Goal: Transaction & Acquisition: Purchase product/service

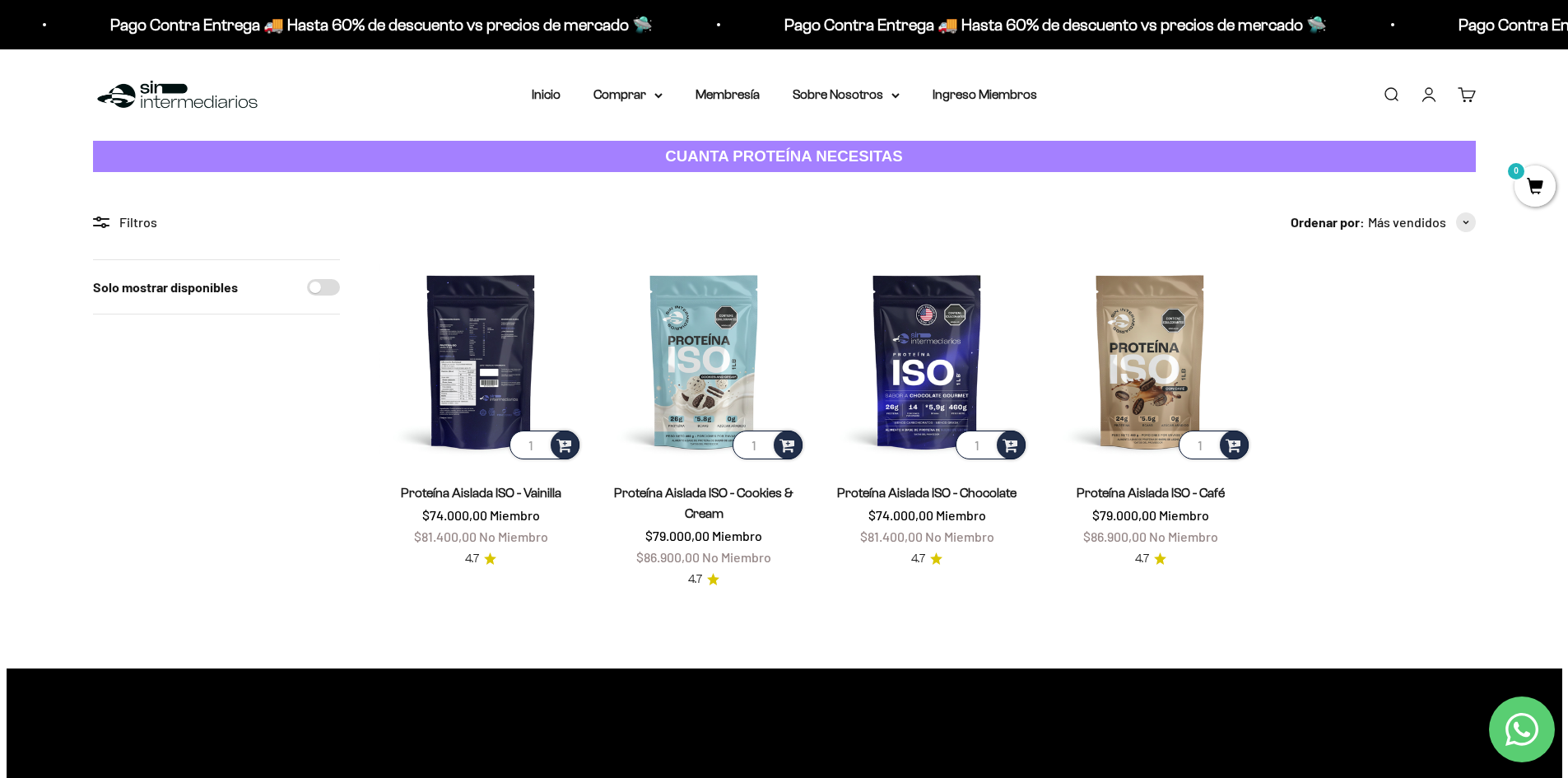
click at [446, 382] on img at bounding box center [481, 361] width 203 height 203
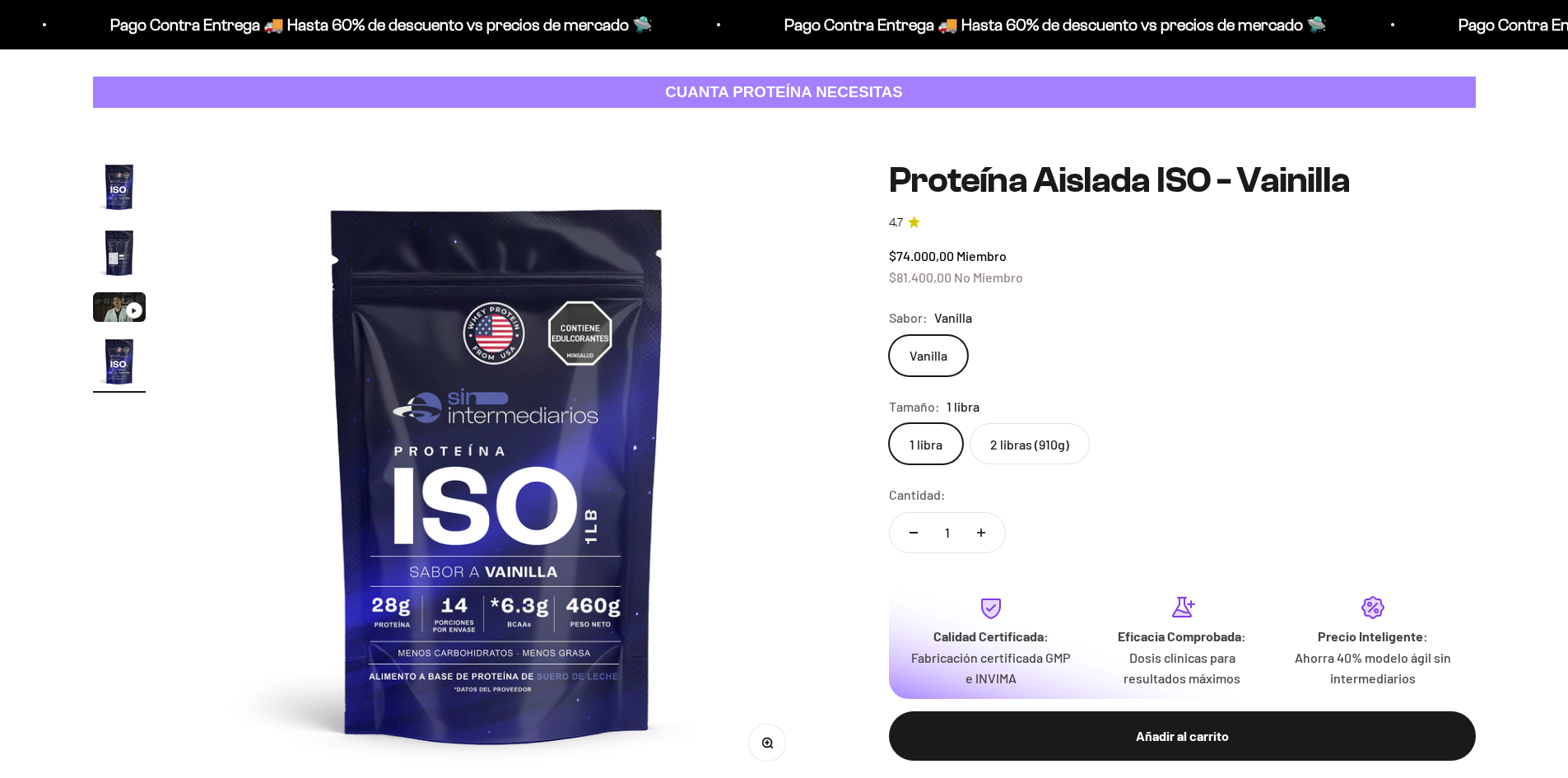
scroll to position [165, 0]
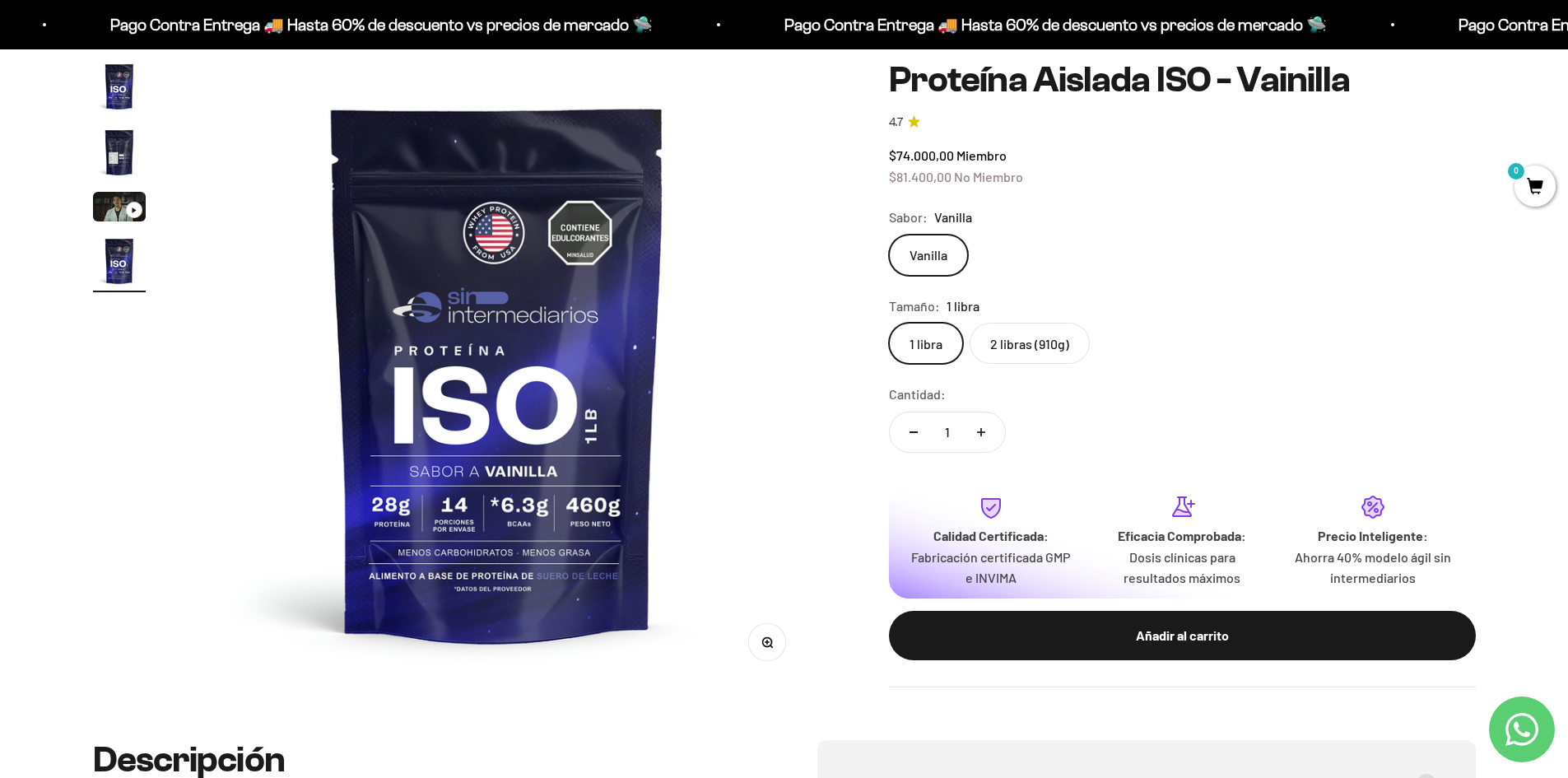
click at [1022, 344] on label "2 libras (910g)" at bounding box center [1029, 343] width 120 height 41
click at [889, 323] on input "2 libras (910g)" at bounding box center [888, 322] width 1 height 1
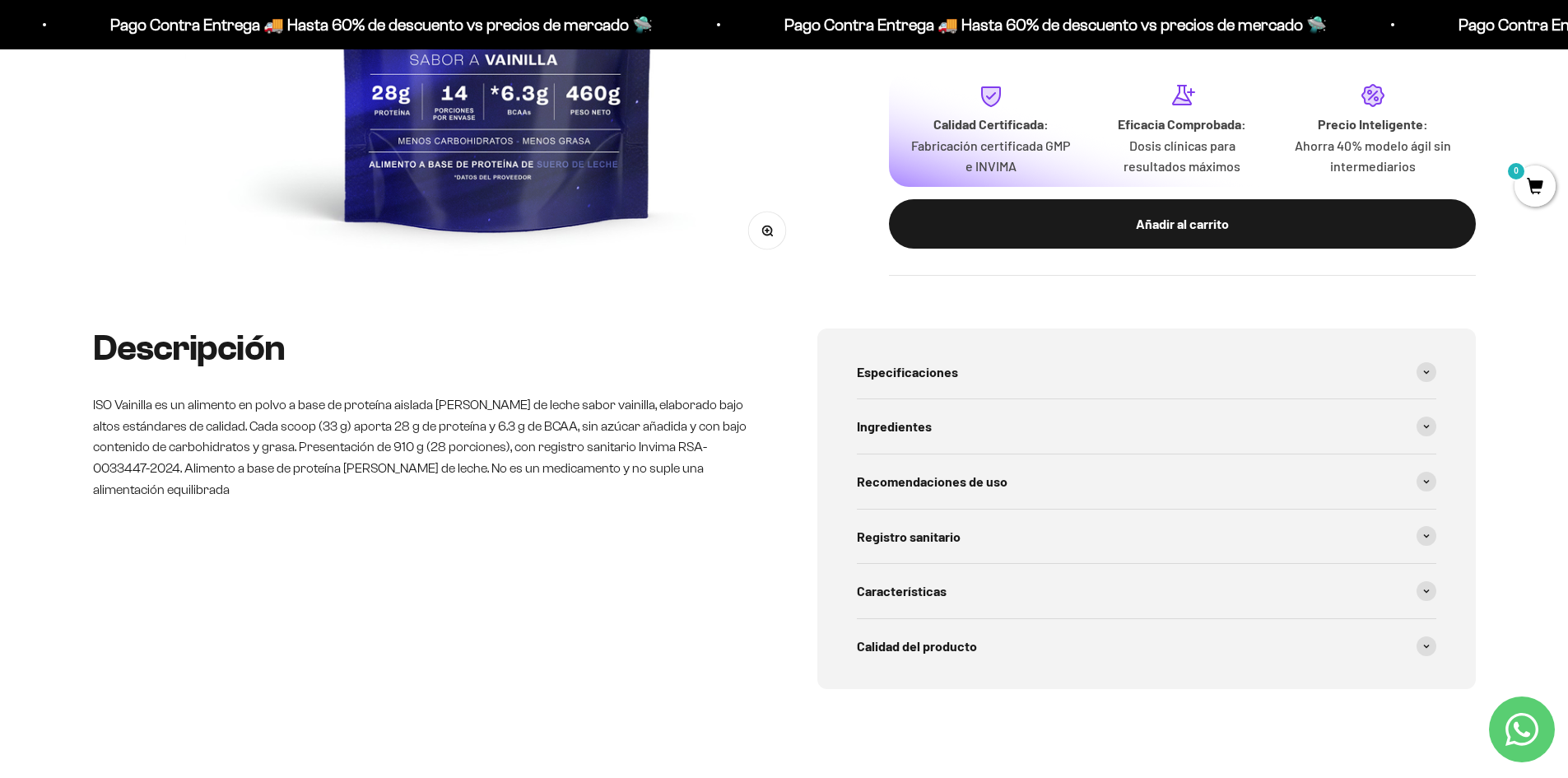
scroll to position [494, 0]
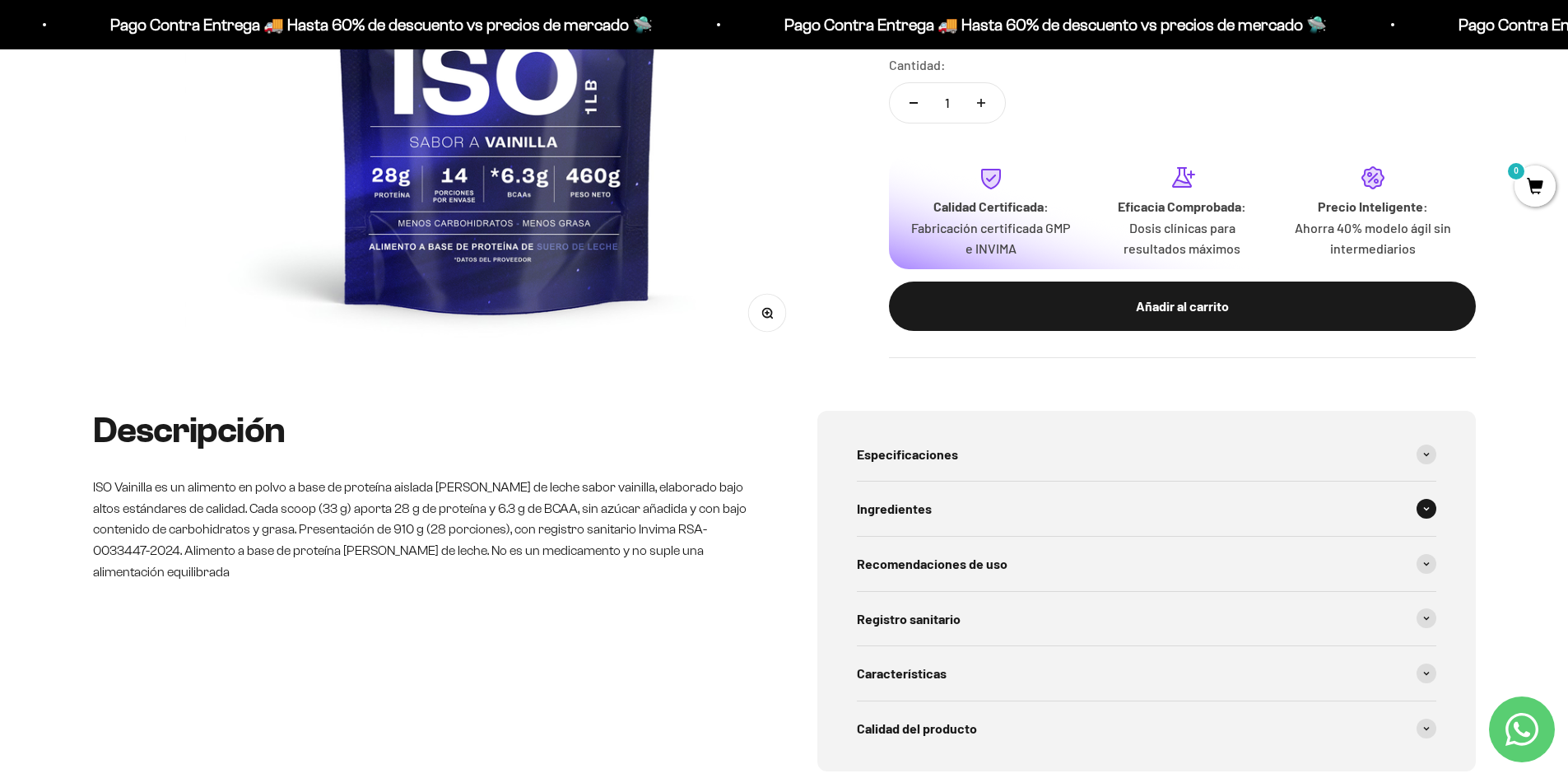
click at [901, 506] on span "Ingredientes" at bounding box center [894, 509] width 75 height 22
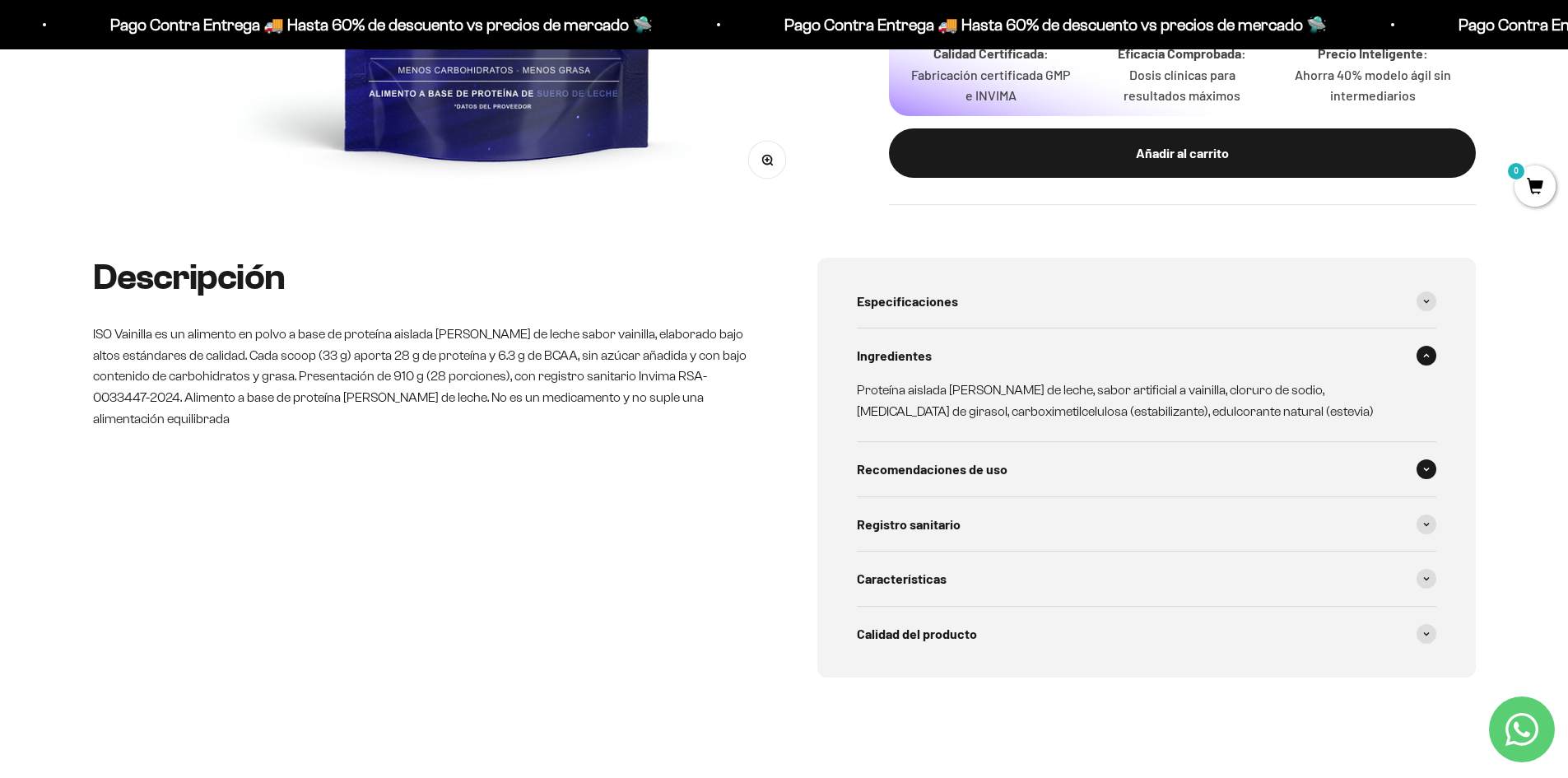
scroll to position [659, 0]
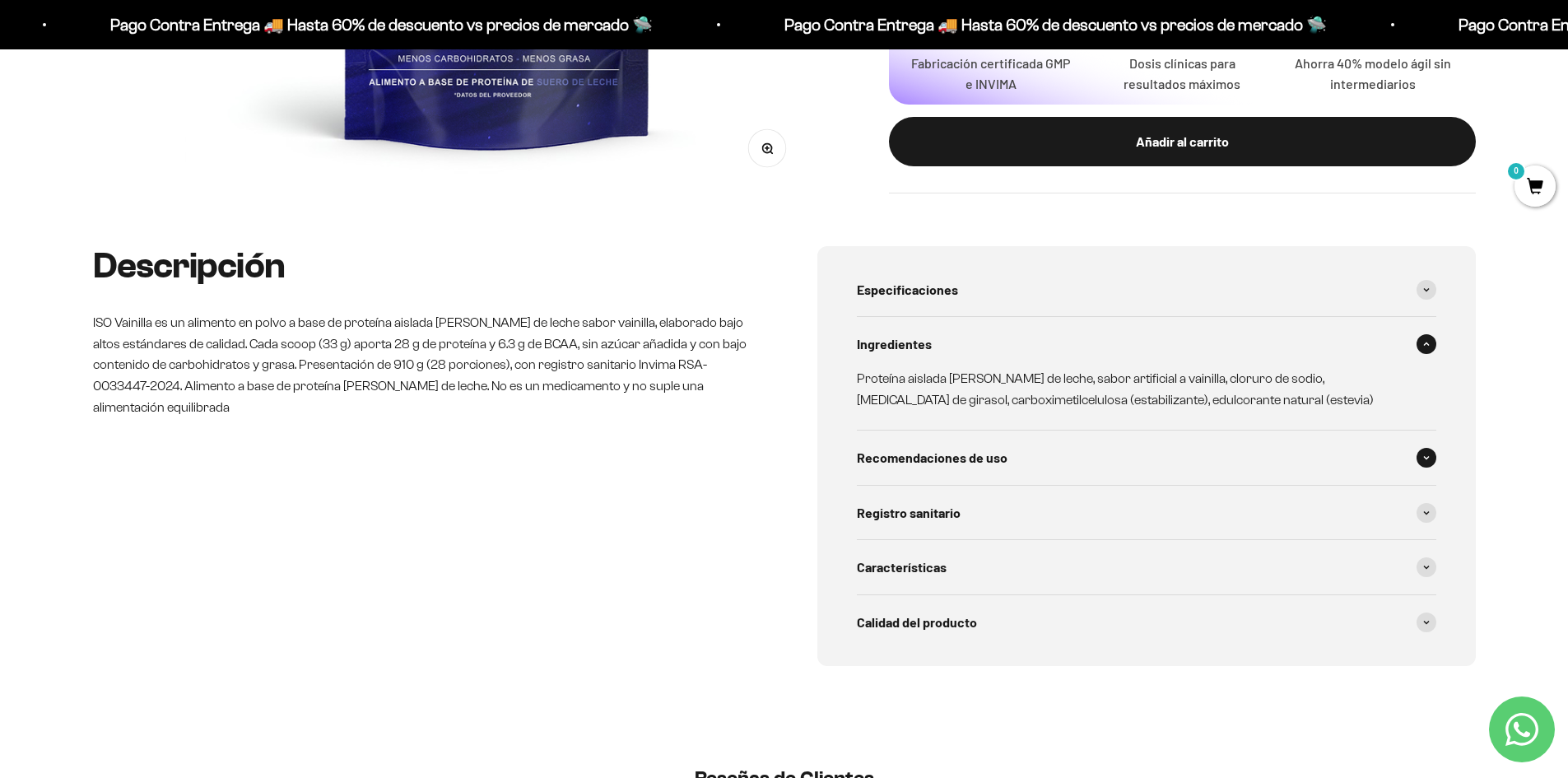
click at [965, 440] on div "Recomendaciones de uso" at bounding box center [1146, 458] width 580 height 55
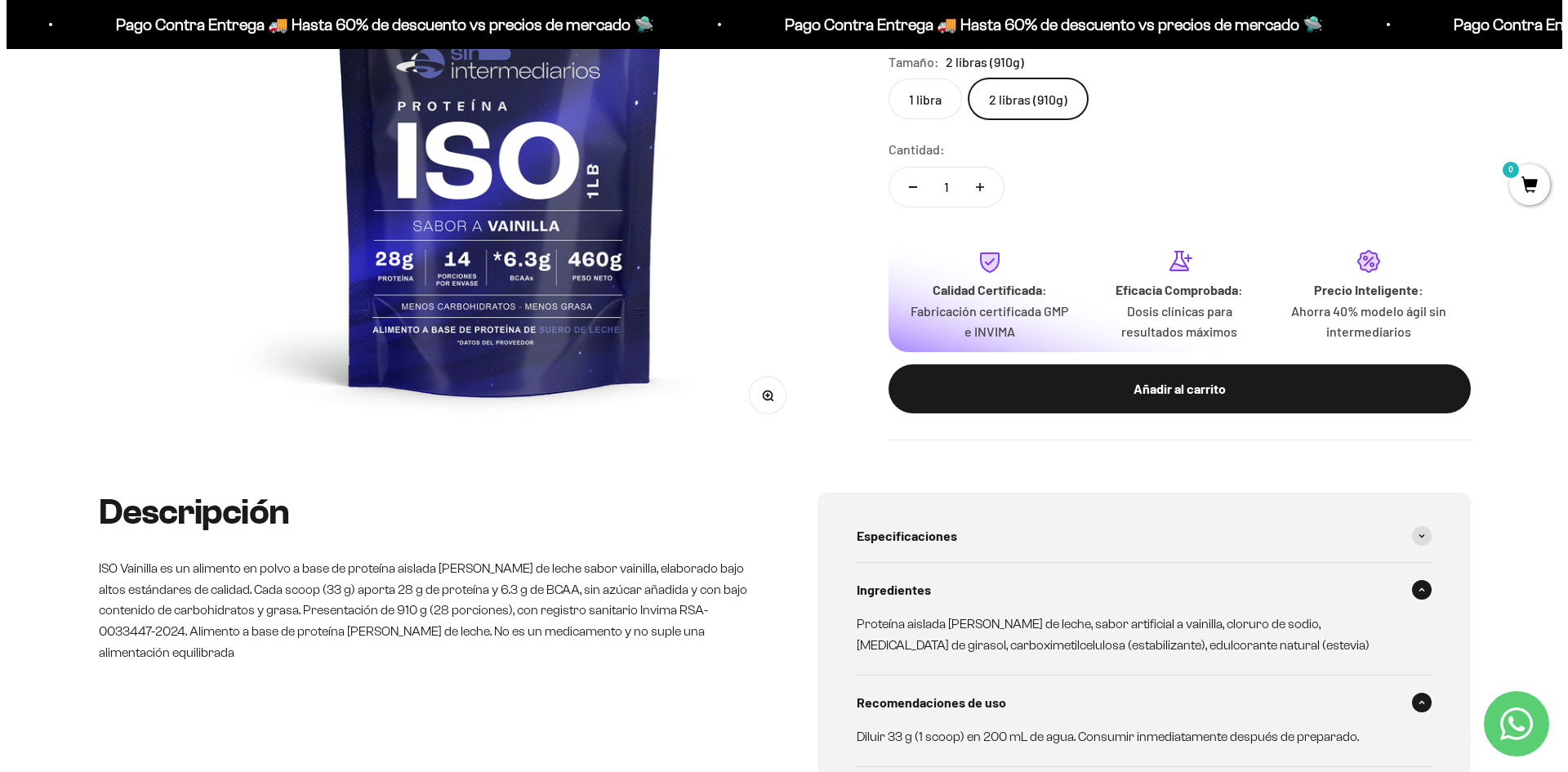
scroll to position [408, 0]
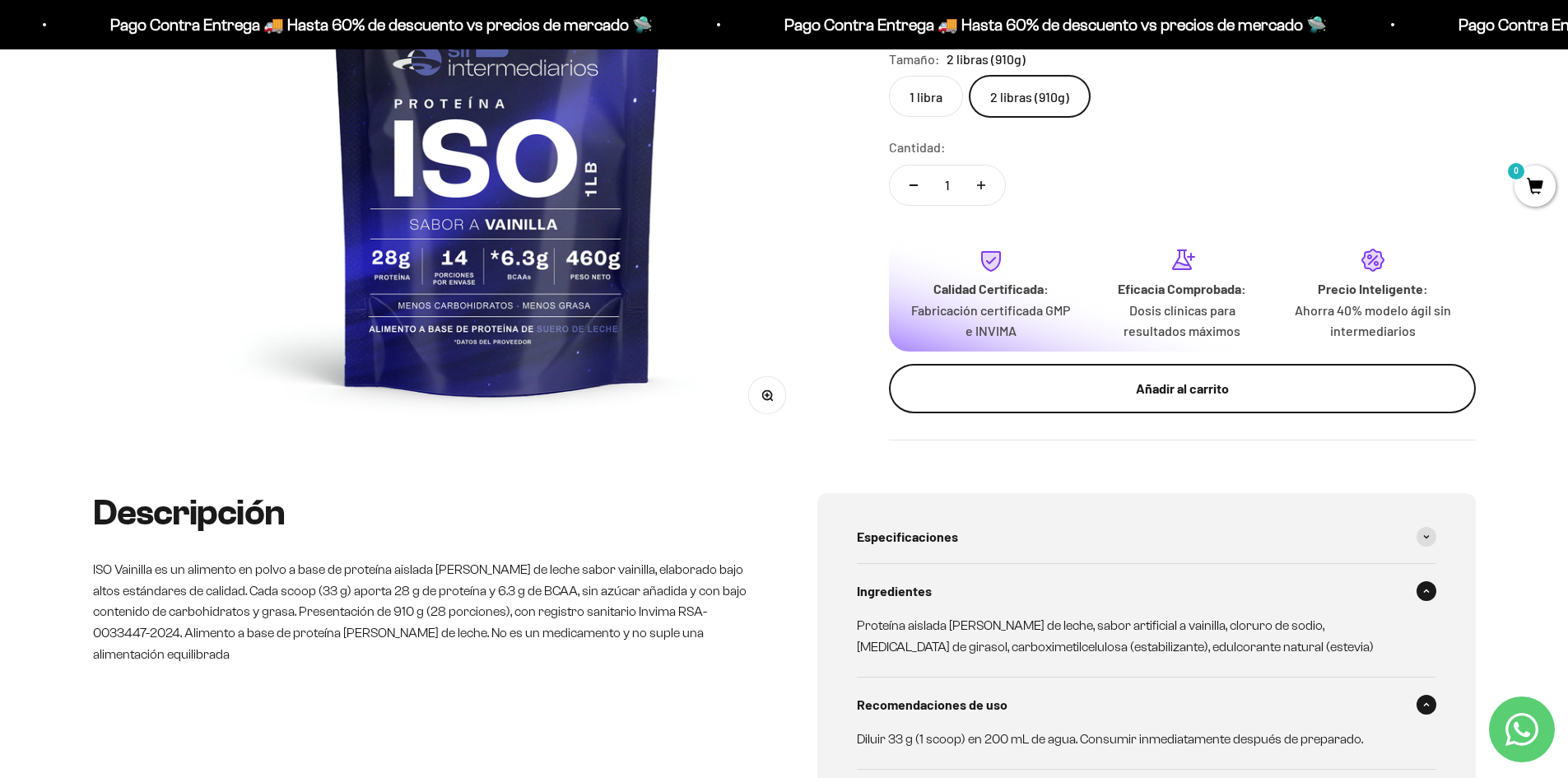
click at [1184, 404] on button "Añadir al carrito" at bounding box center [1182, 389] width 587 height 50
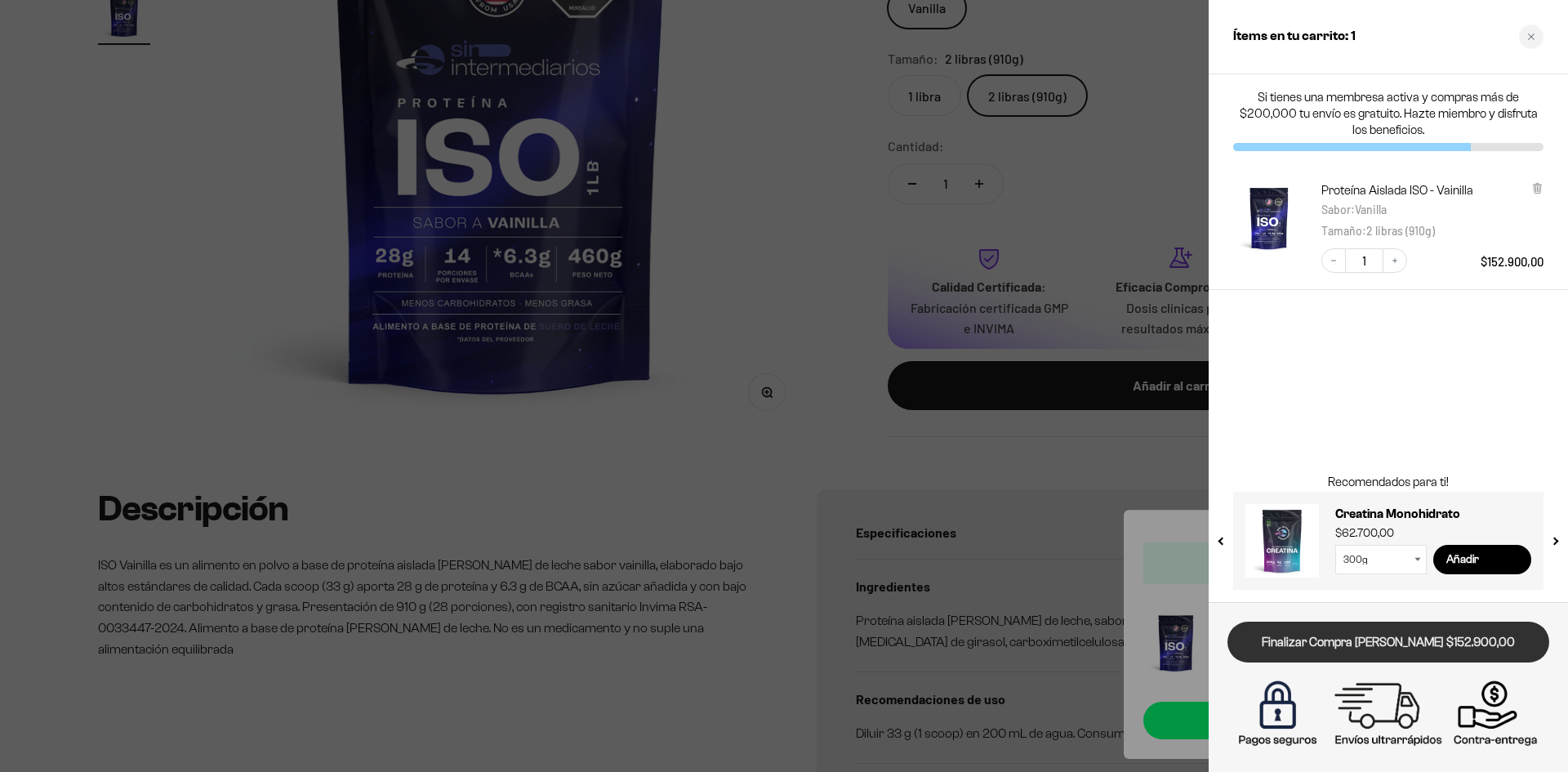
click at [1386, 639] on link "Finalizar Compra Segura $152.900,00" at bounding box center [1388, 642] width 322 height 42
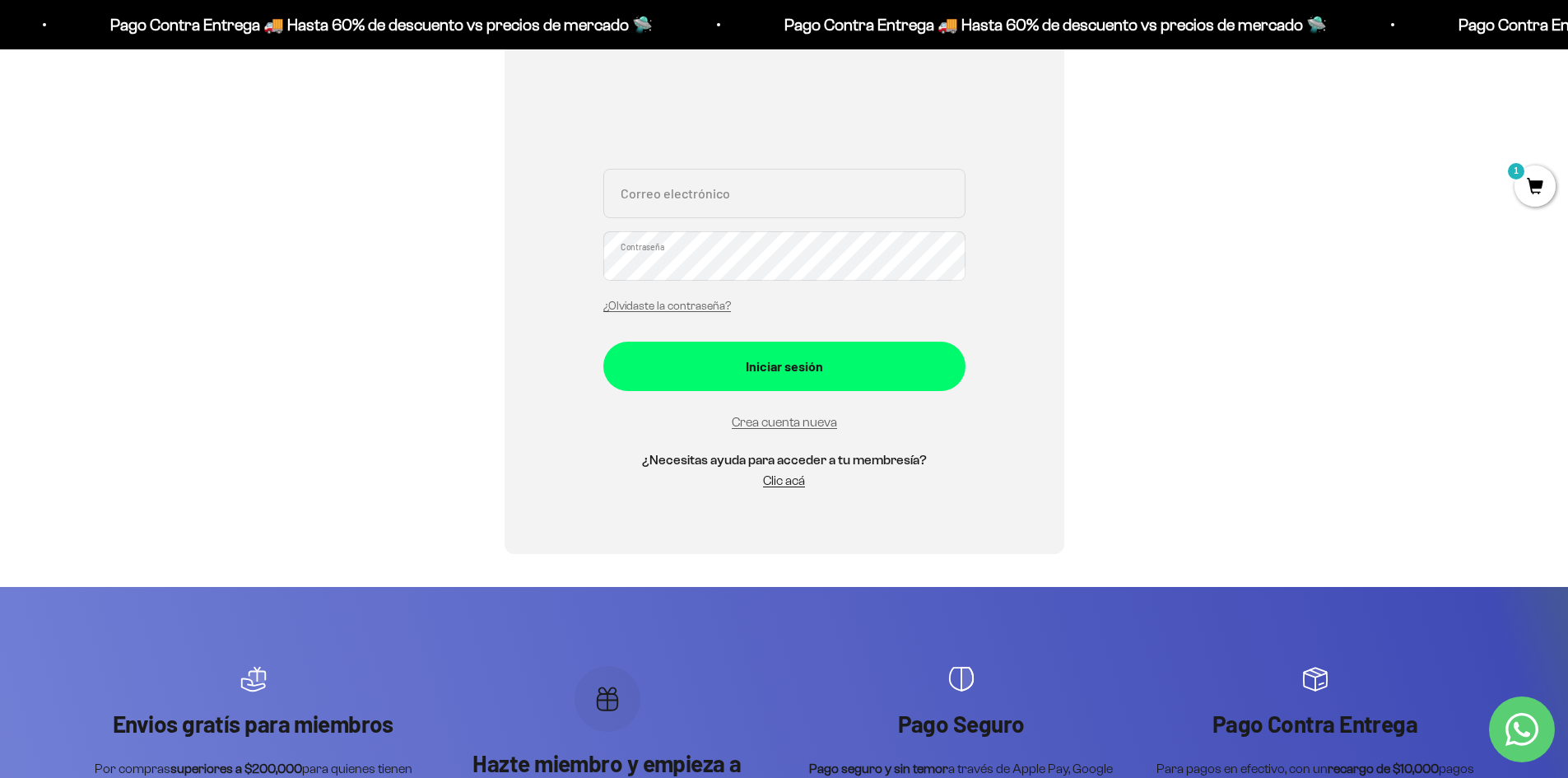
scroll to position [247, 0]
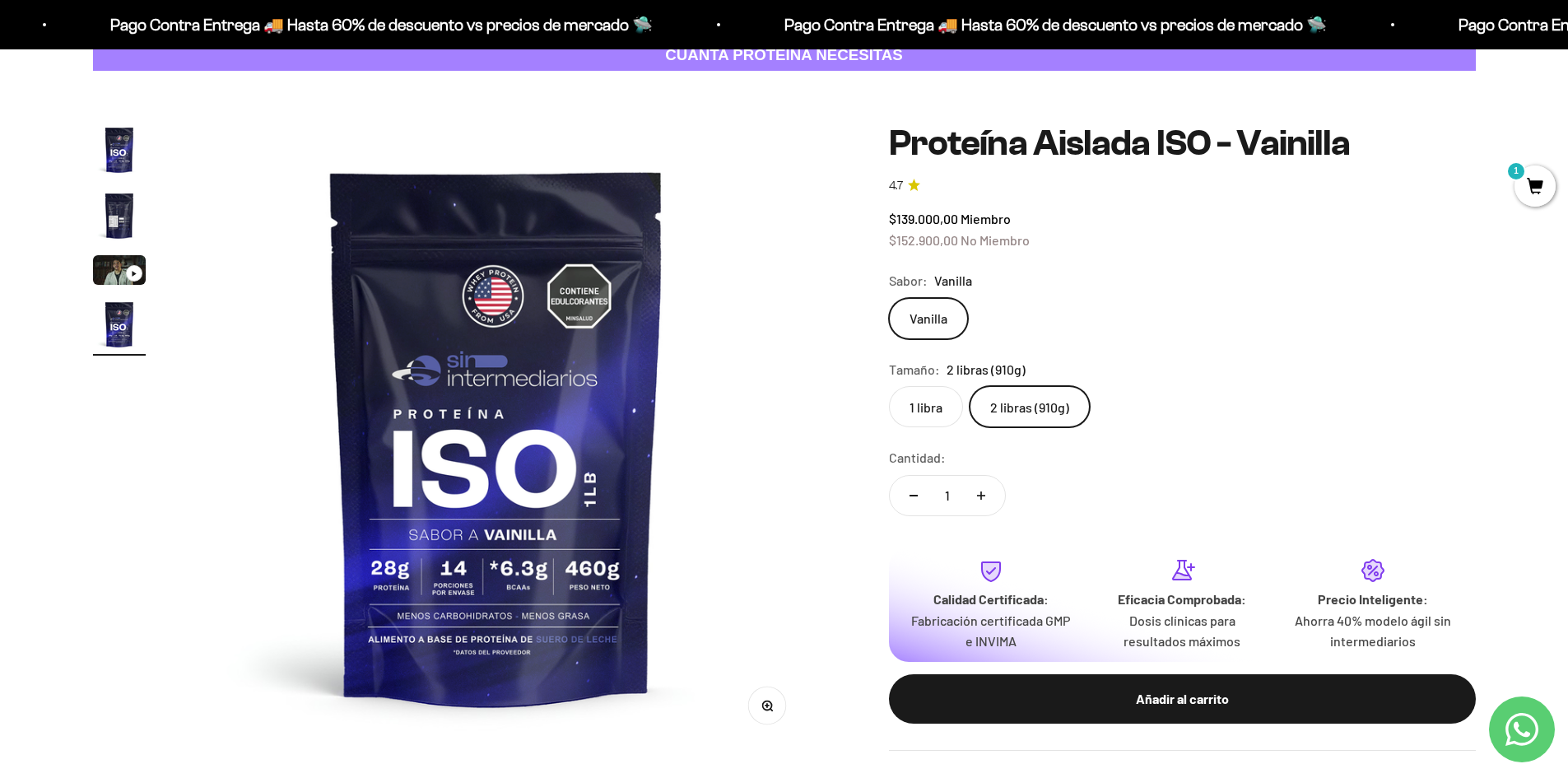
scroll to position [165, 0]
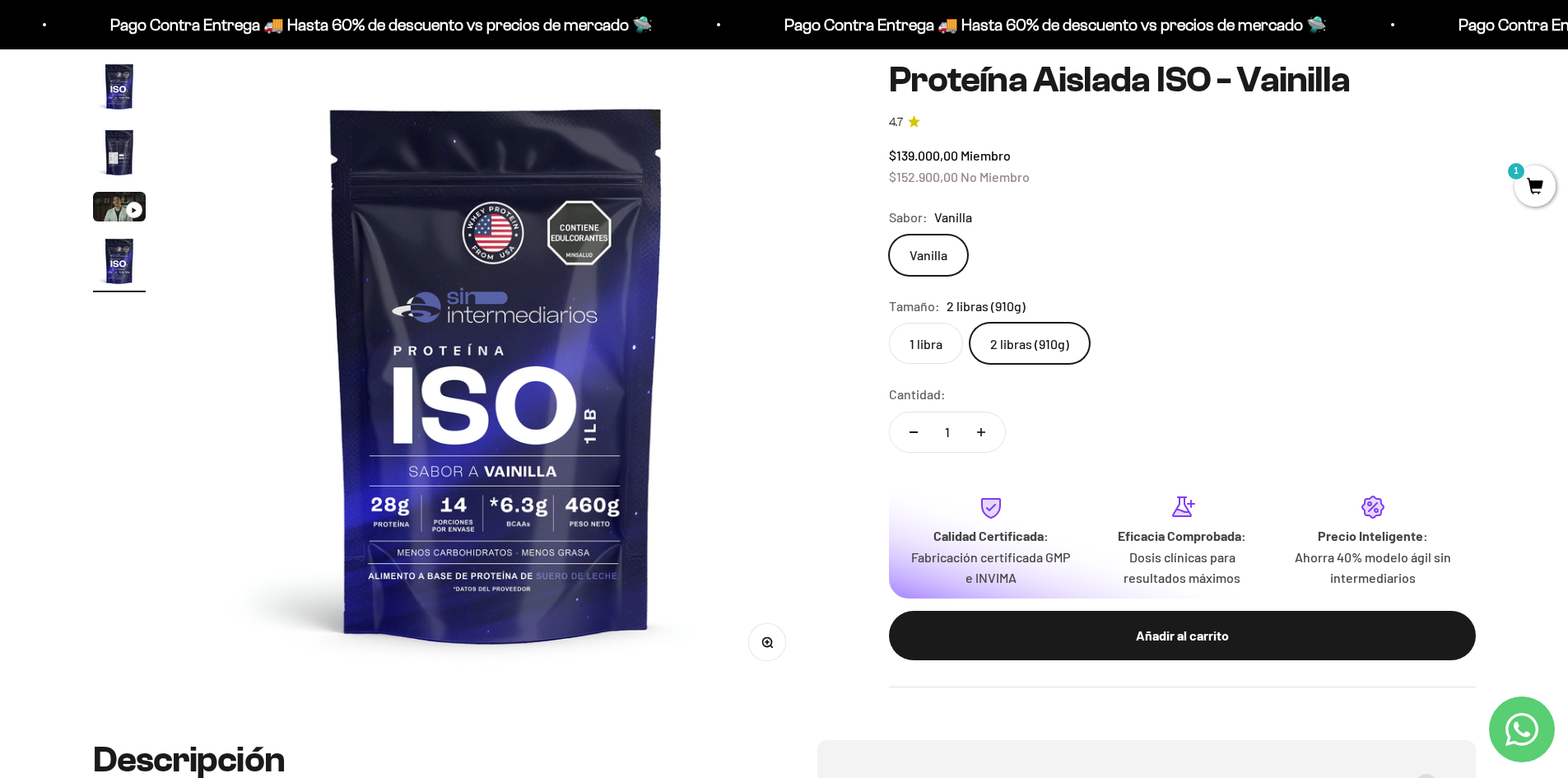
click at [121, 154] on img "Ir al artículo 2" at bounding box center [119, 153] width 53 height 53
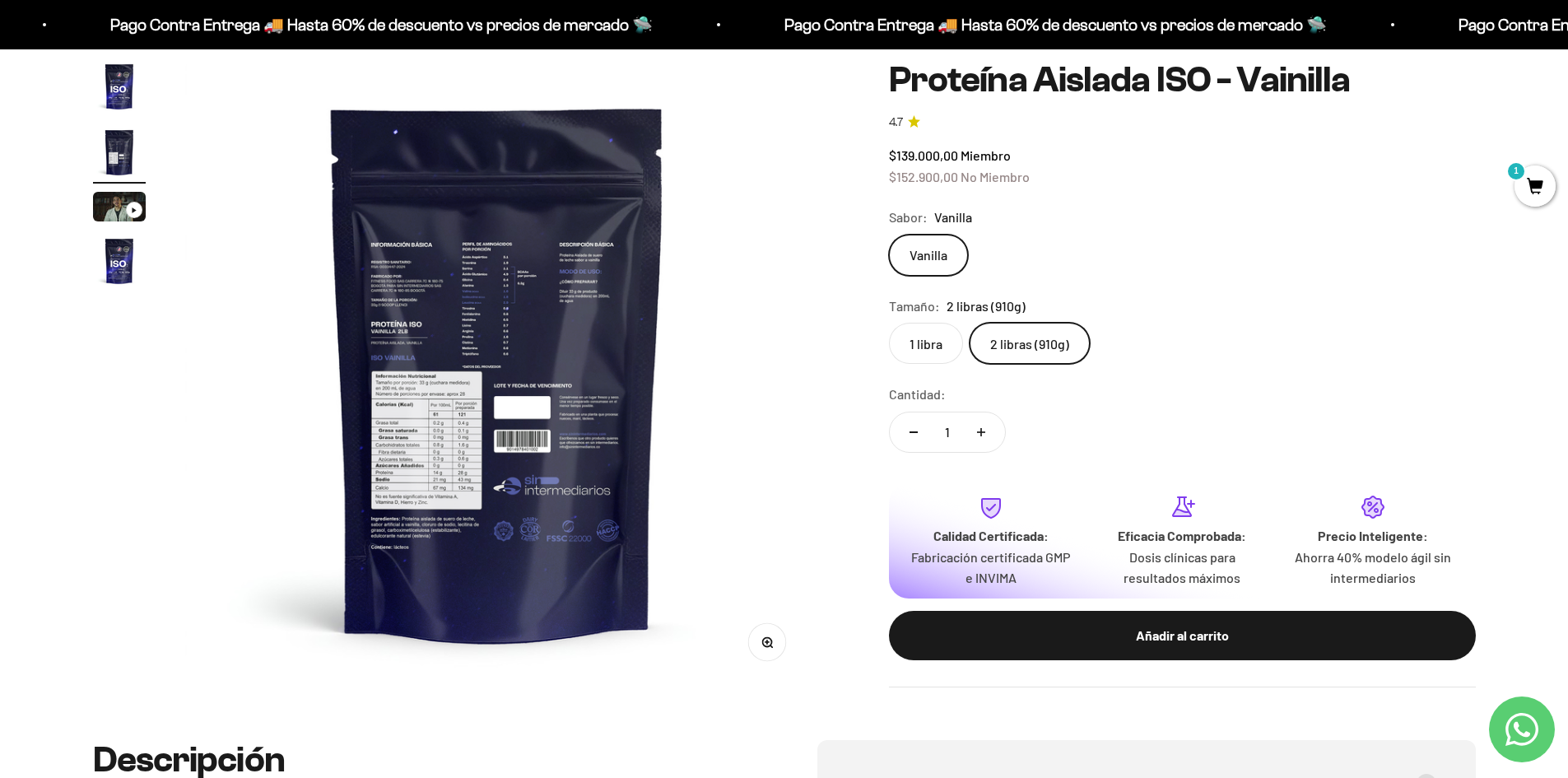
click at [449, 398] on img at bounding box center [497, 372] width 624 height 625
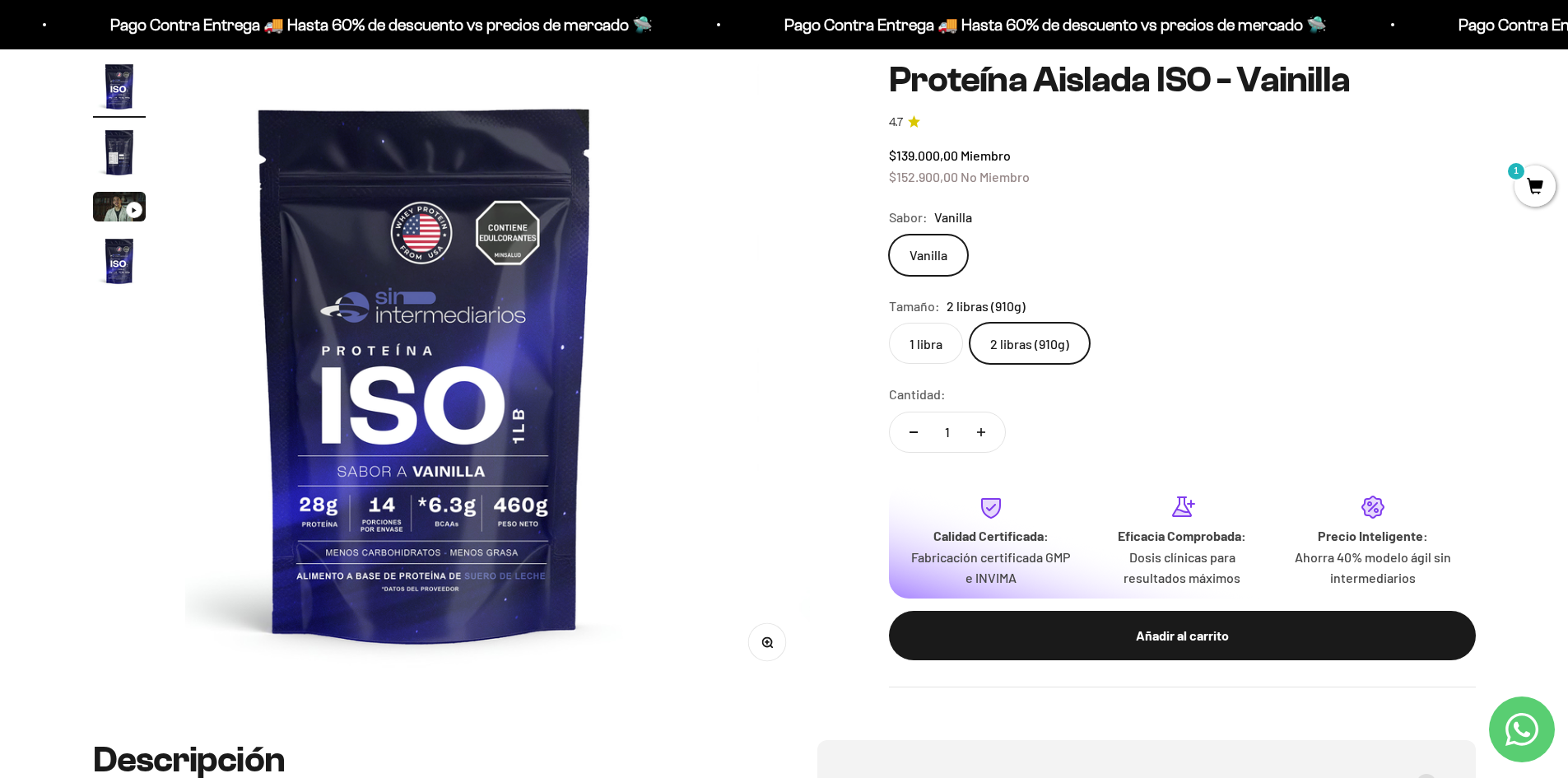
scroll to position [0, 0]
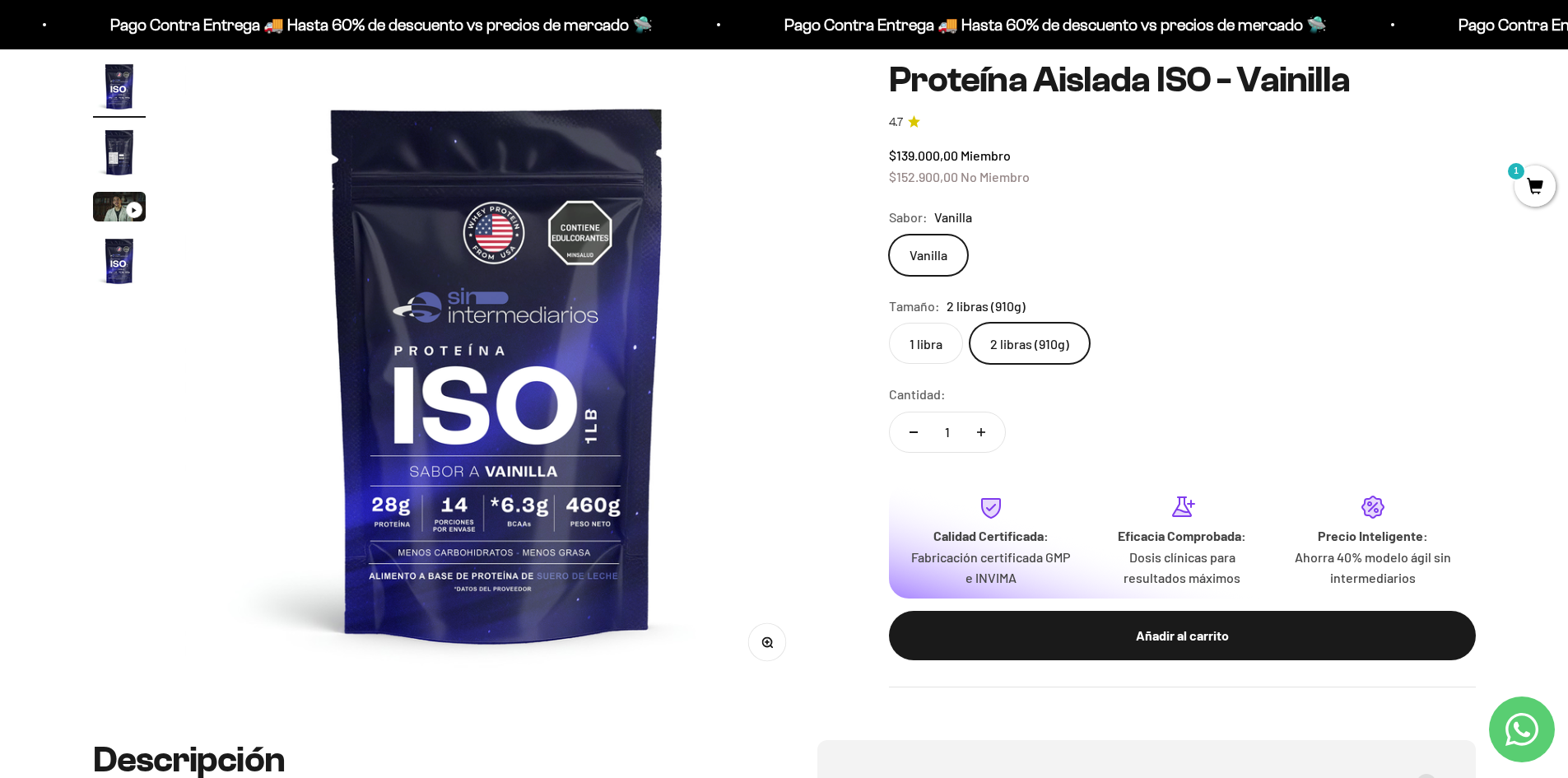
click at [108, 145] on img "Ir al artículo 2" at bounding box center [119, 153] width 53 height 53
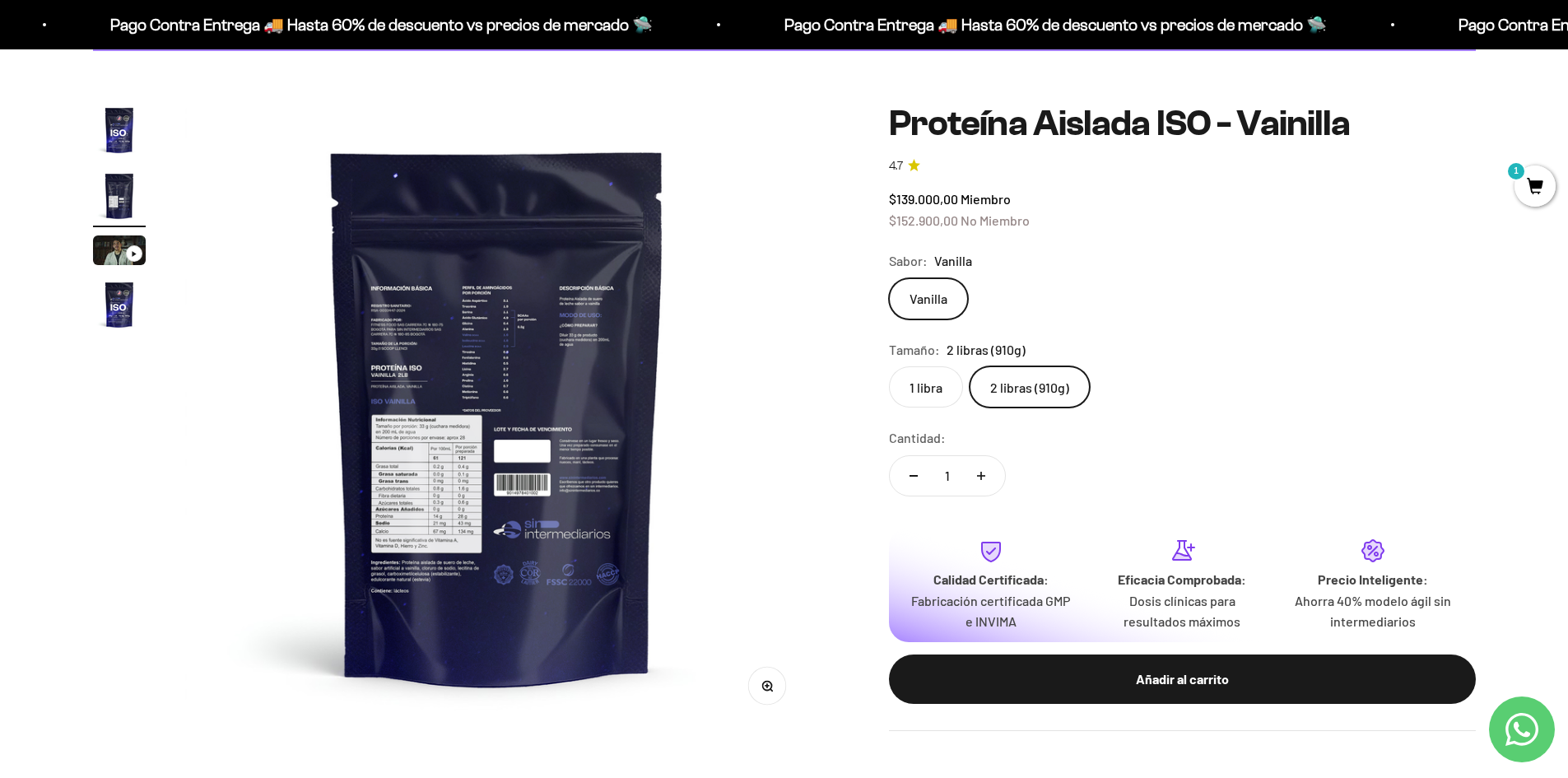
scroll to position [82, 0]
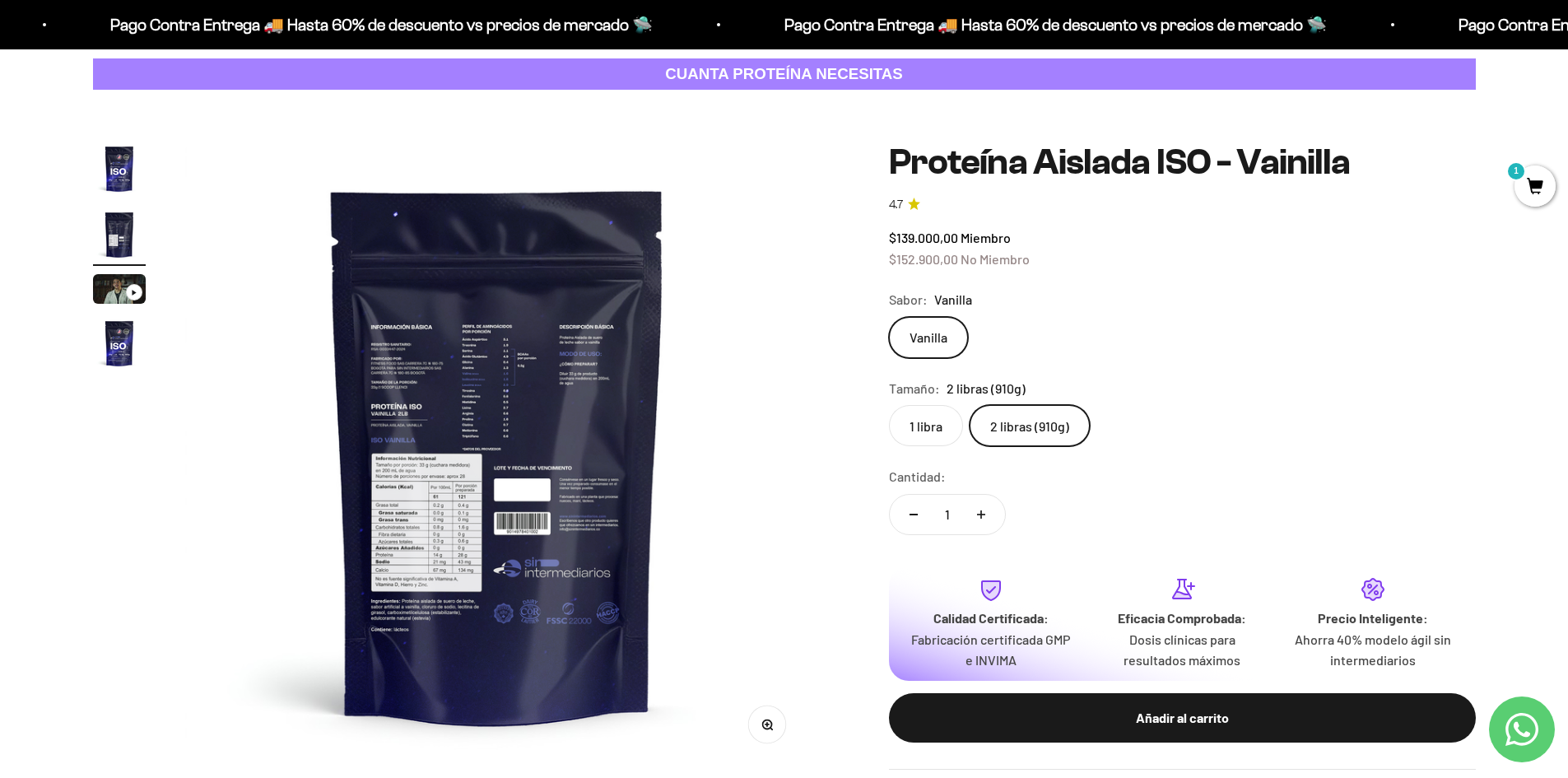
click at [773, 736] on button "Zoom" at bounding box center [766, 725] width 37 height 37
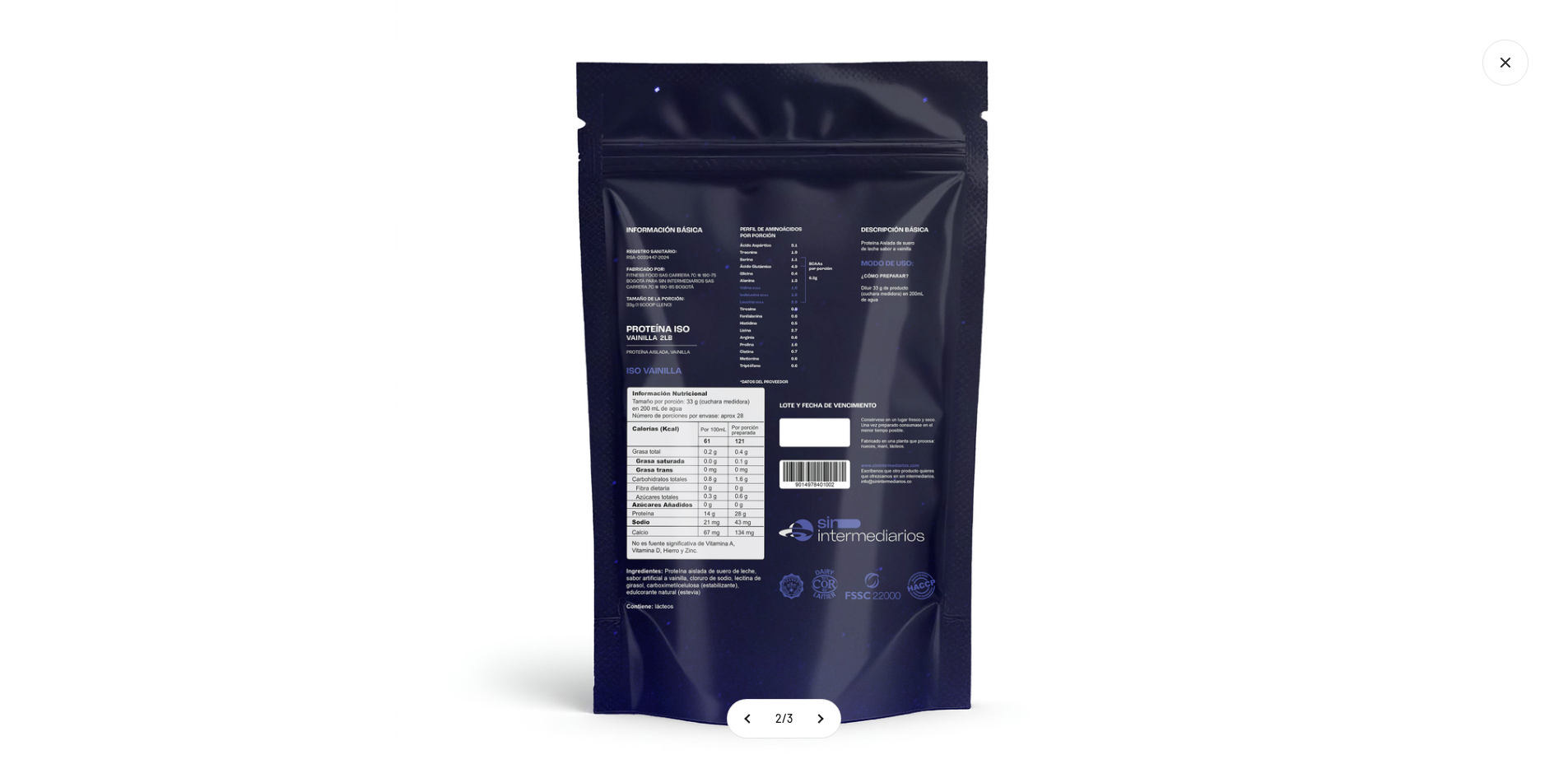
click at [704, 473] on img at bounding box center [784, 389] width 778 height 778
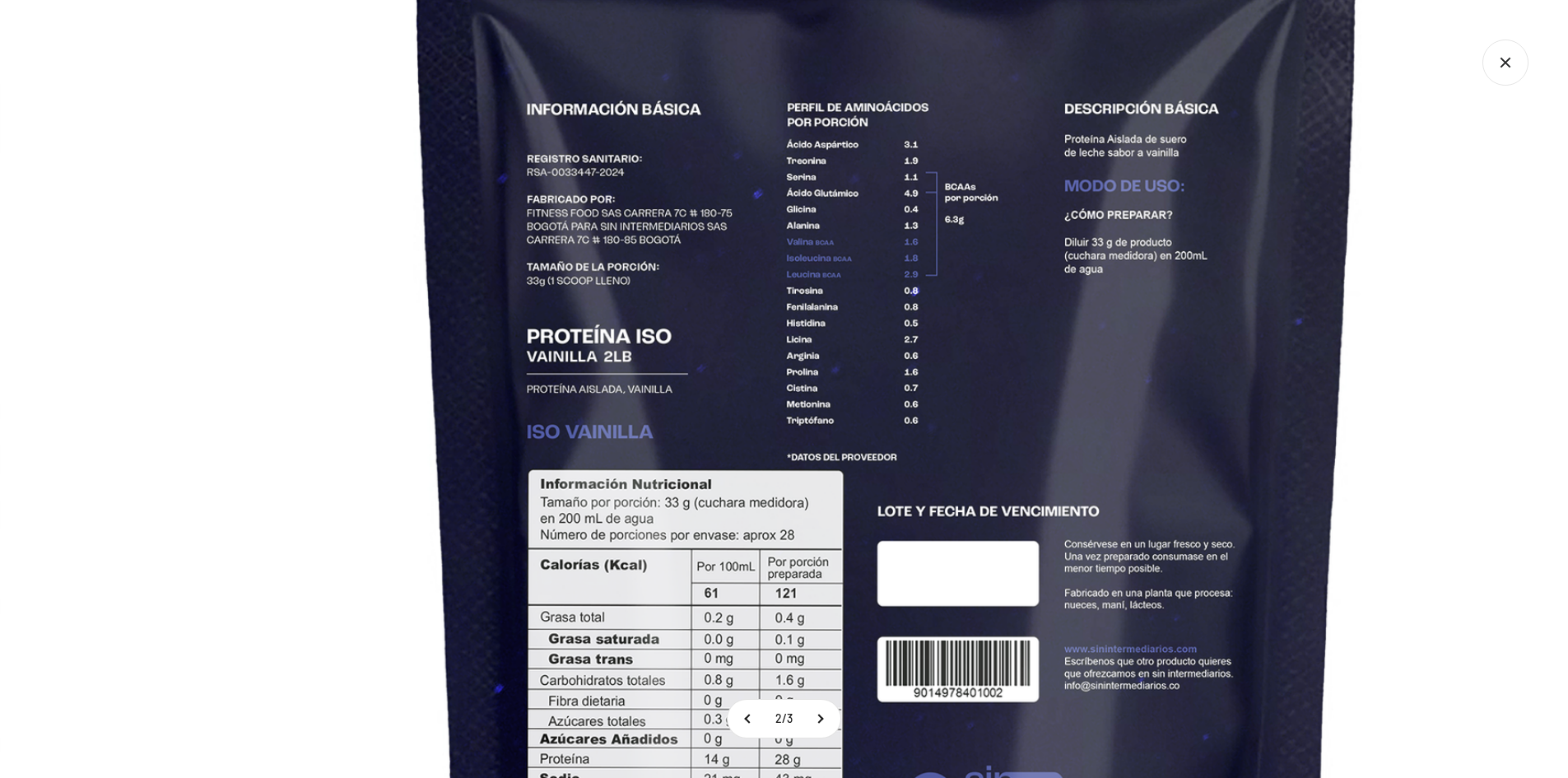
click at [894, 365] on img at bounding box center [887, 474] width 1782 height 1782
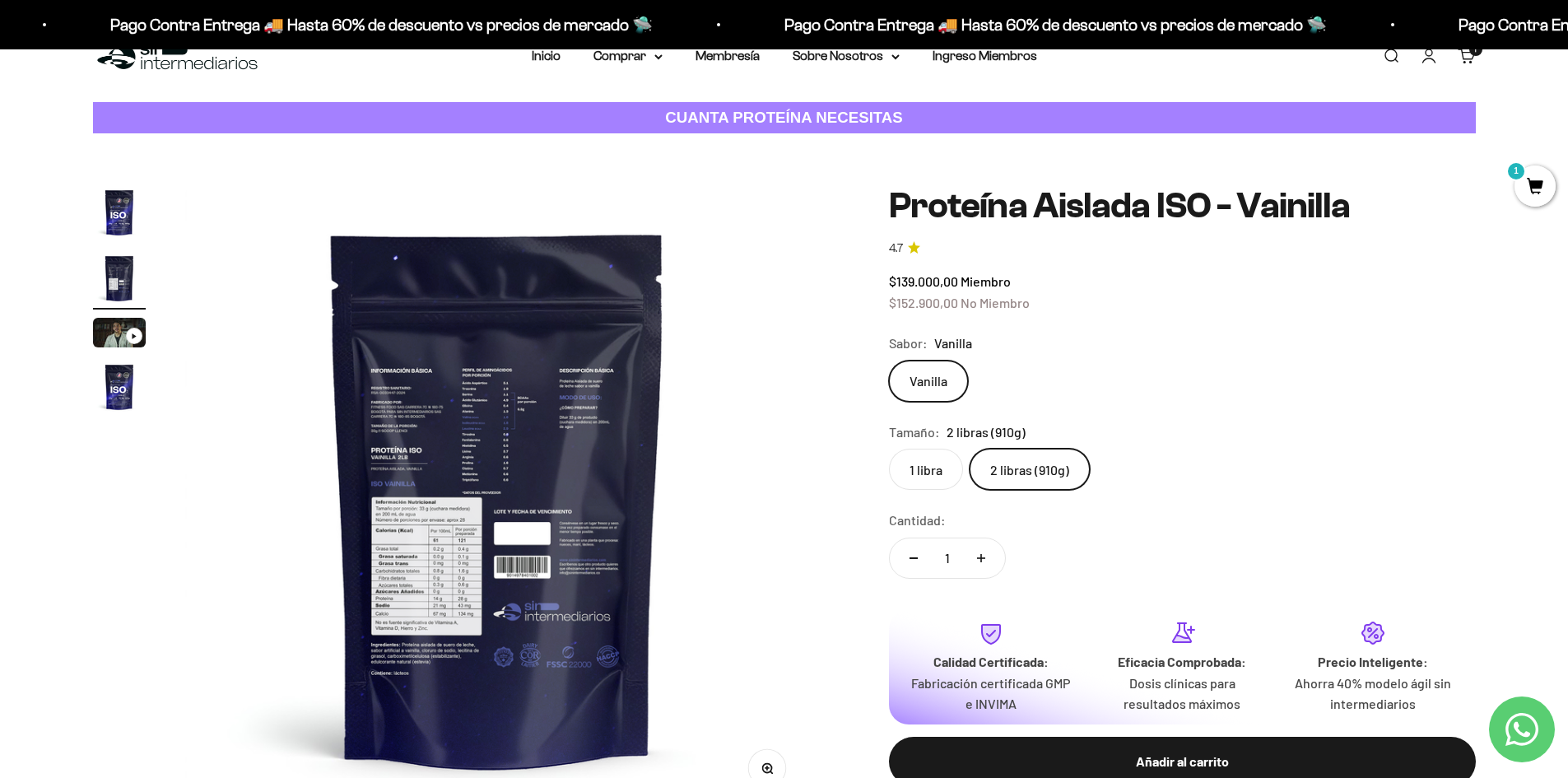
scroll to position [0, 0]
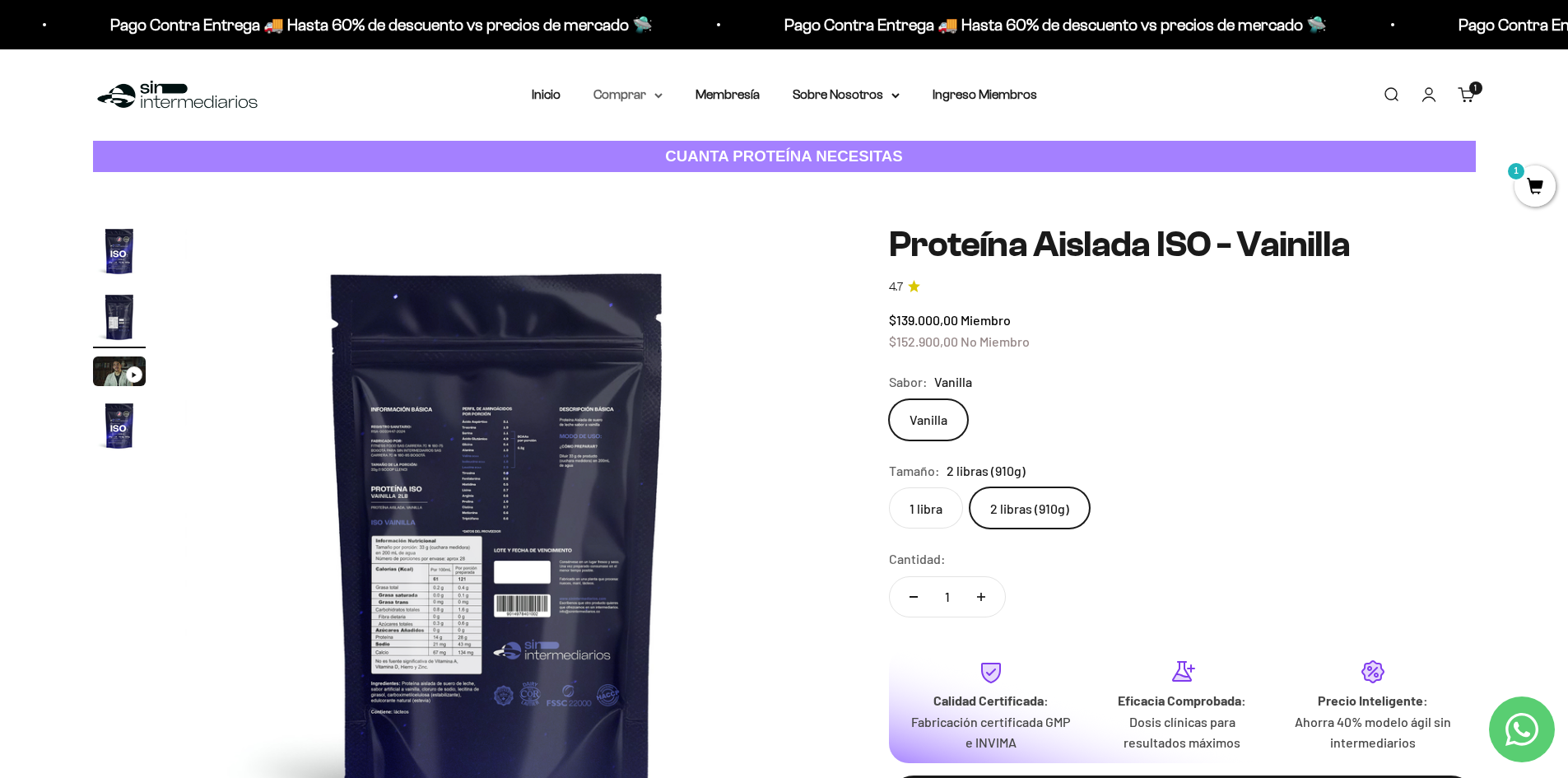
click at [638, 104] on summary "Comprar" at bounding box center [628, 95] width 69 height 22
click at [637, 135] on div "Proteínas Ver Todos Whey Iso Vegan" at bounding box center [671, 193] width 182 height 147
click at [635, 148] on span "Proteínas" at bounding box center [631, 147] width 56 height 14
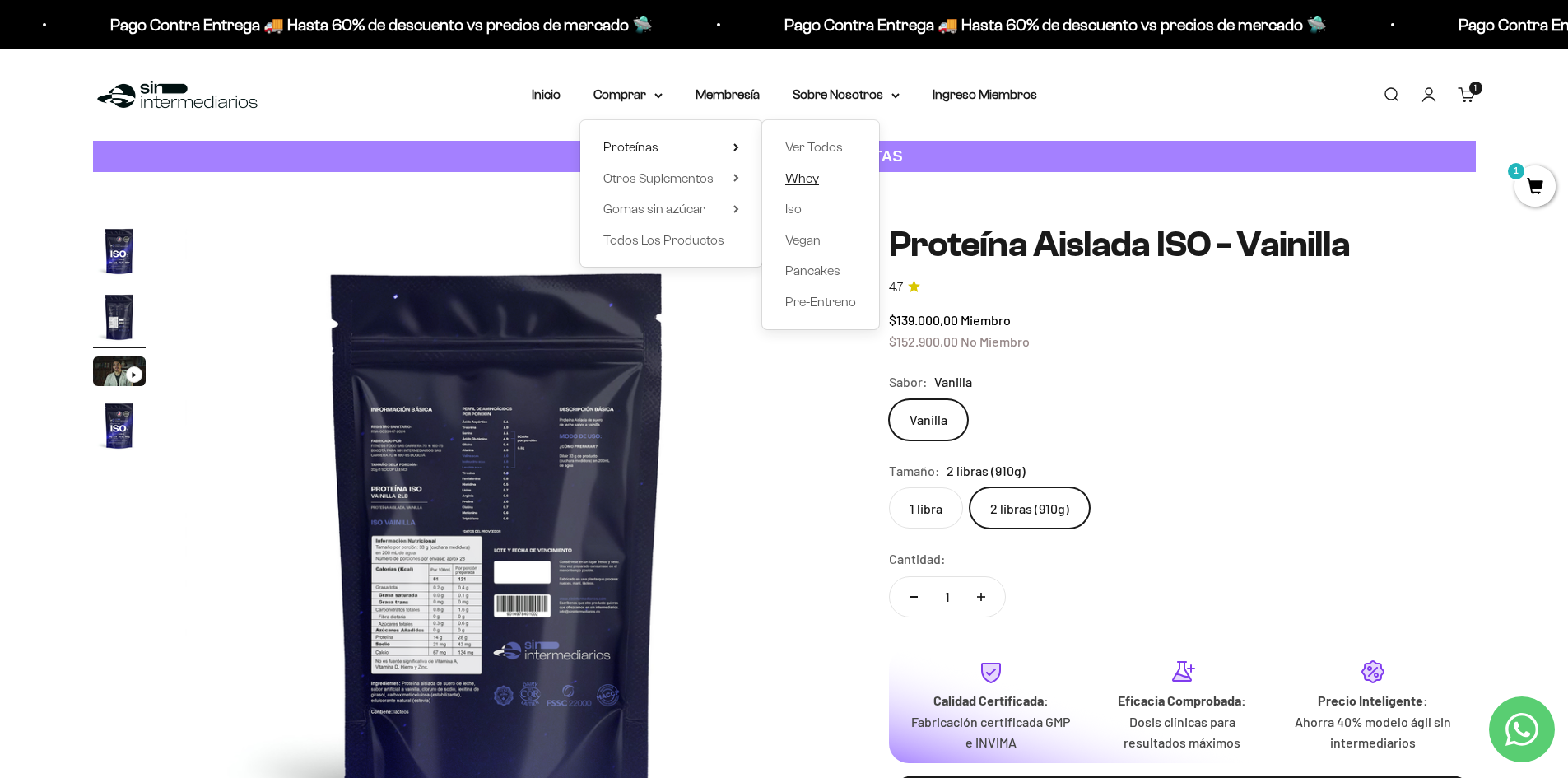
click at [803, 173] on span "Whey" at bounding box center [802, 177] width 34 height 14
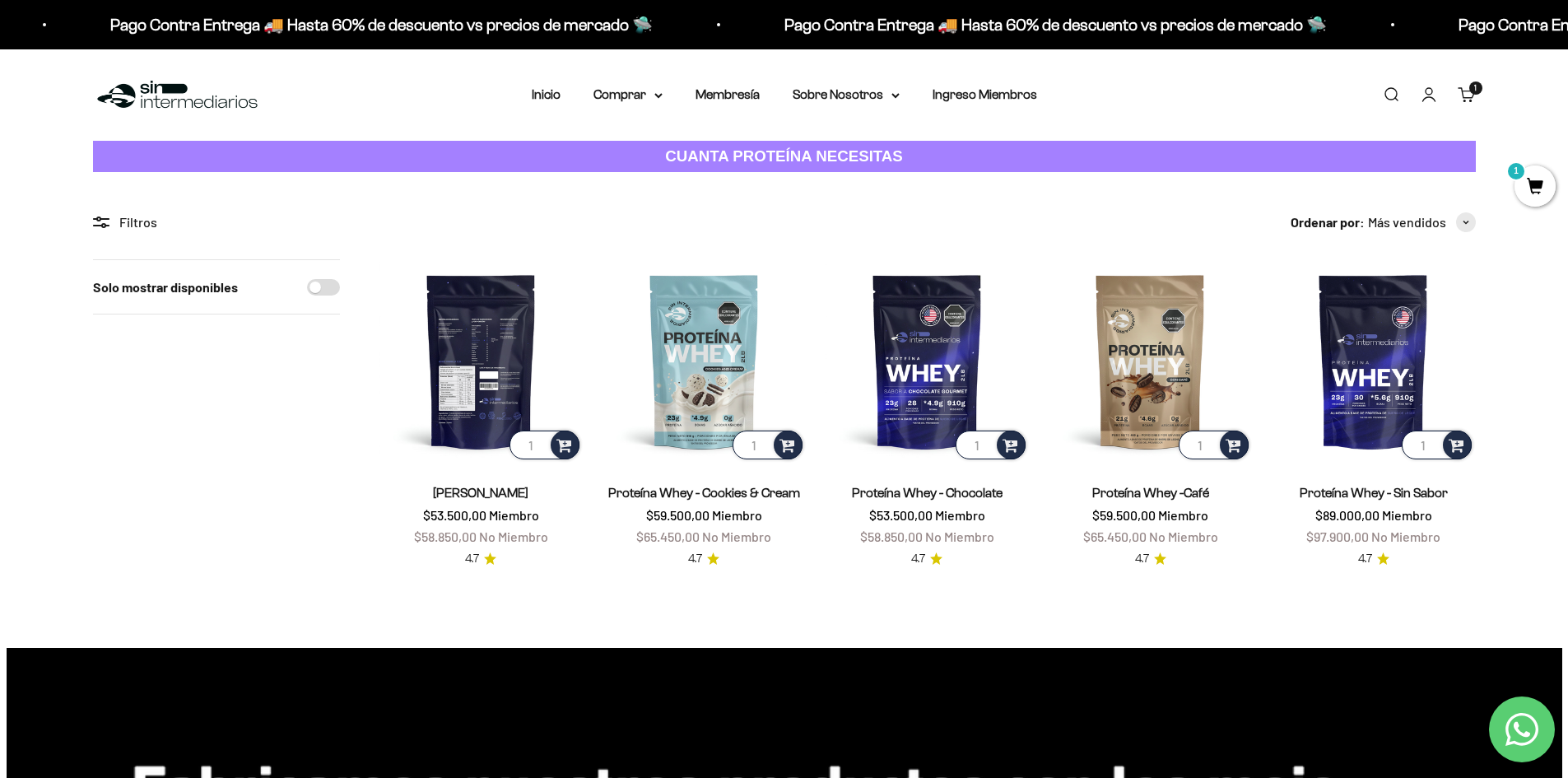
click at [496, 346] on img at bounding box center [481, 361] width 203 height 203
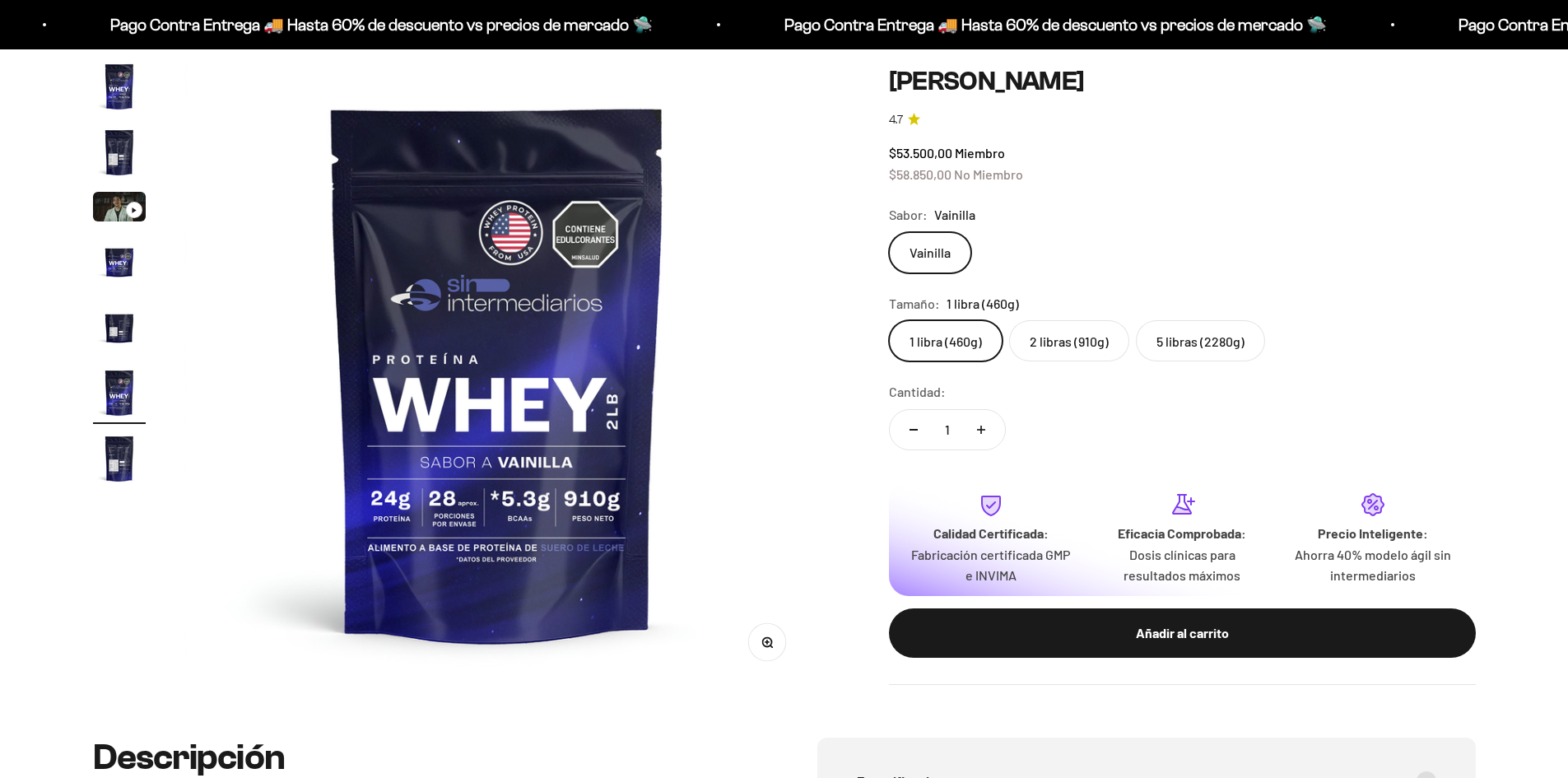
scroll to position [0, 3223]
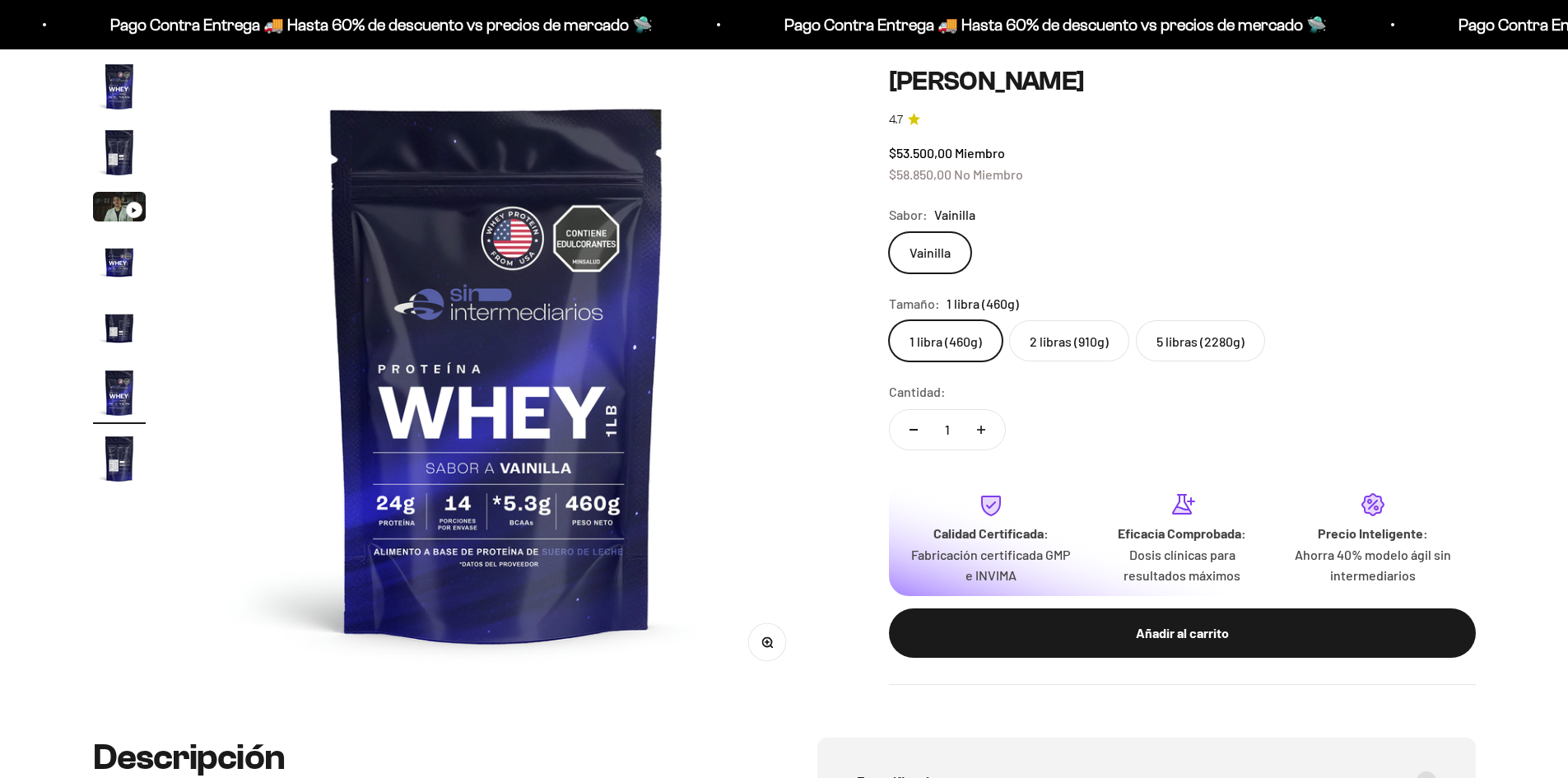
click at [1104, 355] on label "2 libras (910g)" at bounding box center [1069, 341] width 120 height 41
click at [889, 320] on input "2 libras (910g)" at bounding box center [888, 319] width 1 height 1
radio input "true"
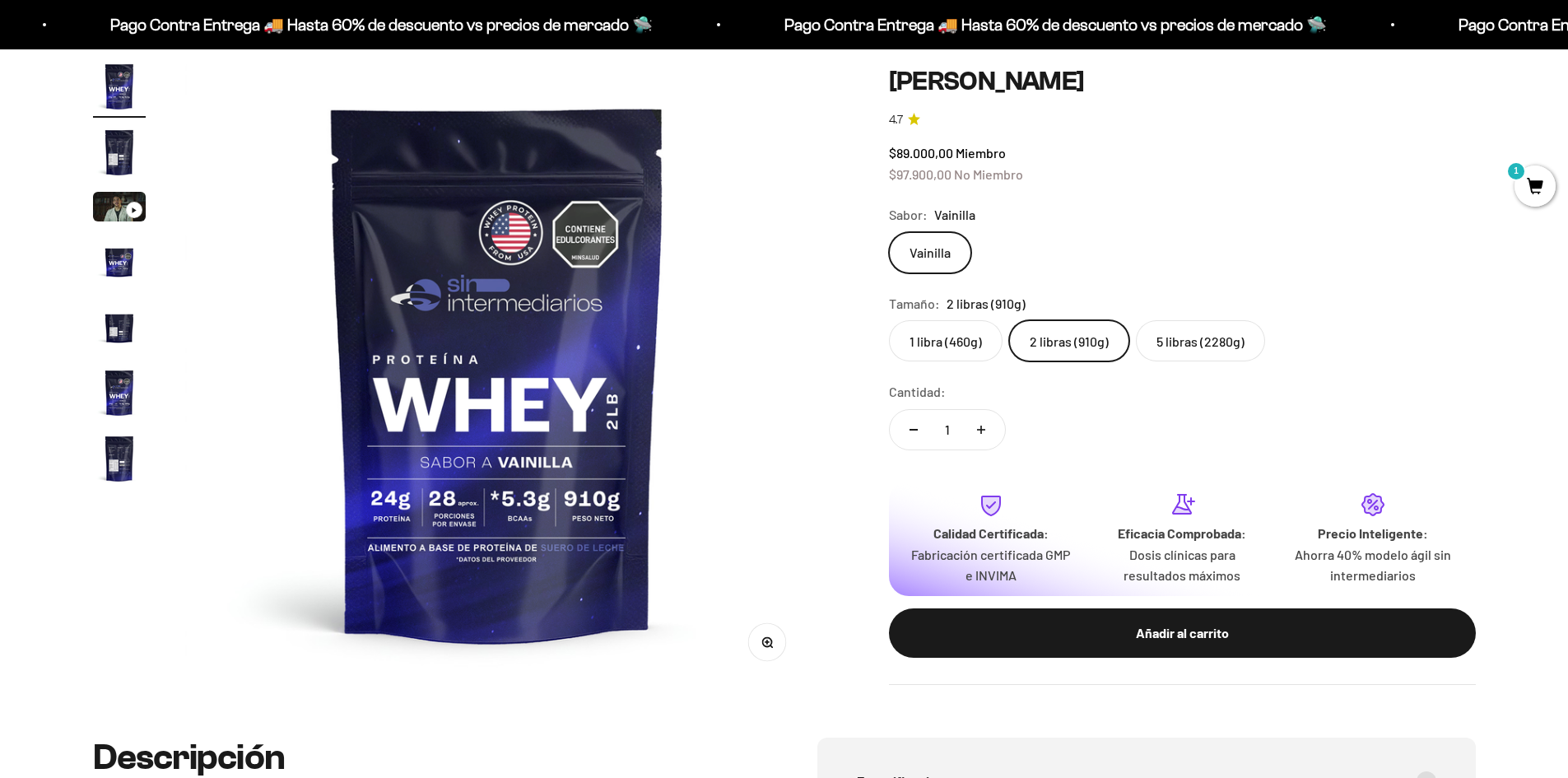
click at [1171, 336] on label "5 libras (2280g)" at bounding box center [1201, 341] width 129 height 41
click at [889, 320] on input "5 libras (2280g)" at bounding box center [888, 319] width 1 height 1
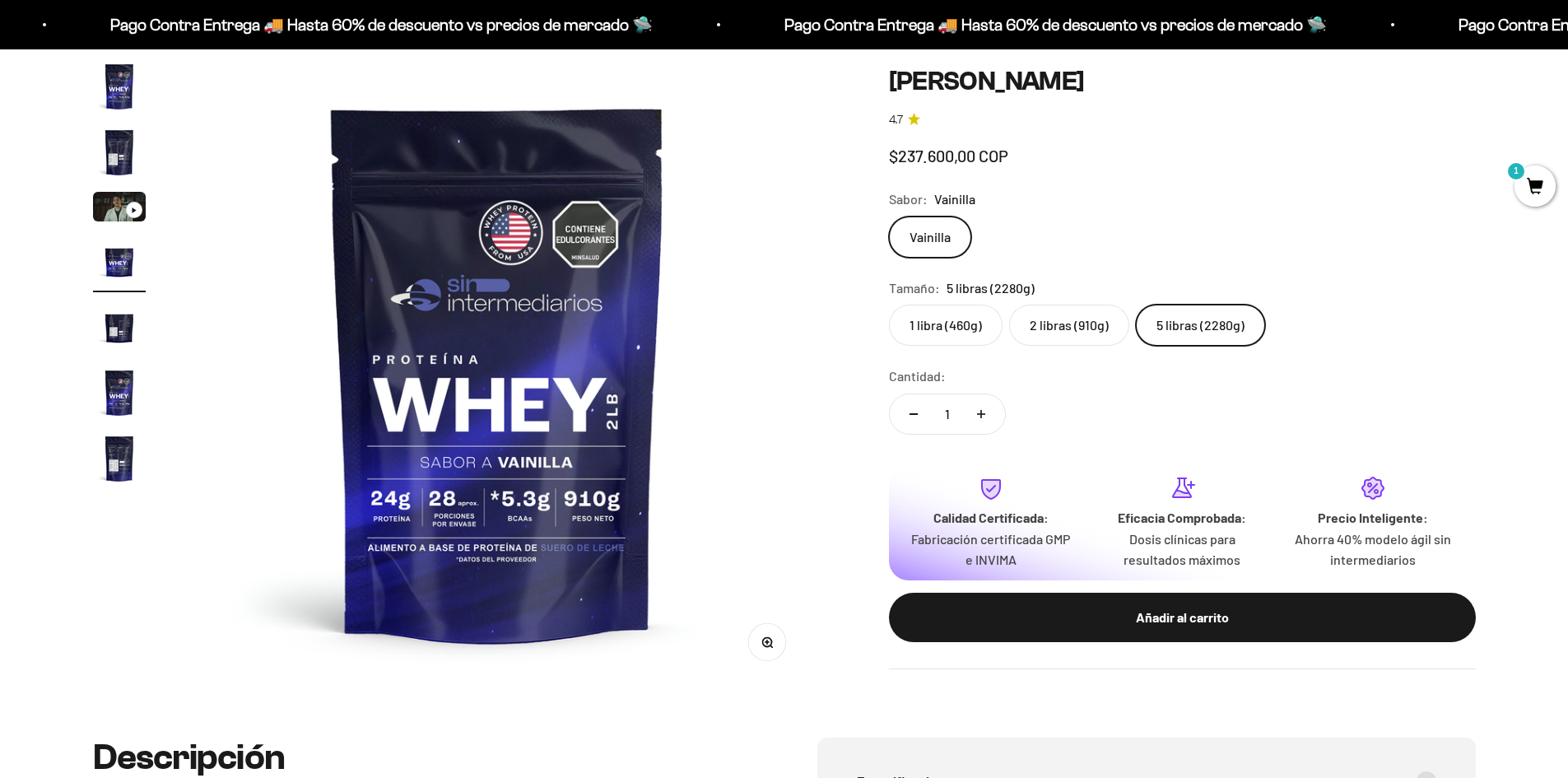
scroll to position [0, 1935]
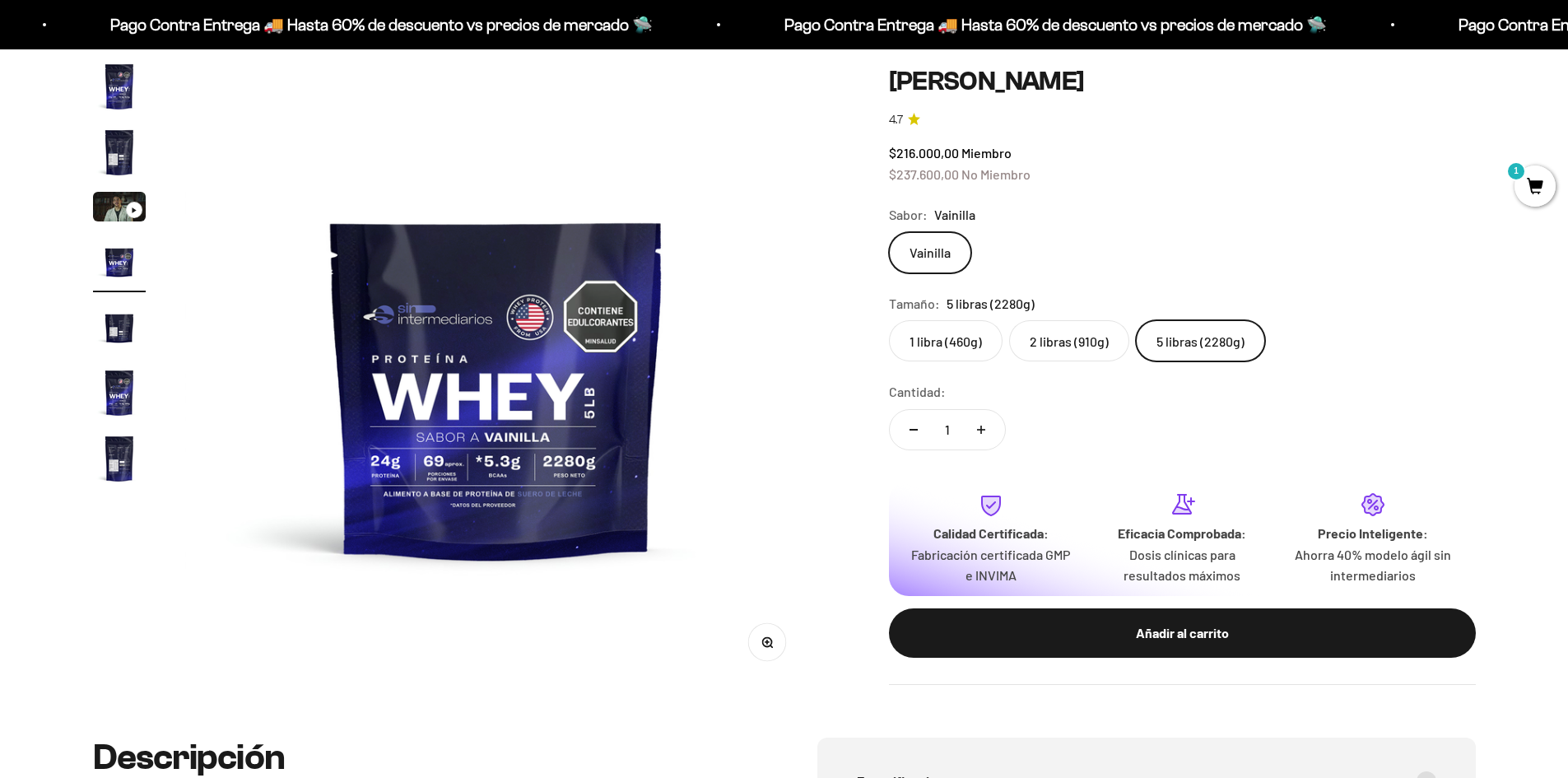
click at [103, 155] on img "Ir al artículo 2" at bounding box center [119, 153] width 53 height 53
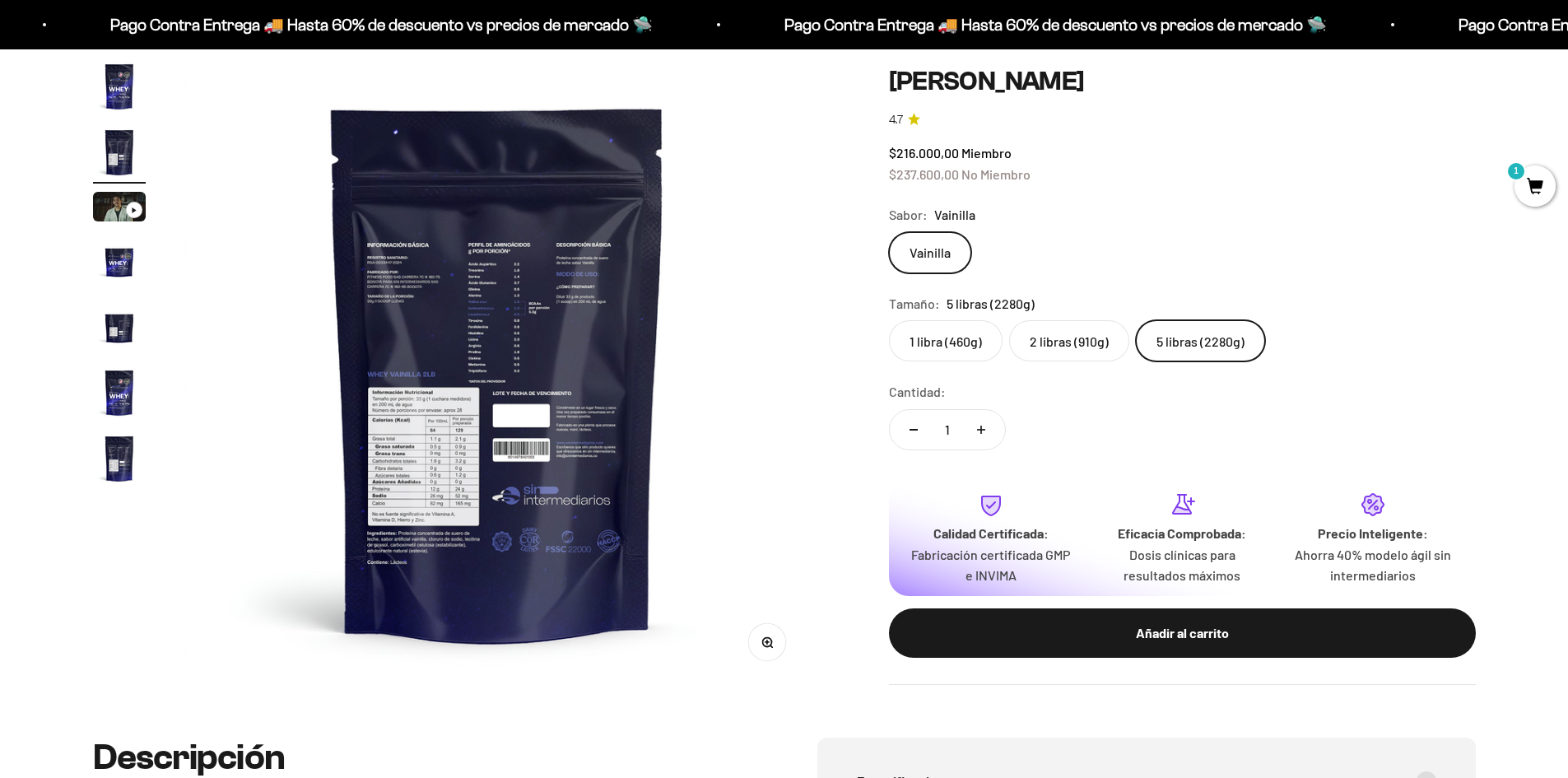
click at [461, 418] on img at bounding box center [497, 372] width 624 height 625
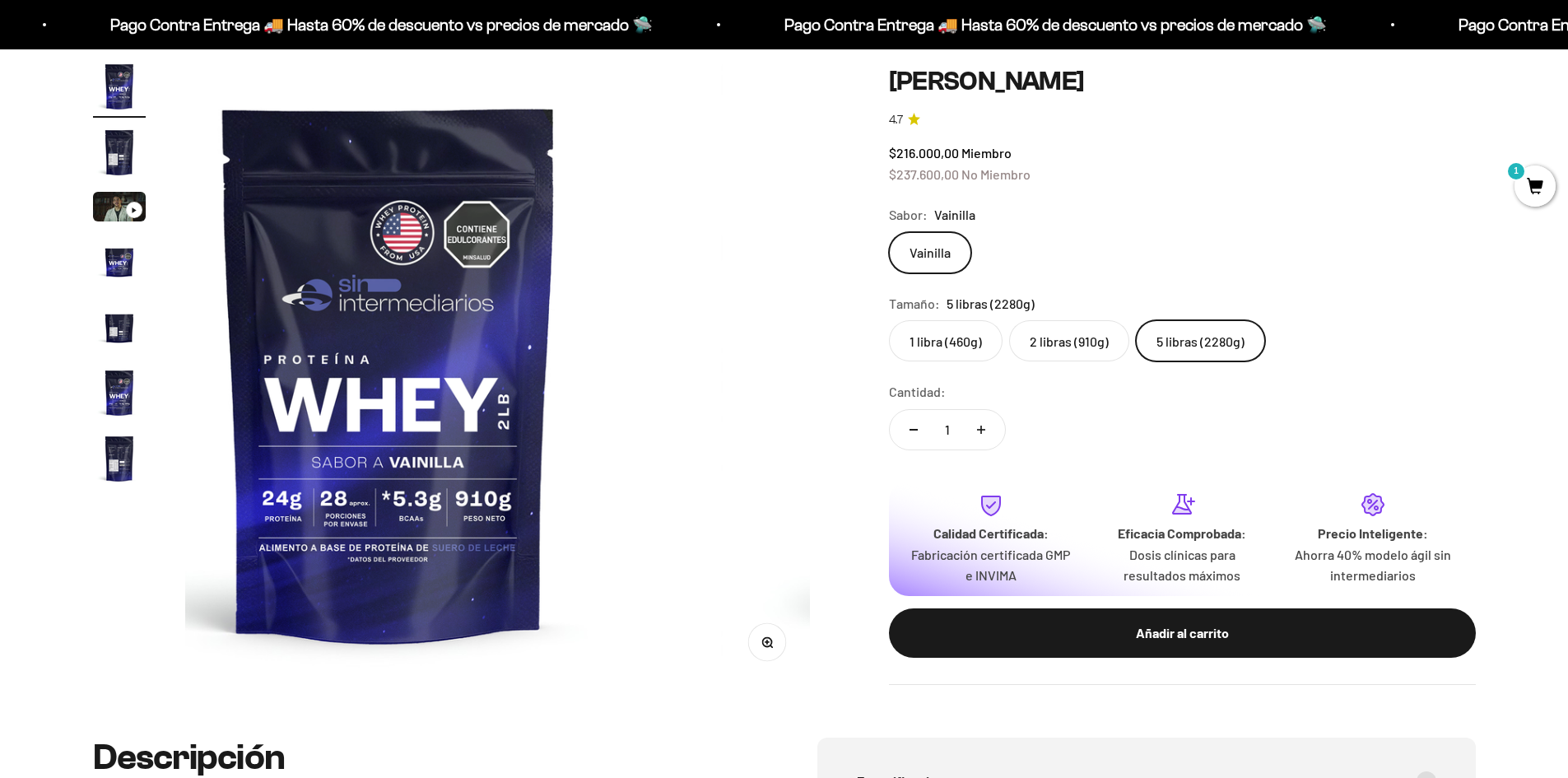
scroll to position [0, 0]
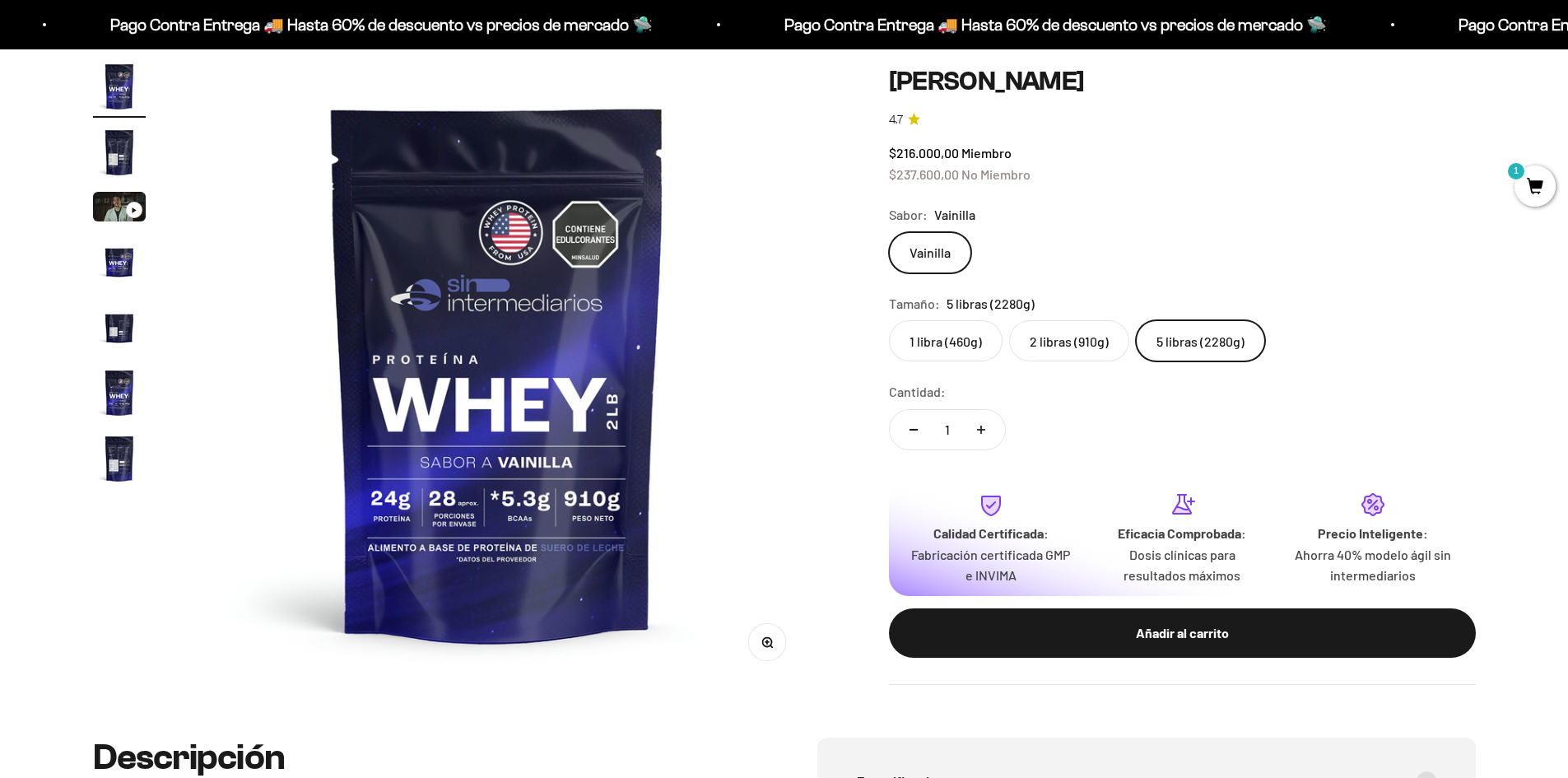
click at [106, 153] on img "Ir al artículo 2" at bounding box center [119, 153] width 53 height 53
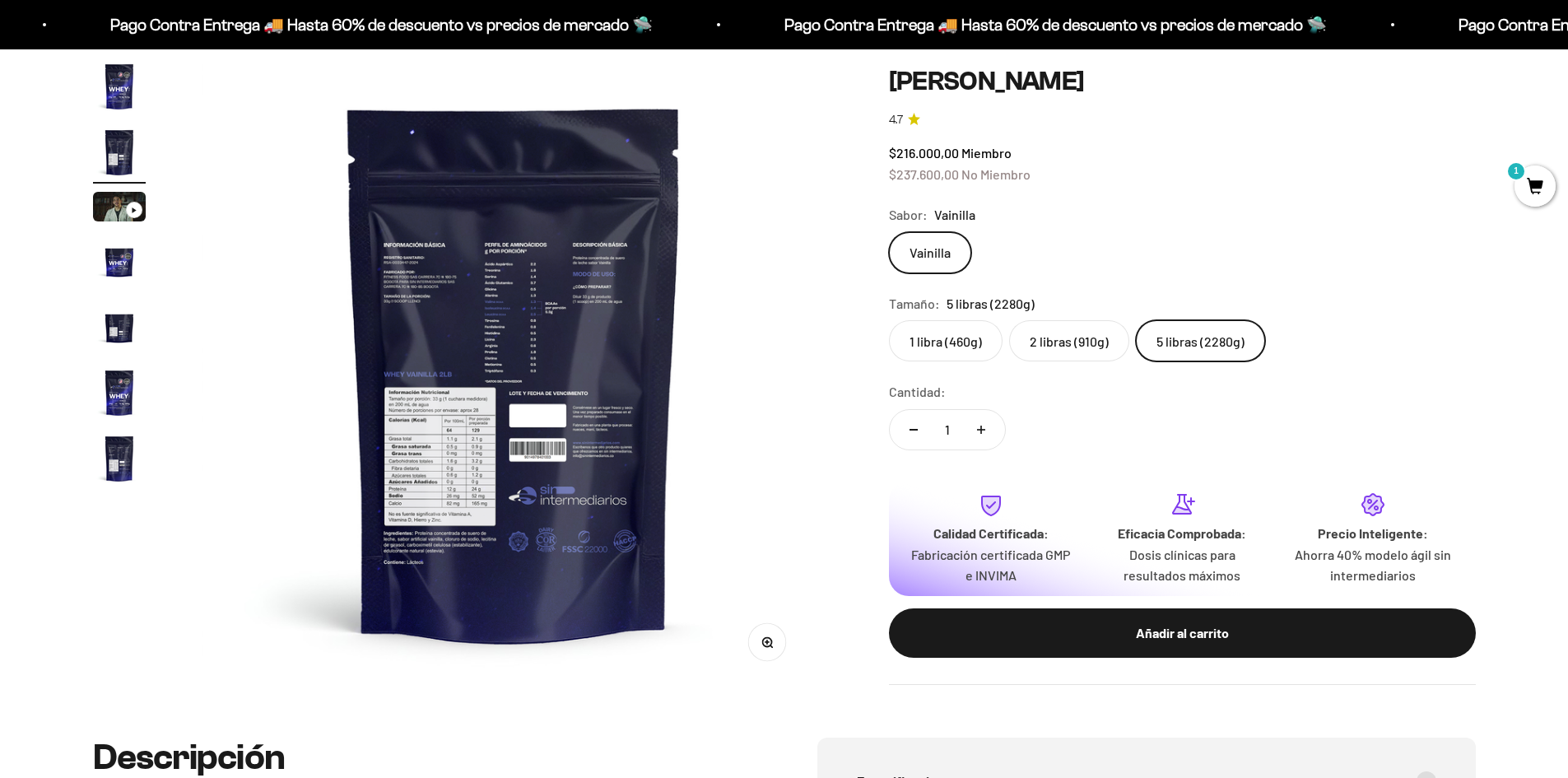
scroll to position [0, 644]
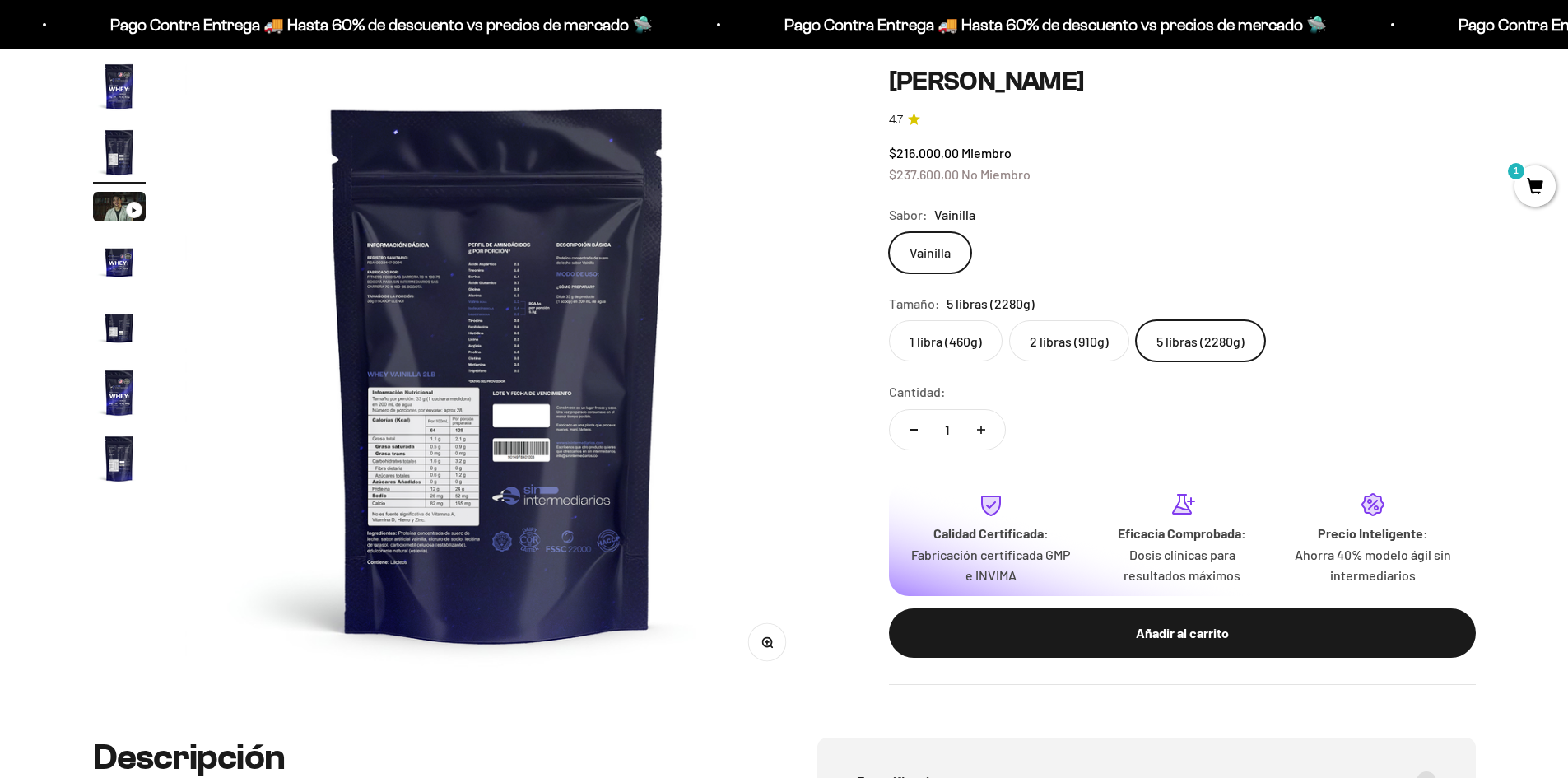
click at [776, 636] on button "Zoom" at bounding box center [766, 642] width 37 height 37
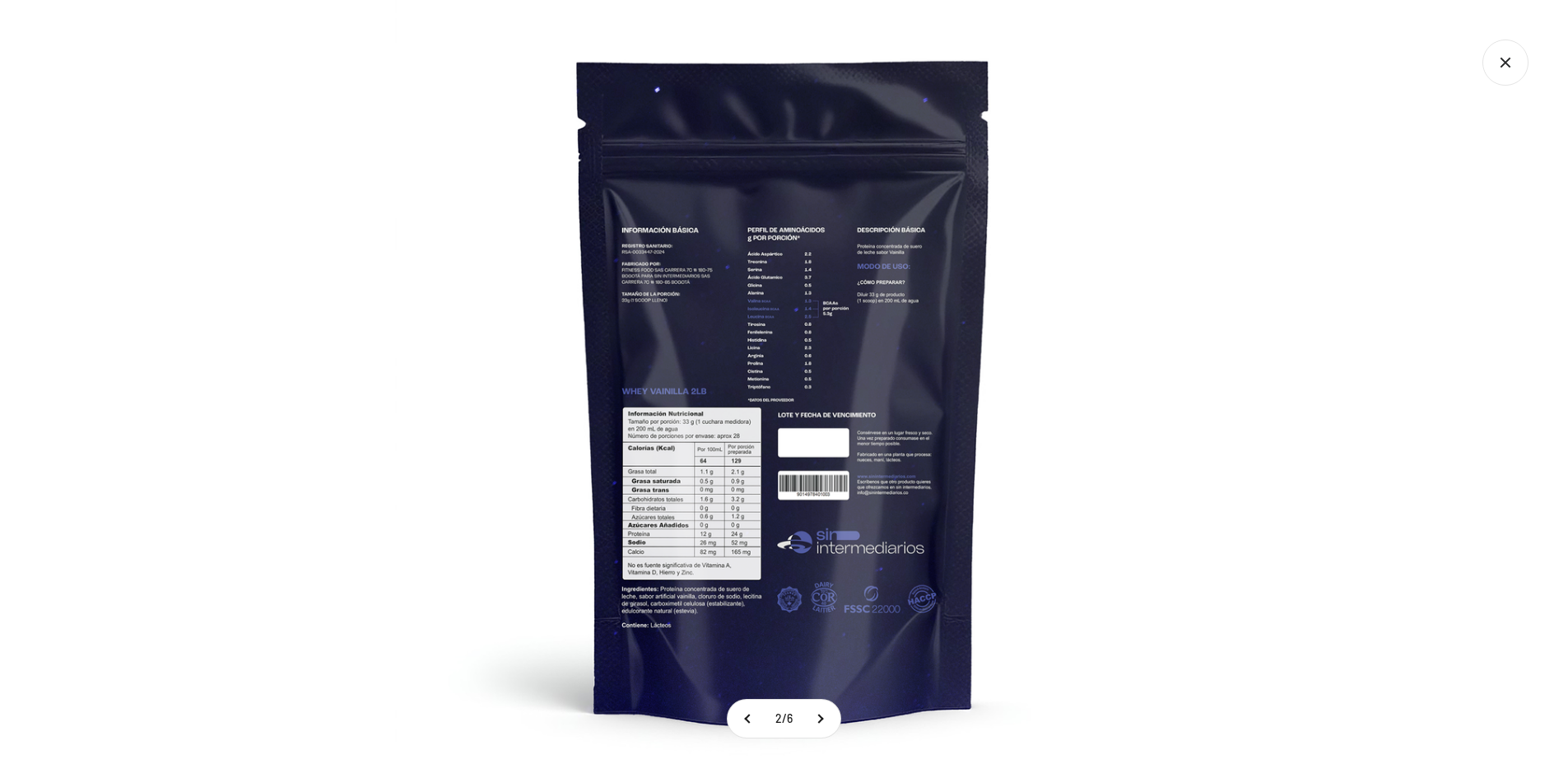
click at [687, 466] on img at bounding box center [784, 389] width 778 height 778
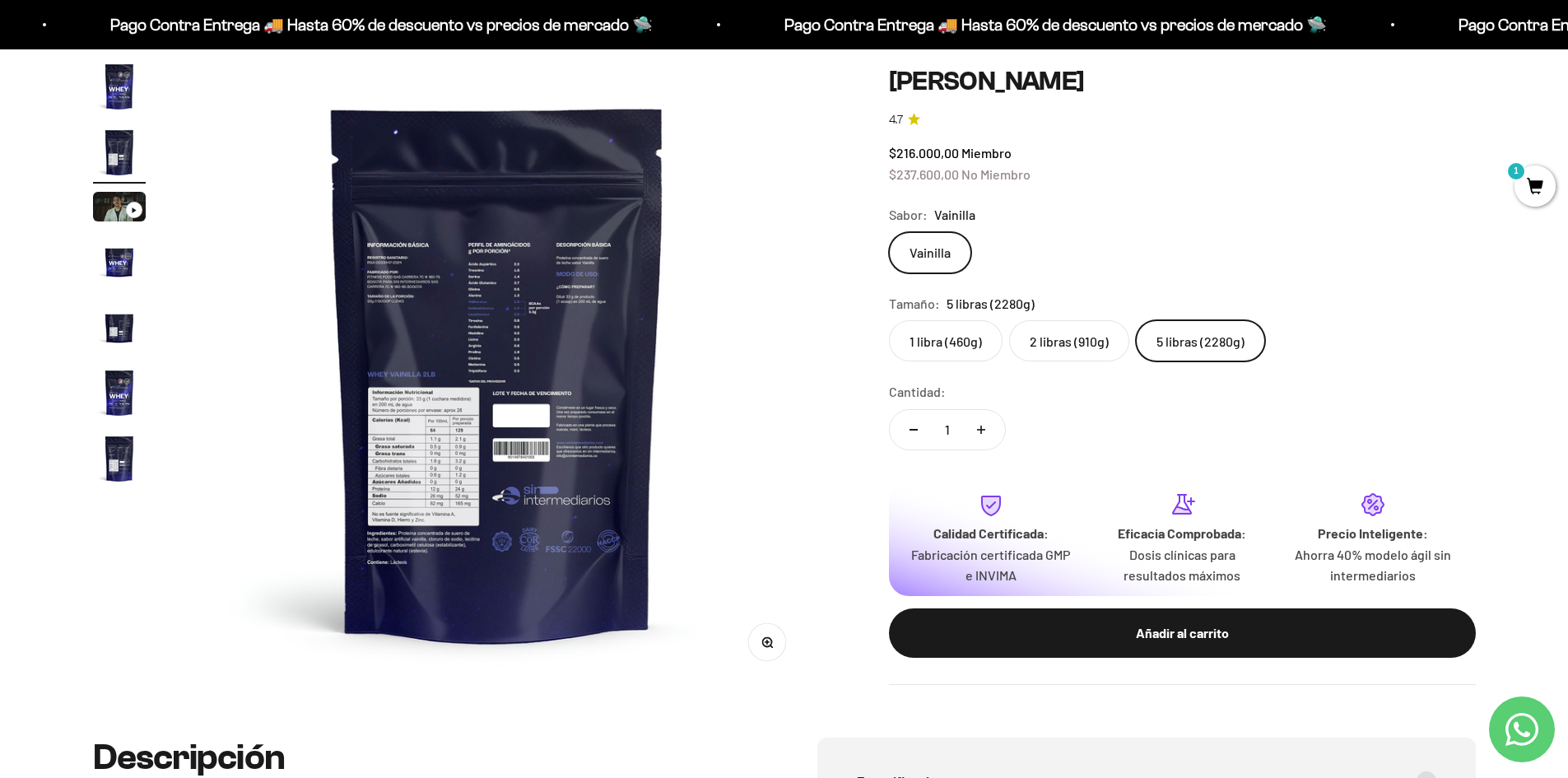
click at [1090, 350] on label "2 libras (910g)" at bounding box center [1069, 341] width 120 height 41
click at [889, 320] on input "2 libras (910g)" at bounding box center [888, 319] width 1 height 1
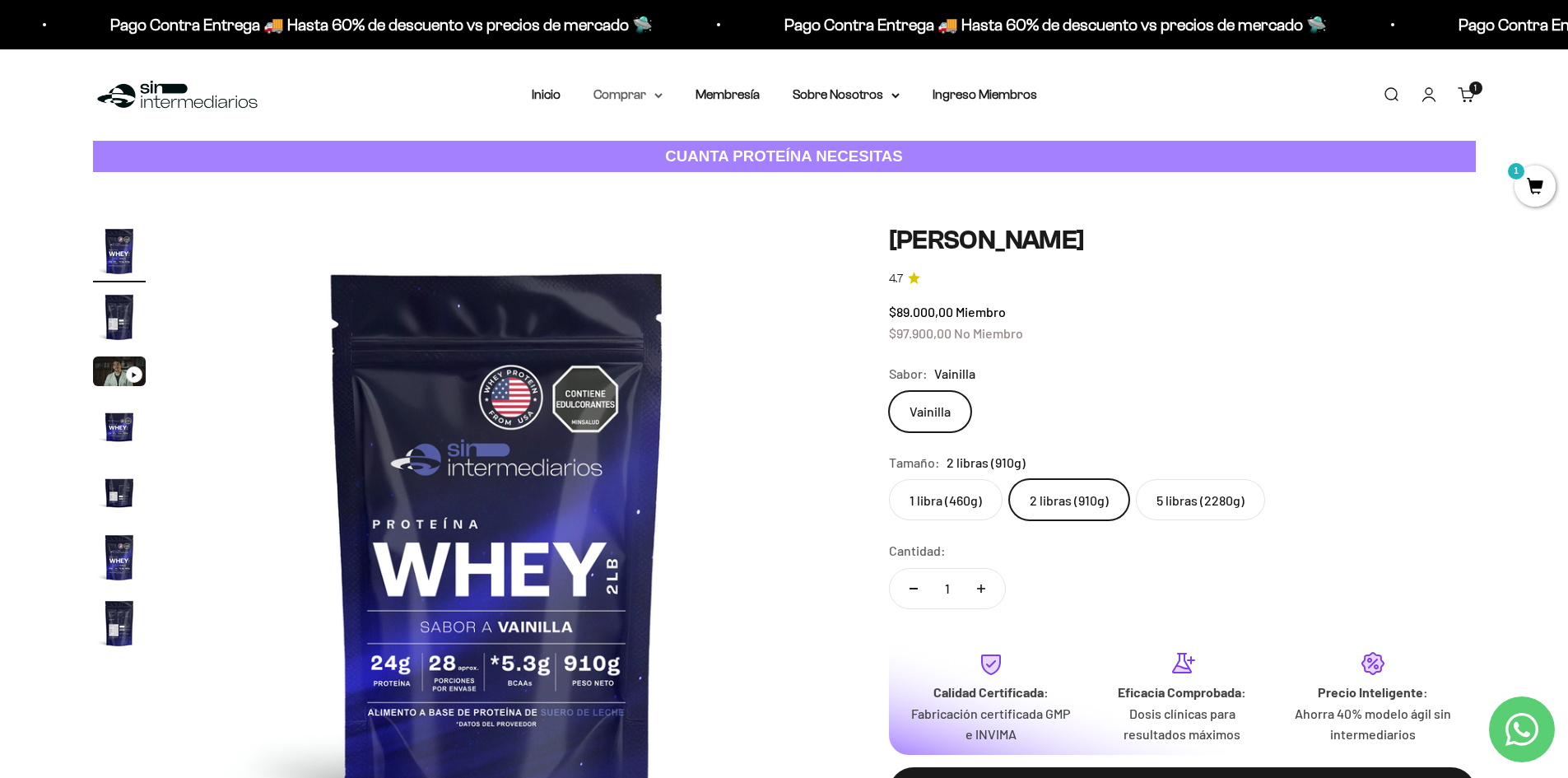
click at [613, 93] on summary "Comprar" at bounding box center [628, 95] width 69 height 22
click at [649, 143] on span "Proteínas" at bounding box center [631, 147] width 56 height 14
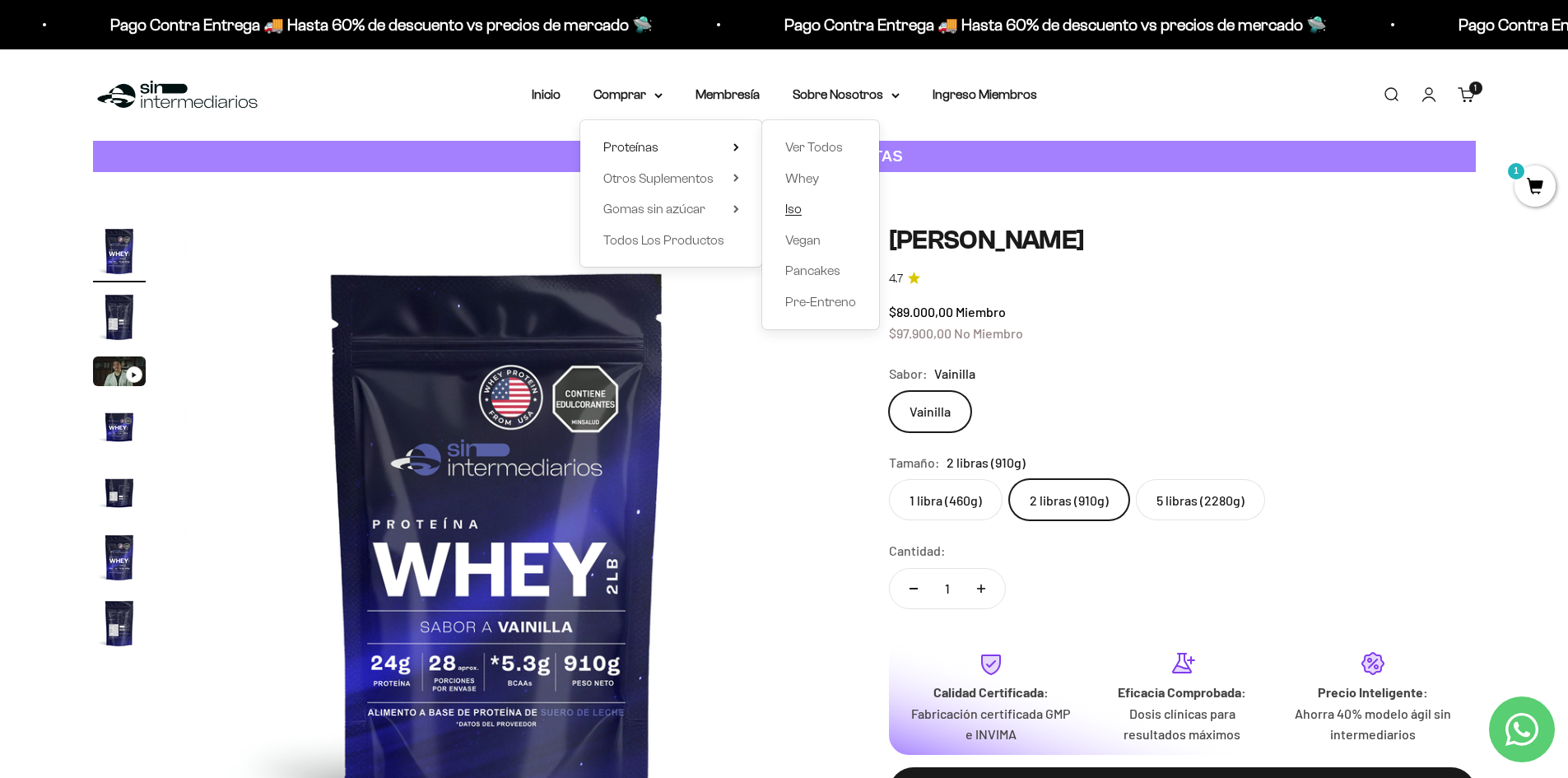
click at [808, 205] on link "Iso" at bounding box center [820, 209] width 70 height 22
click at [1134, 329] on div "$89.000,00 Miembro $97.900,00 No Miembro" at bounding box center [1182, 322] width 587 height 42
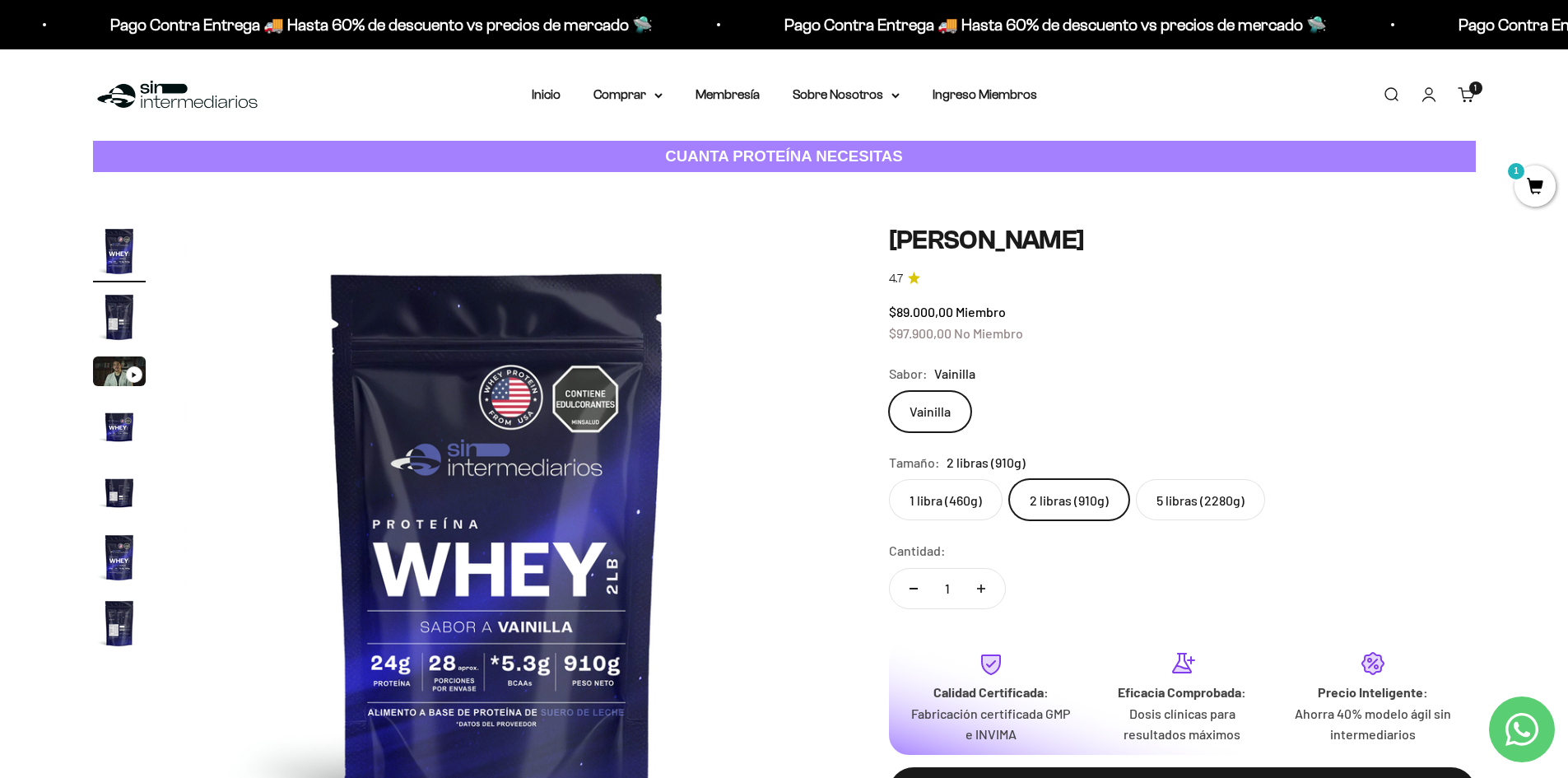
click at [118, 326] on img "Ir al artículo 2" at bounding box center [119, 317] width 53 height 53
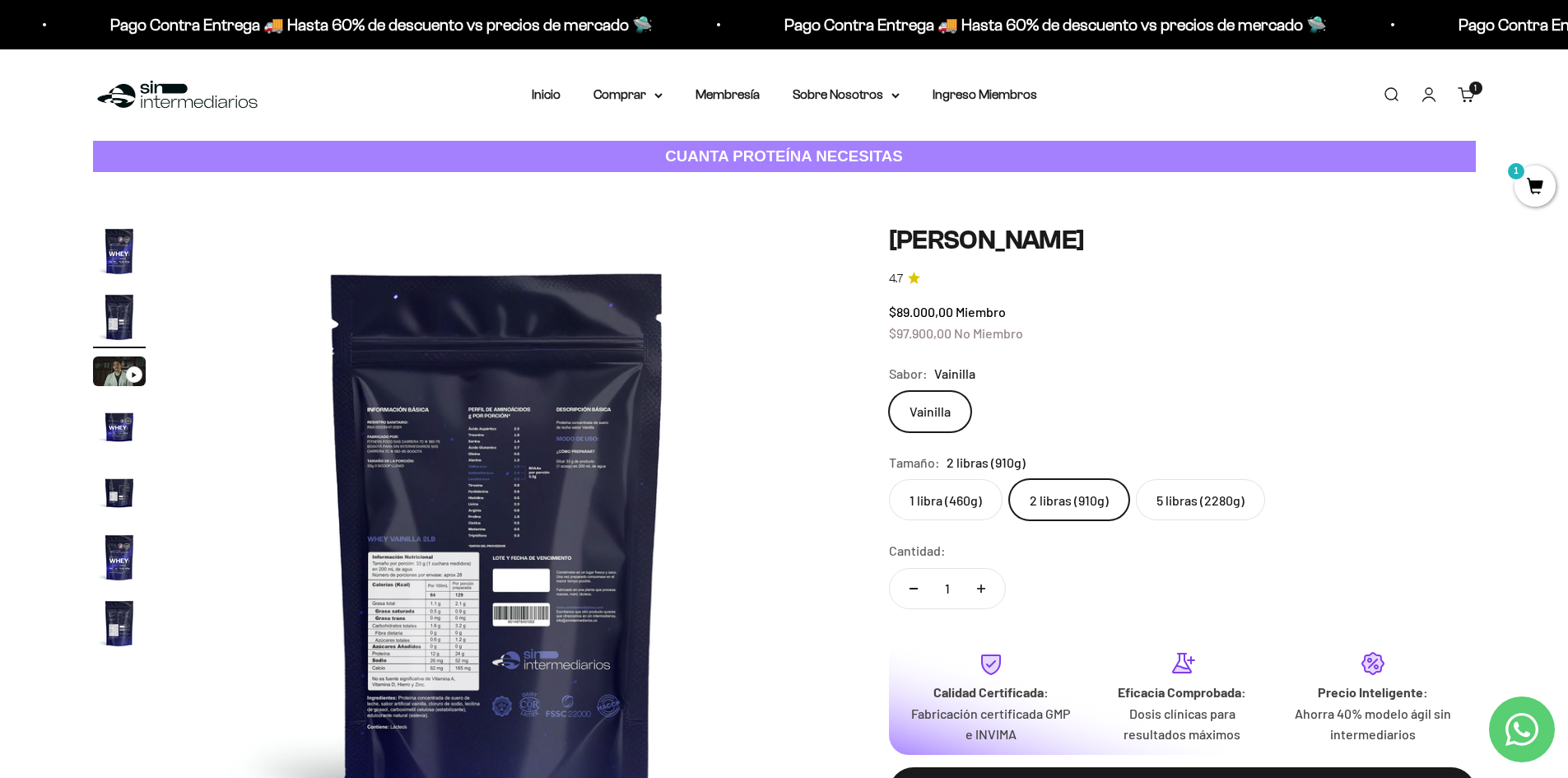
click at [475, 631] on img at bounding box center [497, 537] width 624 height 625
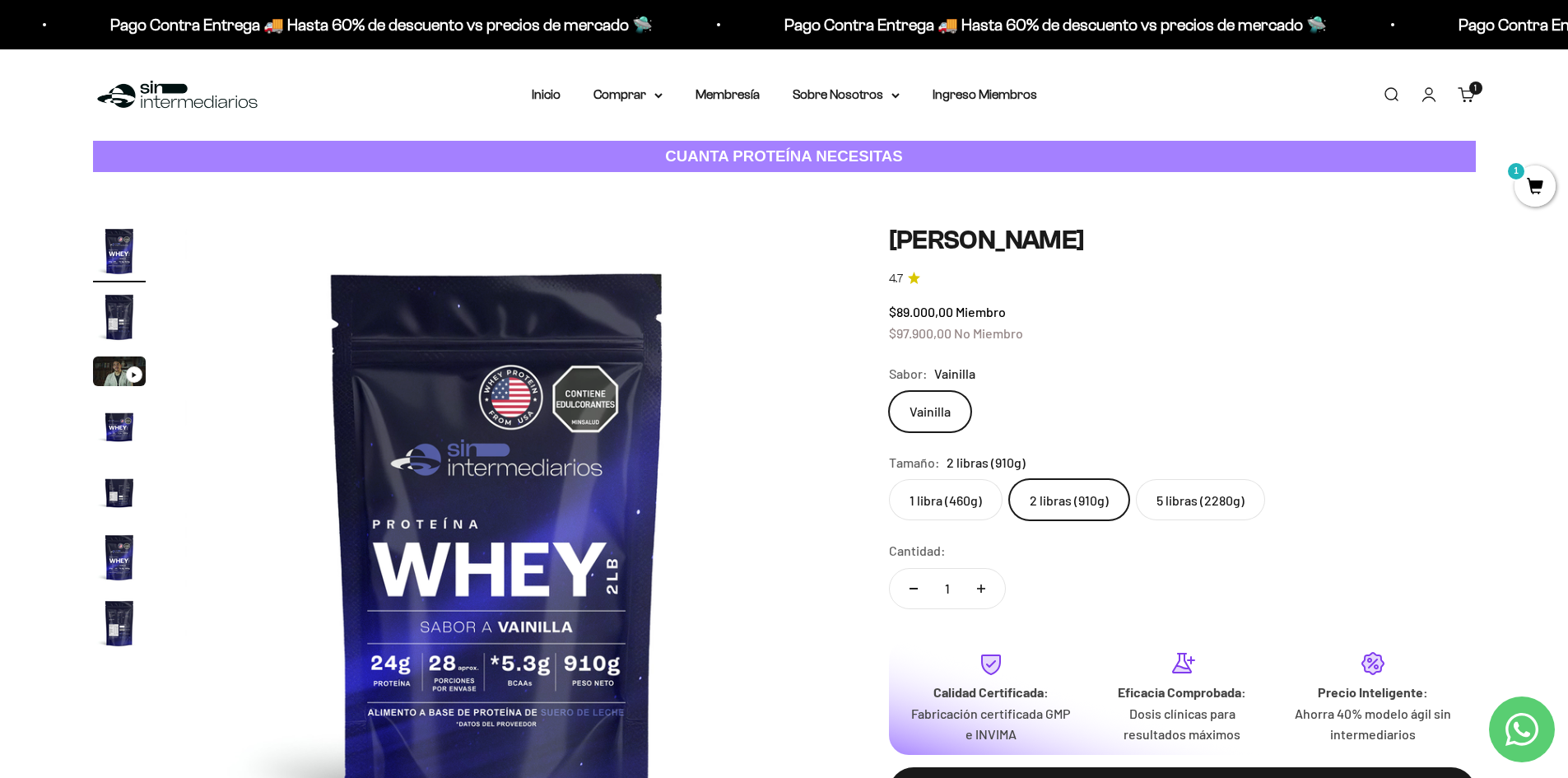
click at [122, 301] on img "Ir al artículo 2" at bounding box center [119, 317] width 53 height 53
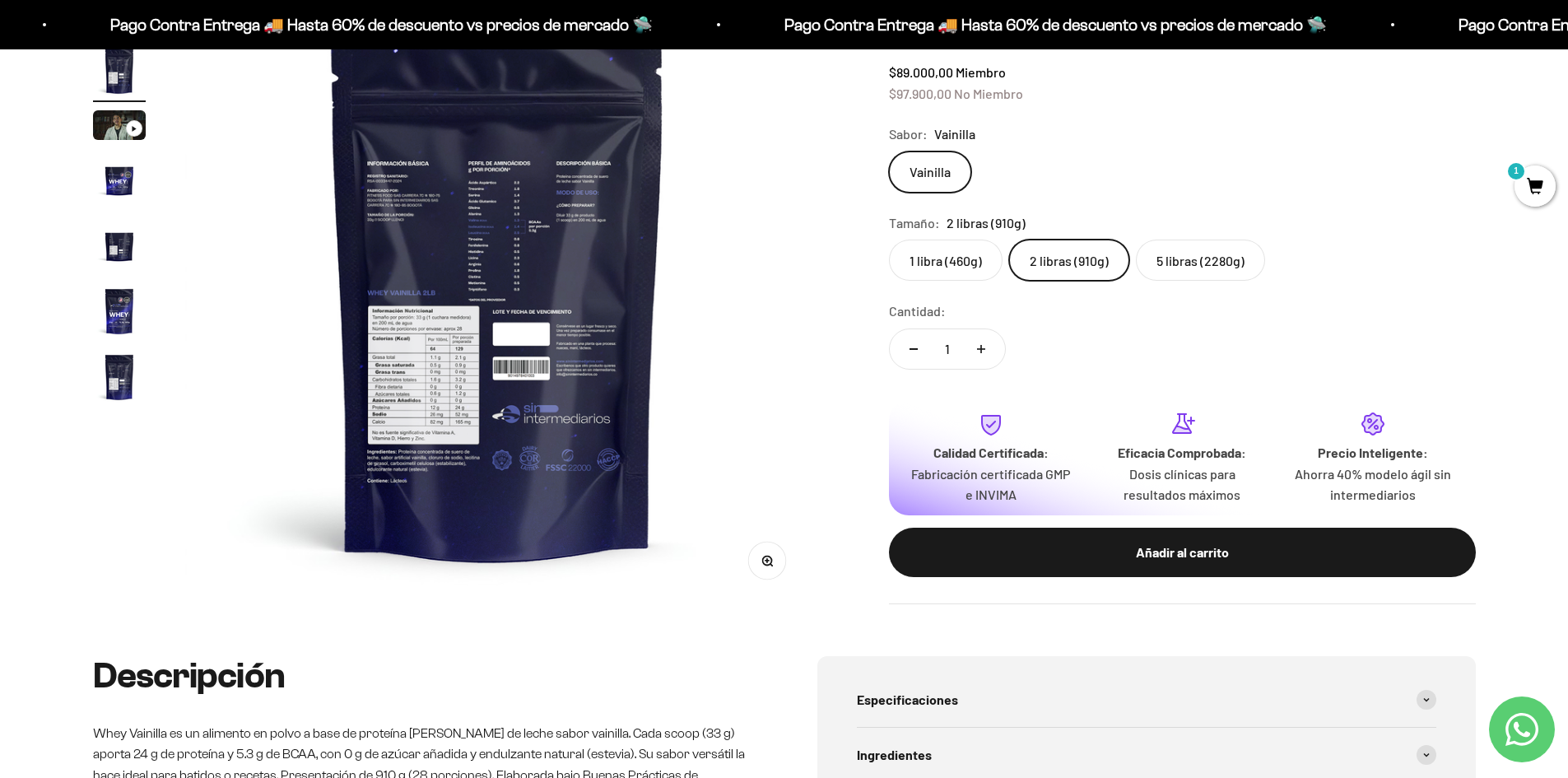
scroll to position [247, 0]
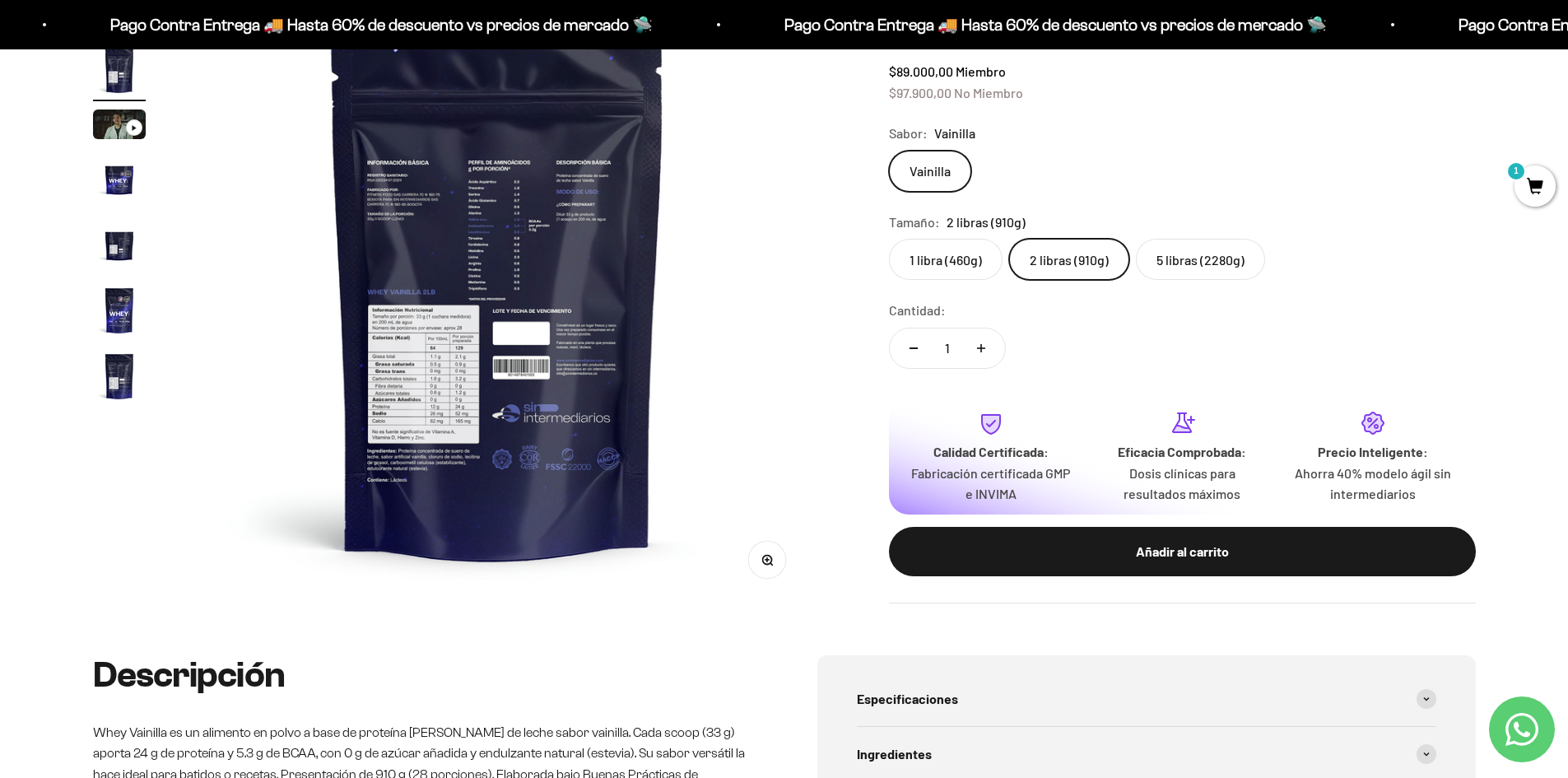
click at [770, 569] on button "Zoom" at bounding box center [766, 560] width 37 height 37
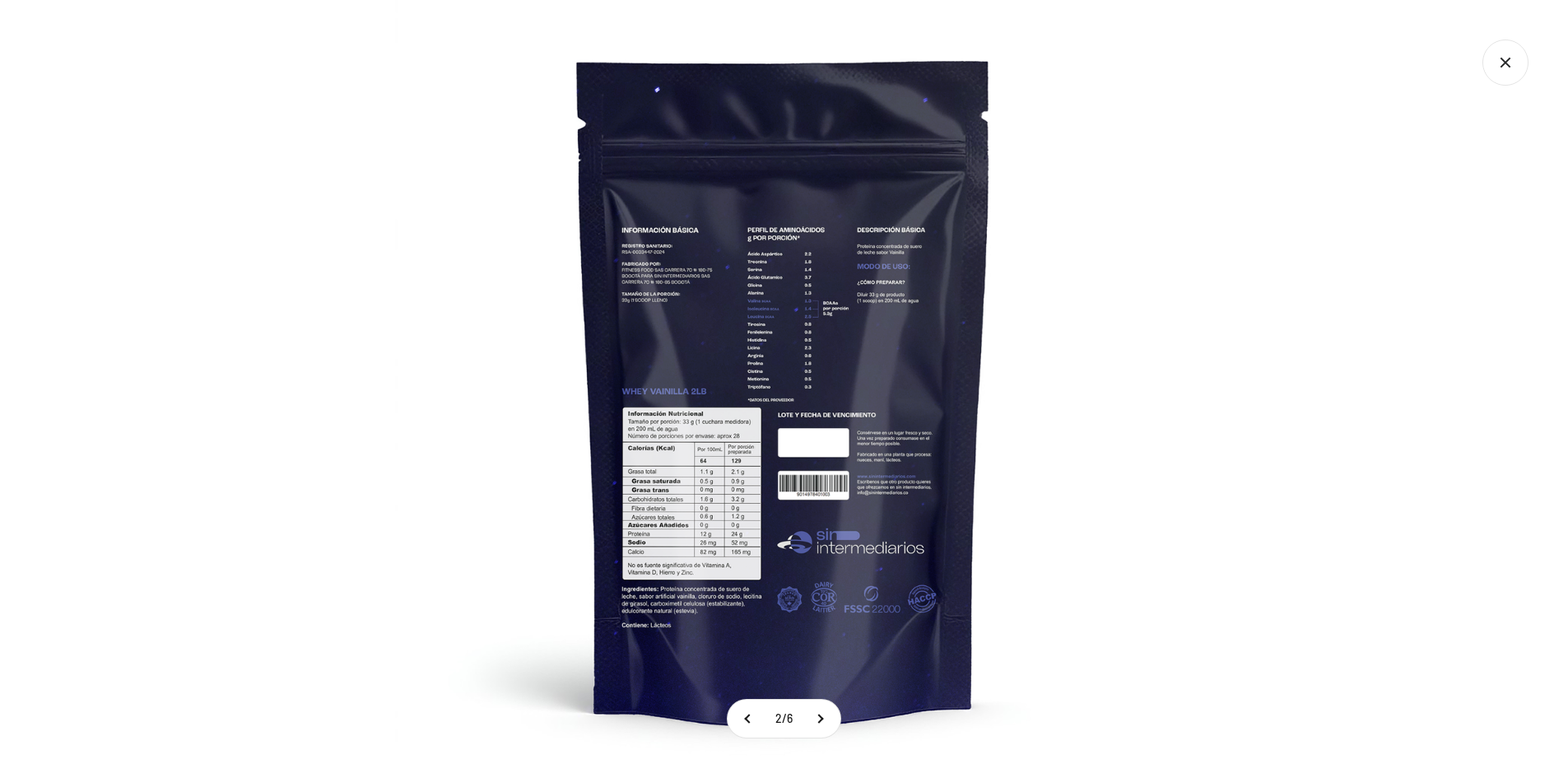
click at [766, 543] on img at bounding box center [784, 389] width 778 height 778
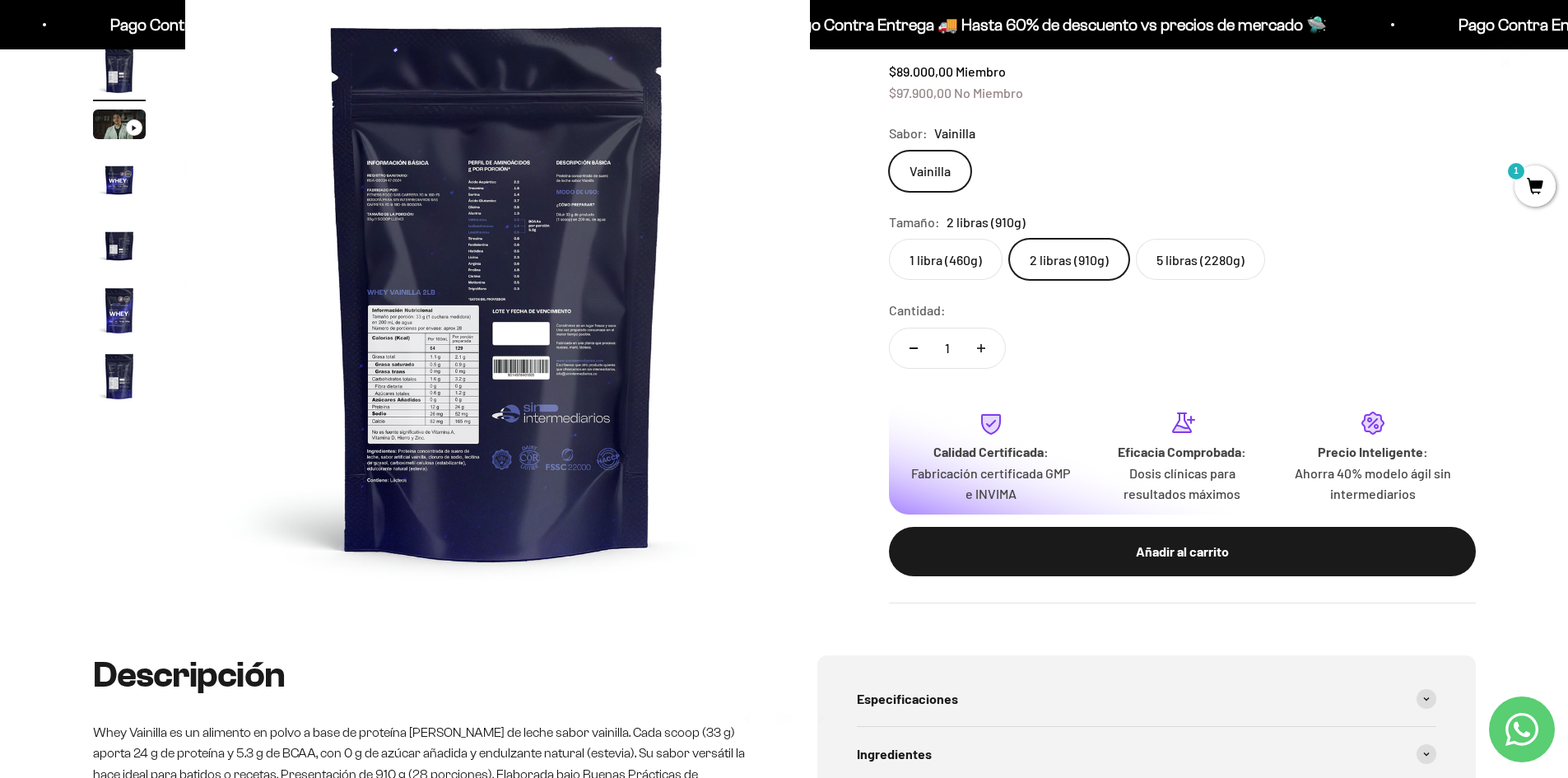
click at [610, 465] on img at bounding box center [497, 289] width 624 height 625
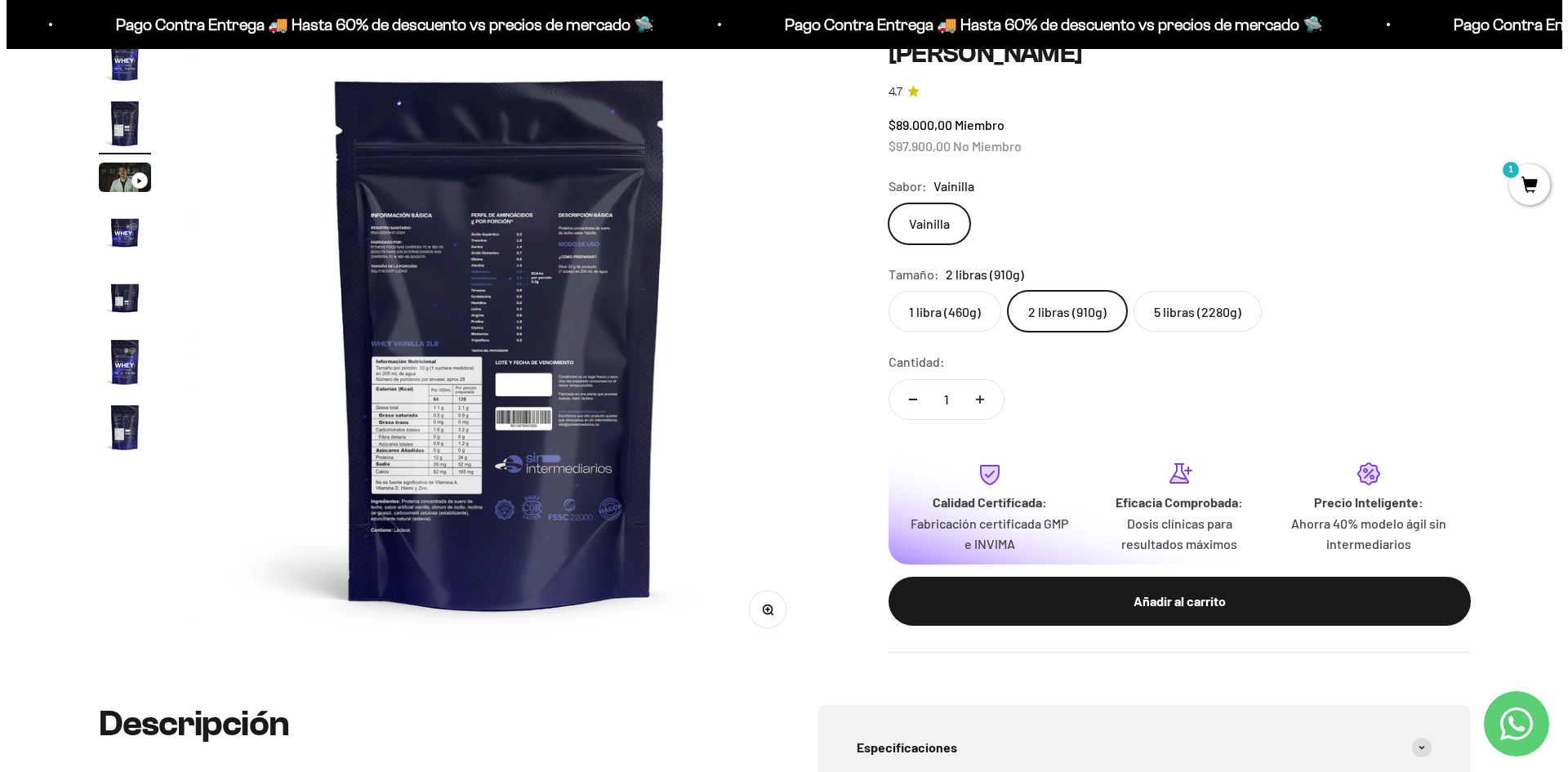
scroll to position [164, 0]
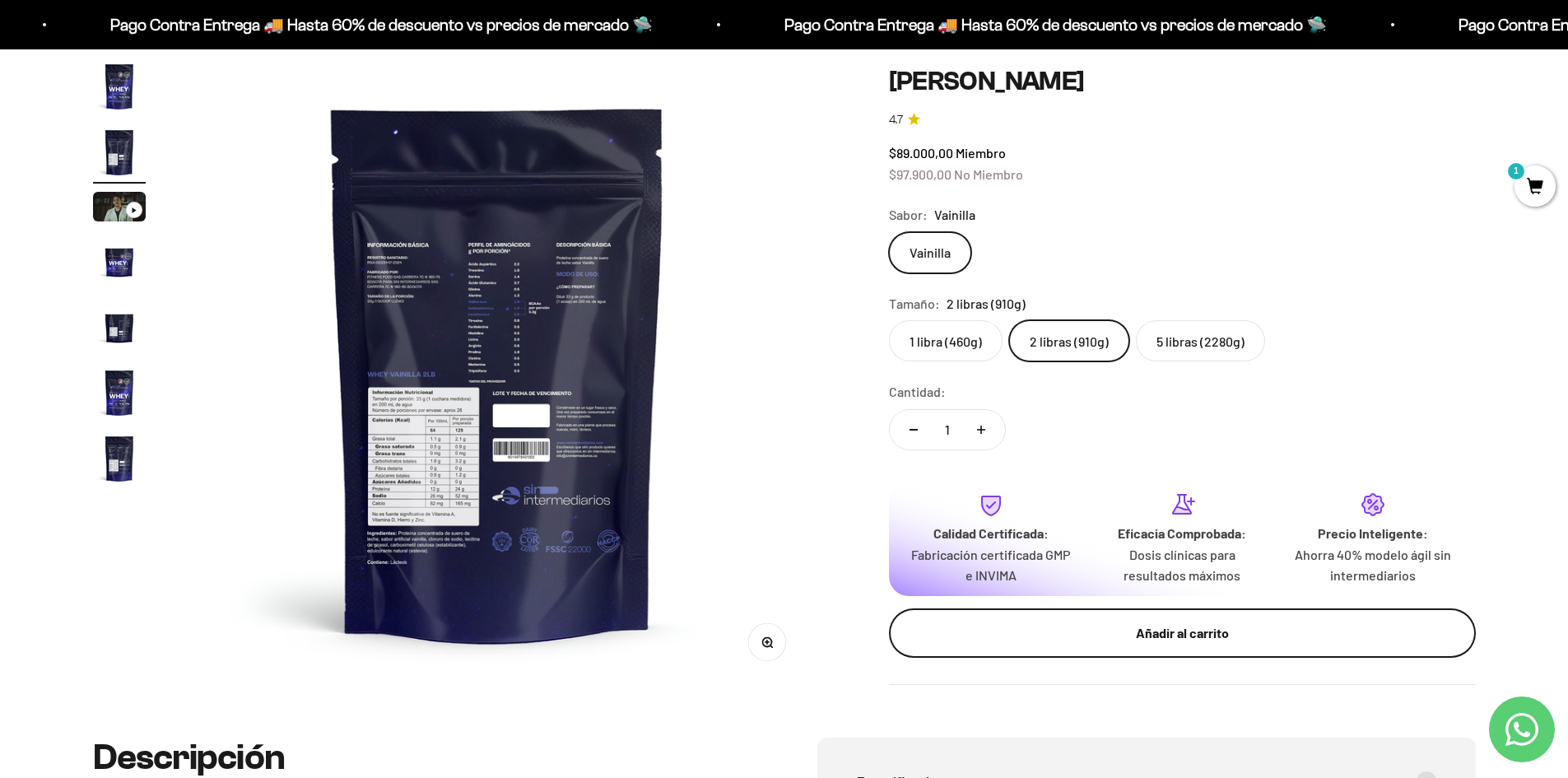
click at [1222, 641] on div "Añadir al carrito" at bounding box center [1182, 633] width 521 height 22
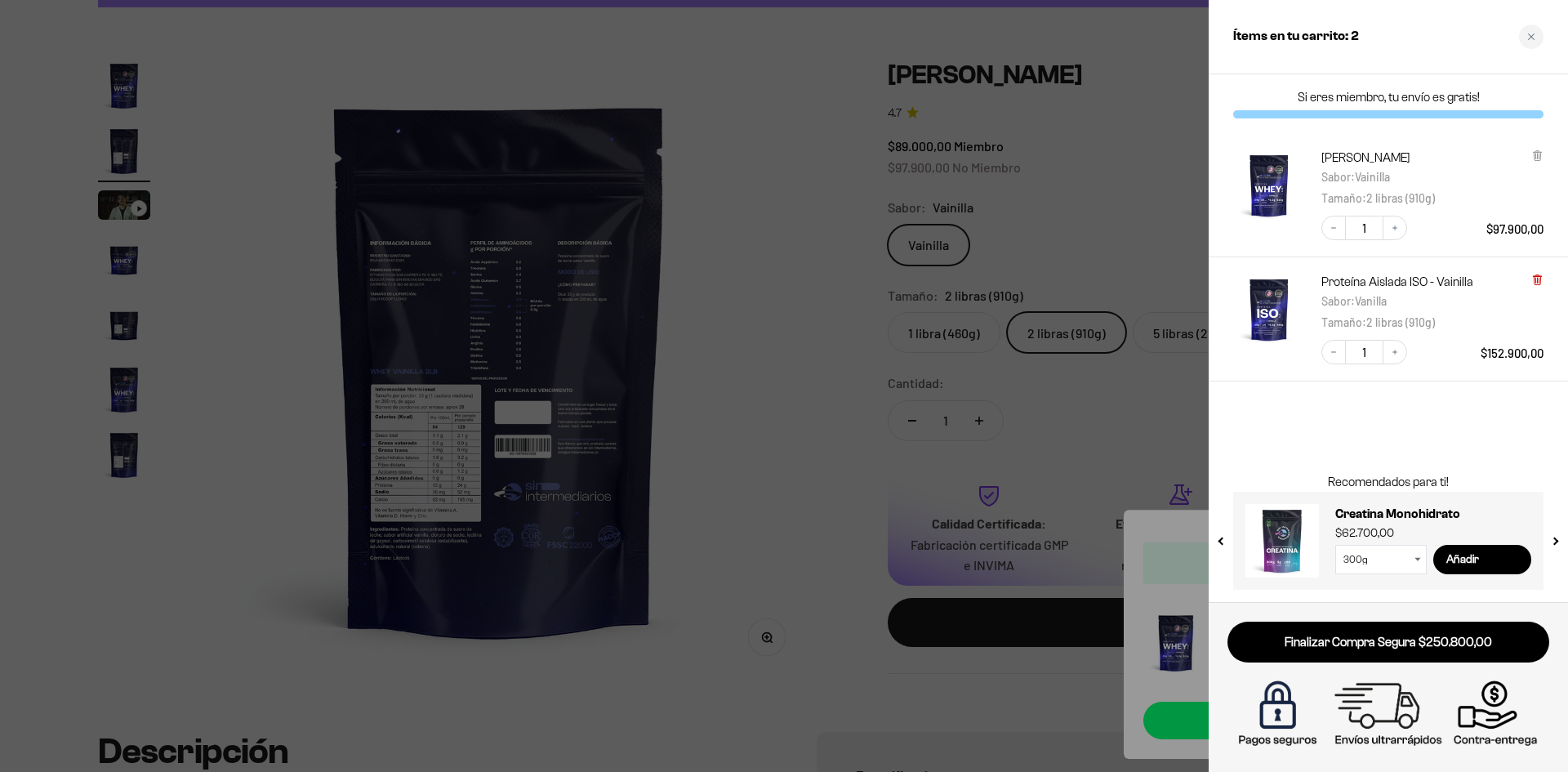
click at [1536, 280] on icon at bounding box center [1537, 281] width 7 height 8
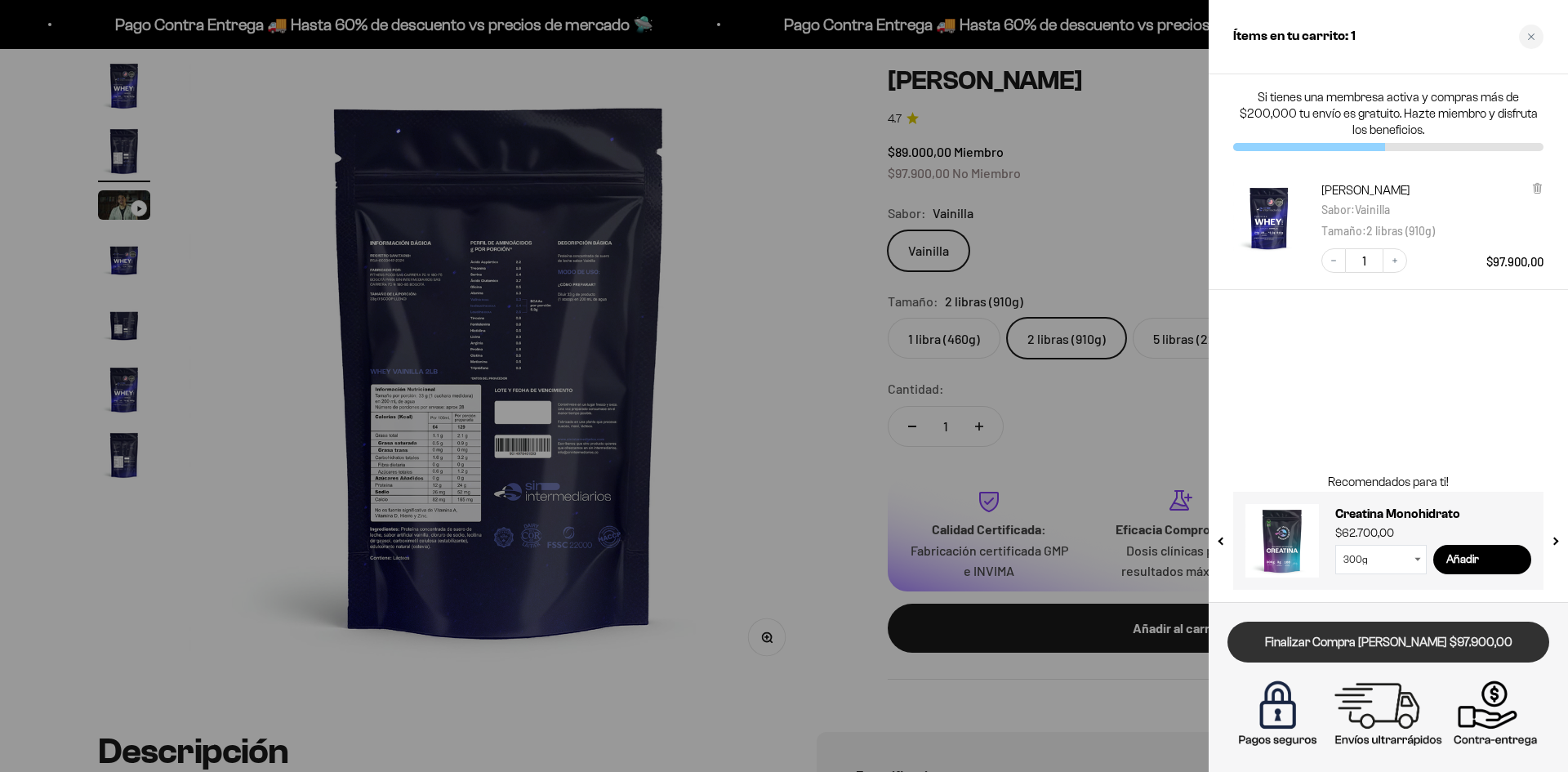
click at [1462, 639] on link "Finalizar Compra [PERSON_NAME] $97.900,00" at bounding box center [1388, 642] width 322 height 42
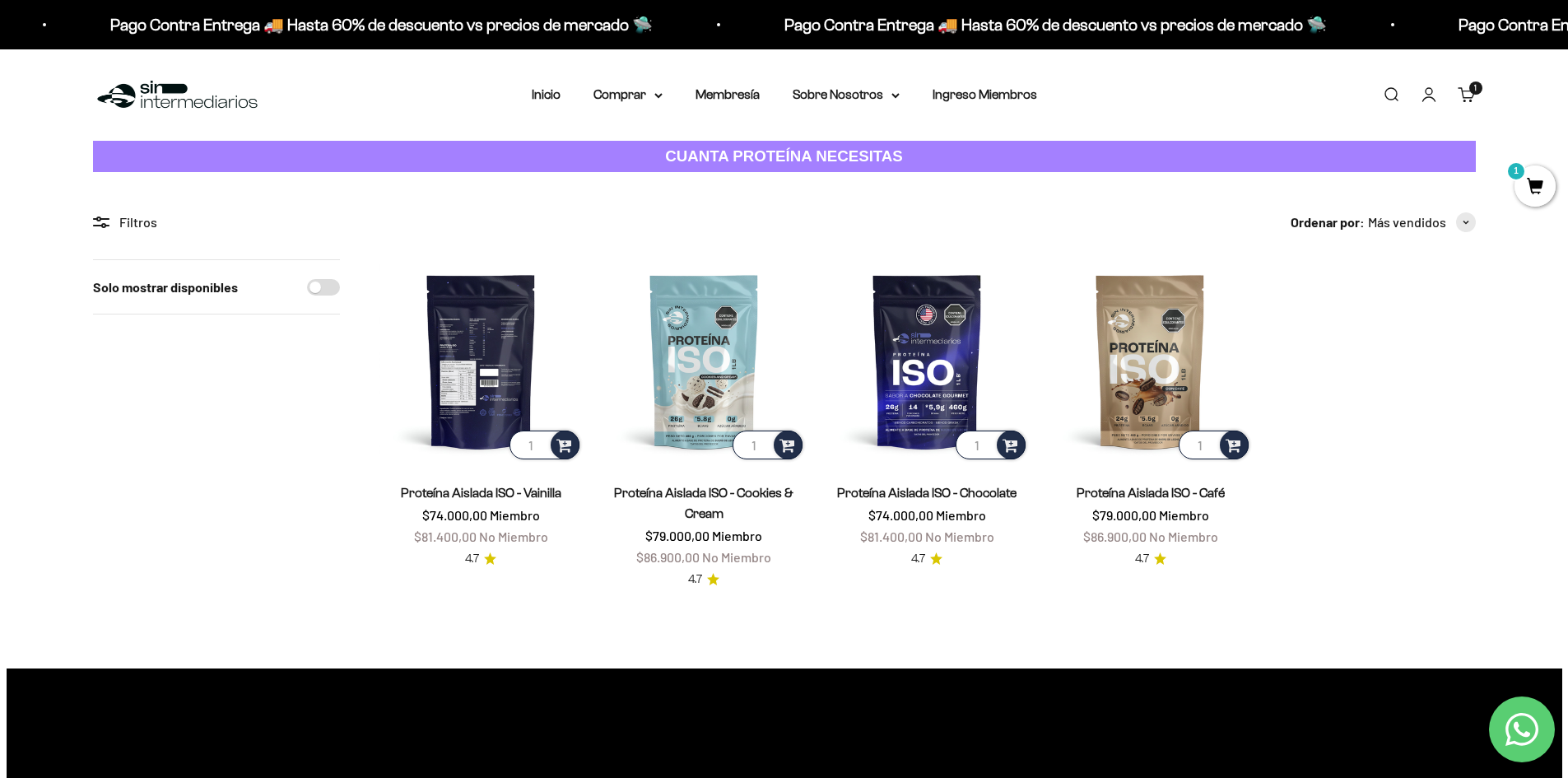
click at [522, 376] on img at bounding box center [481, 361] width 203 height 203
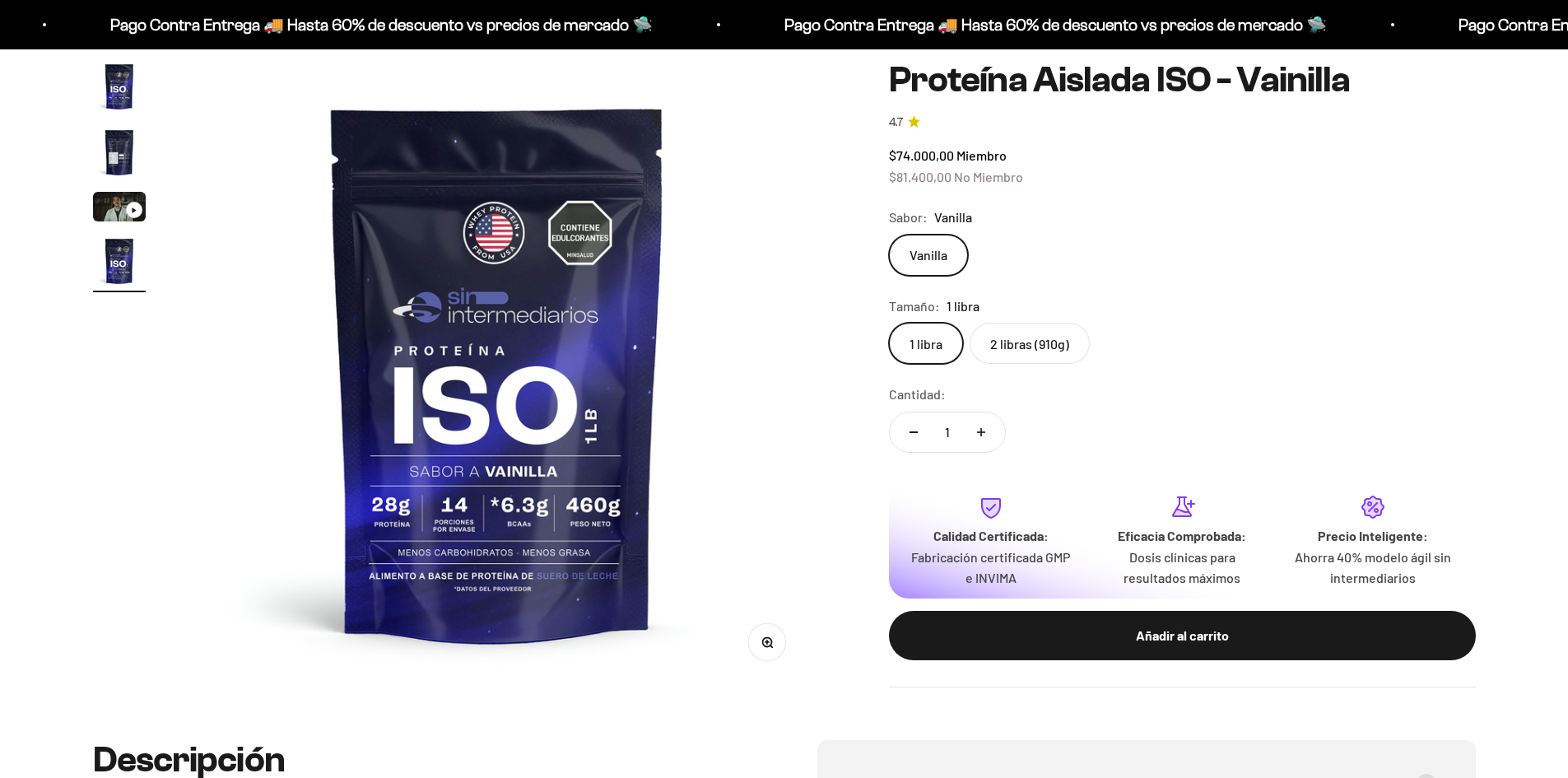
click at [1066, 346] on label "2 libras (910g)" at bounding box center [1029, 343] width 120 height 41
click at [889, 323] on input "2 libras (910g)" at bounding box center [888, 322] width 1 height 1
radio input "true"
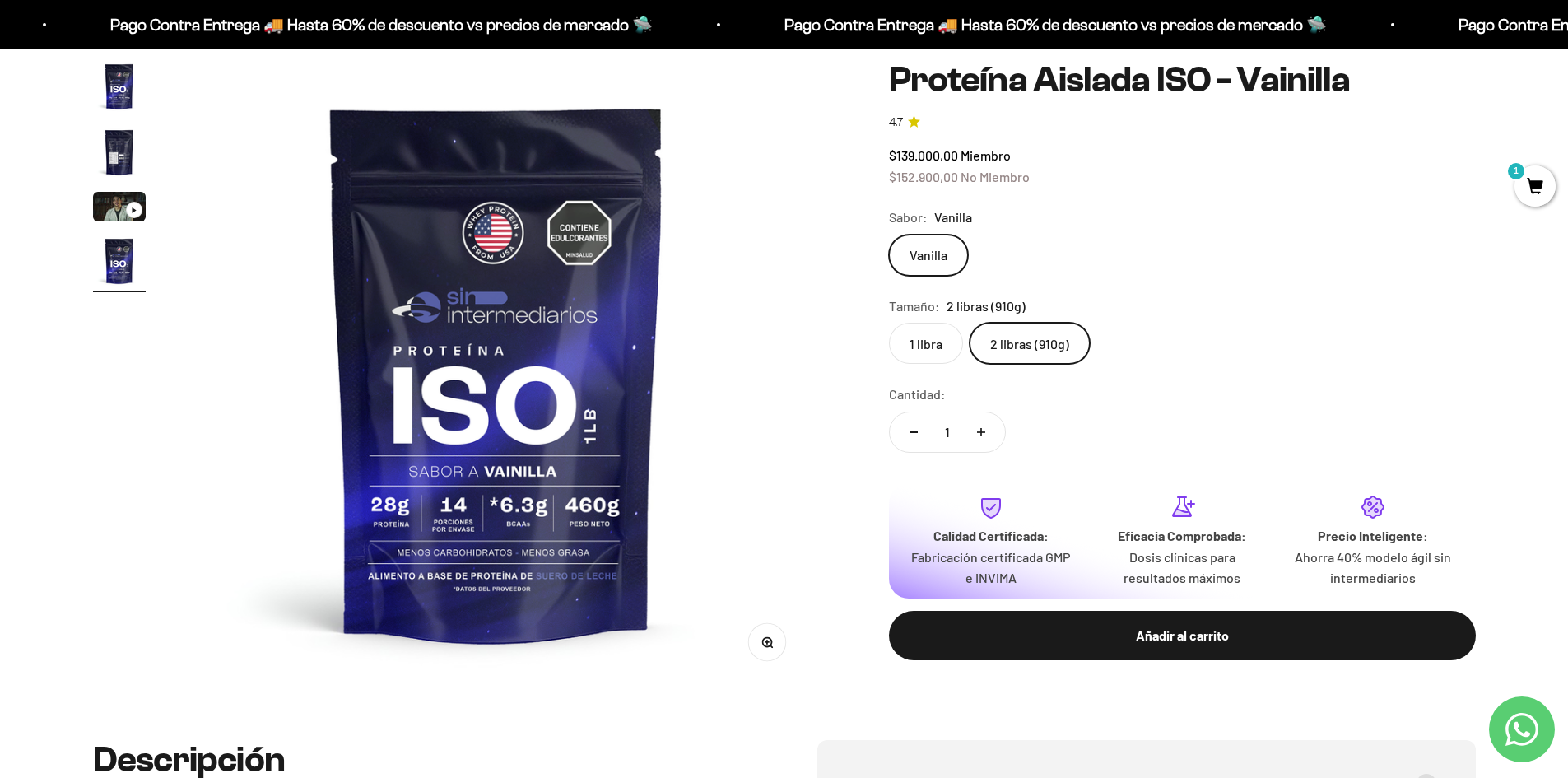
click at [103, 149] on img "Ir al artículo 2" at bounding box center [119, 153] width 53 height 53
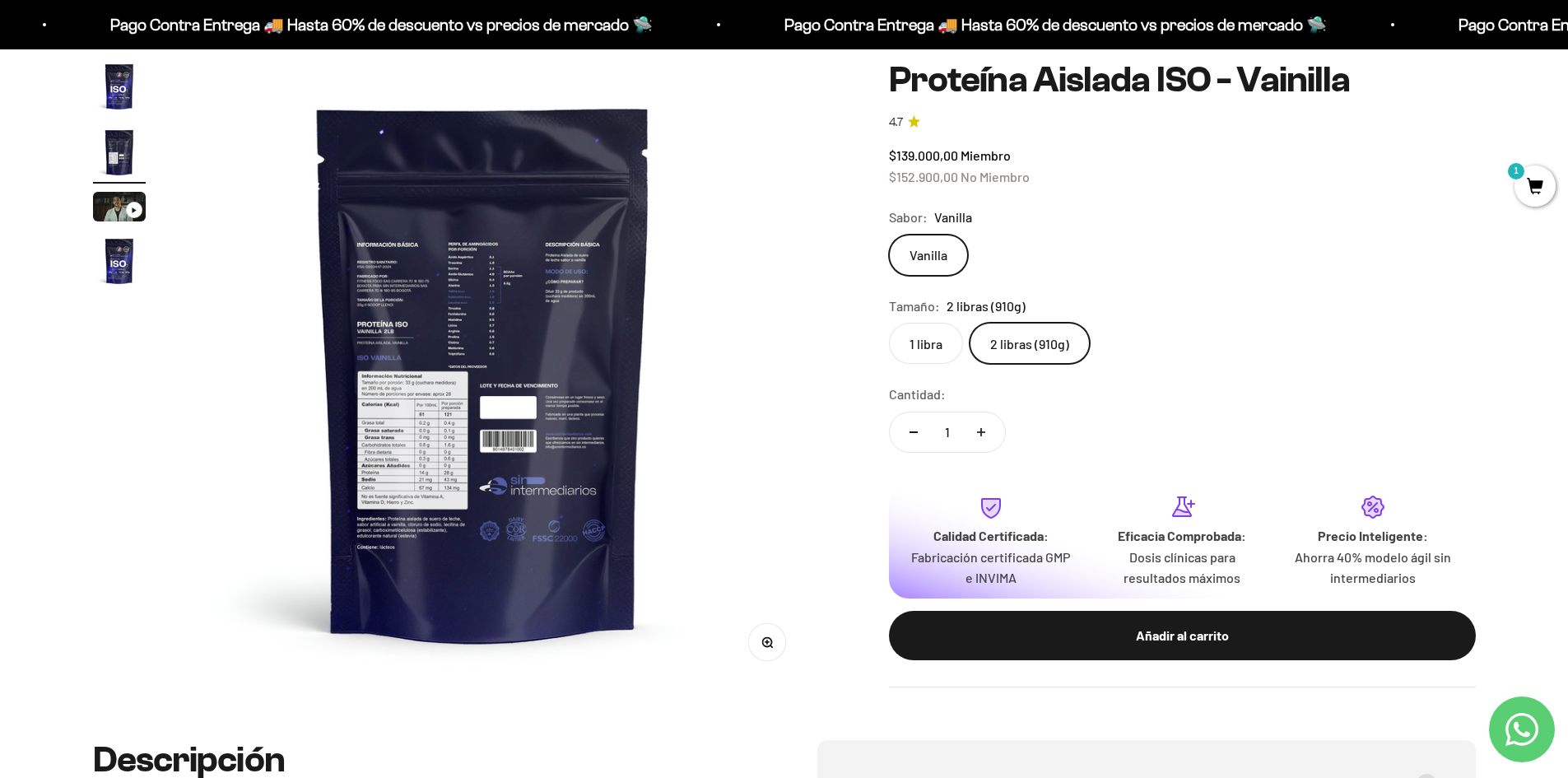
scroll to position [0, 644]
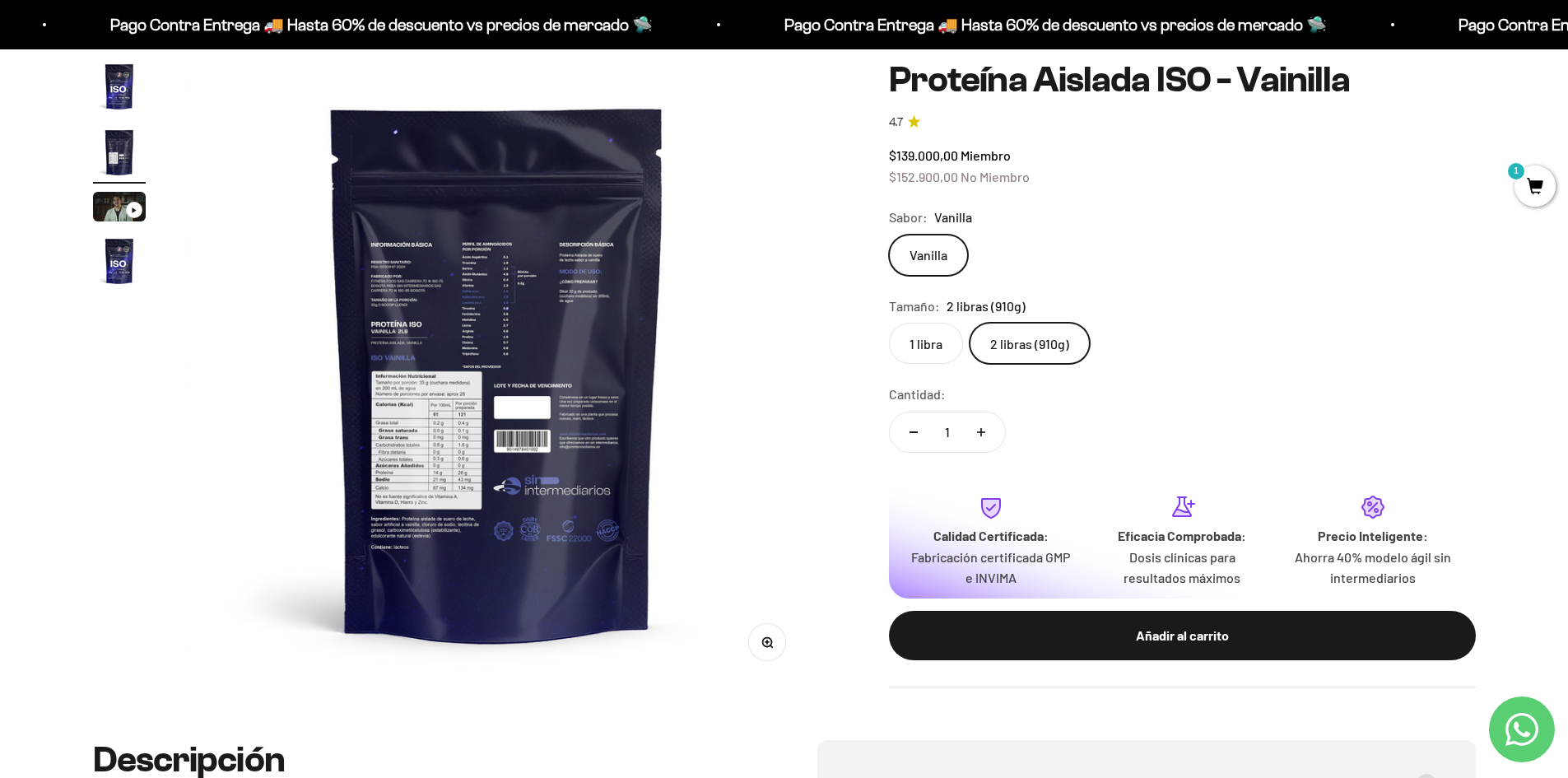
click at [769, 638] on circle "button" at bounding box center [766, 641] width 9 height 9
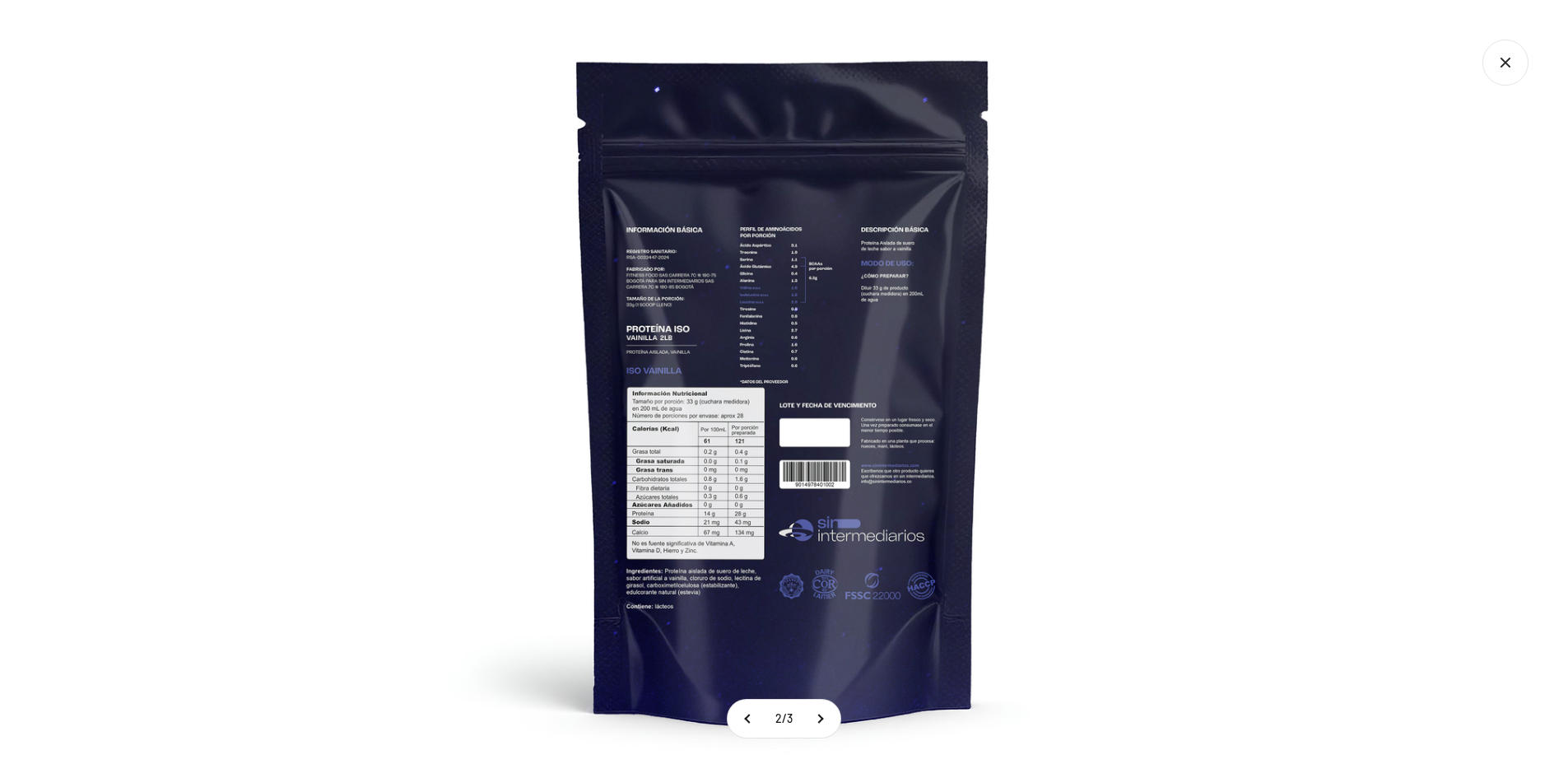
click at [740, 288] on img at bounding box center [784, 389] width 778 height 778
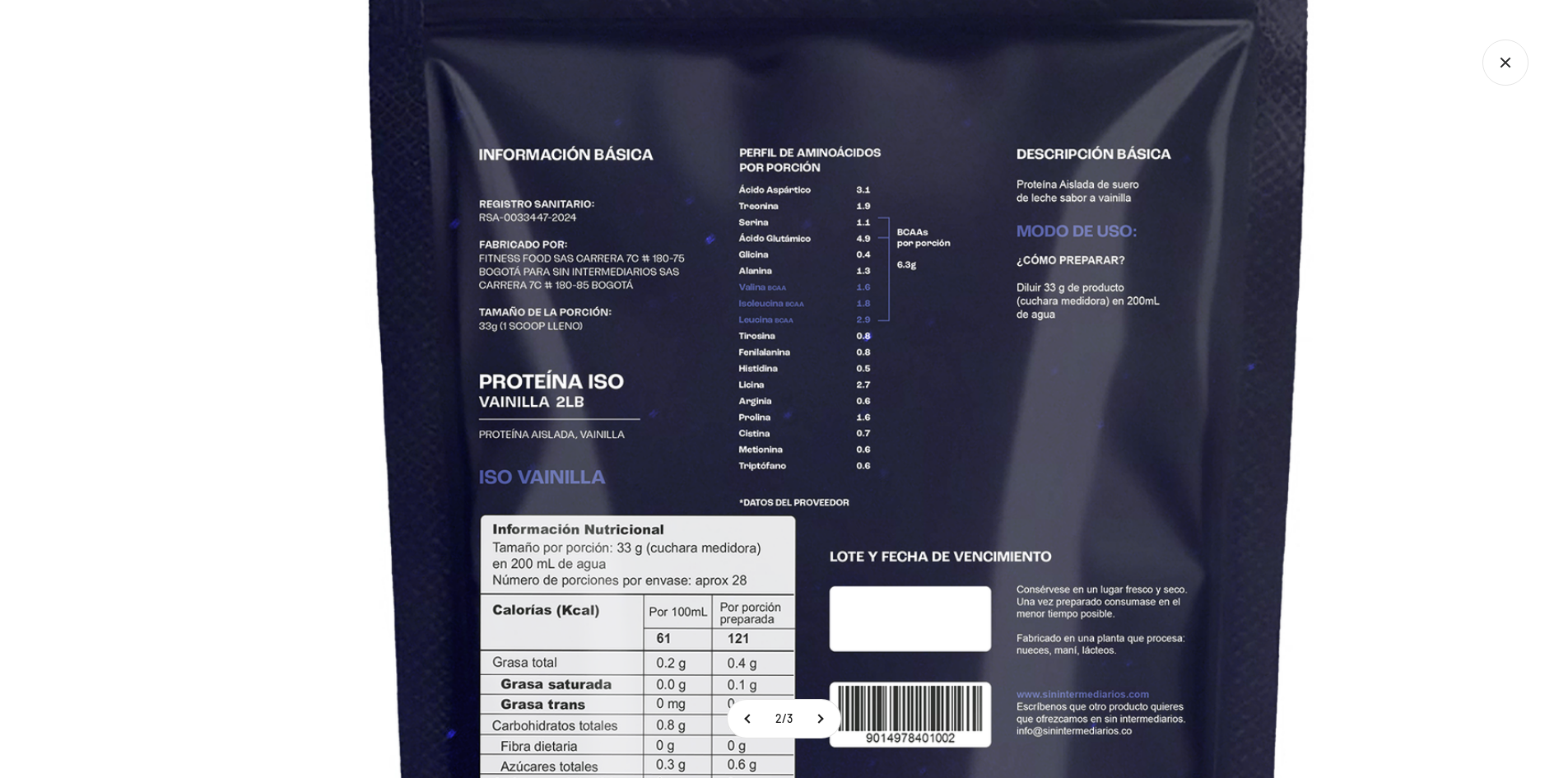
click at [824, 518] on img at bounding box center [839, 518] width 1782 height 1782
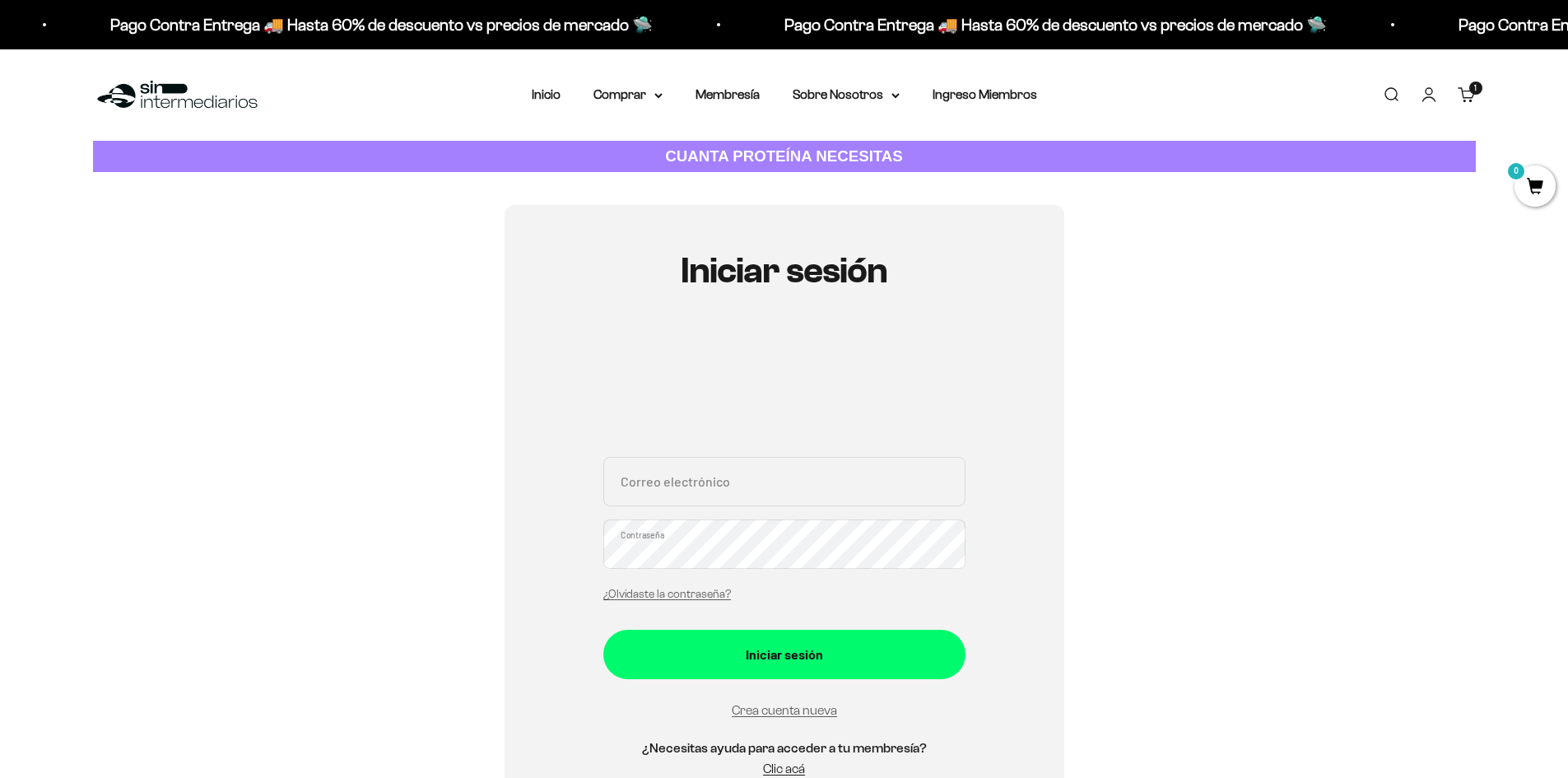
scroll to position [82, 0]
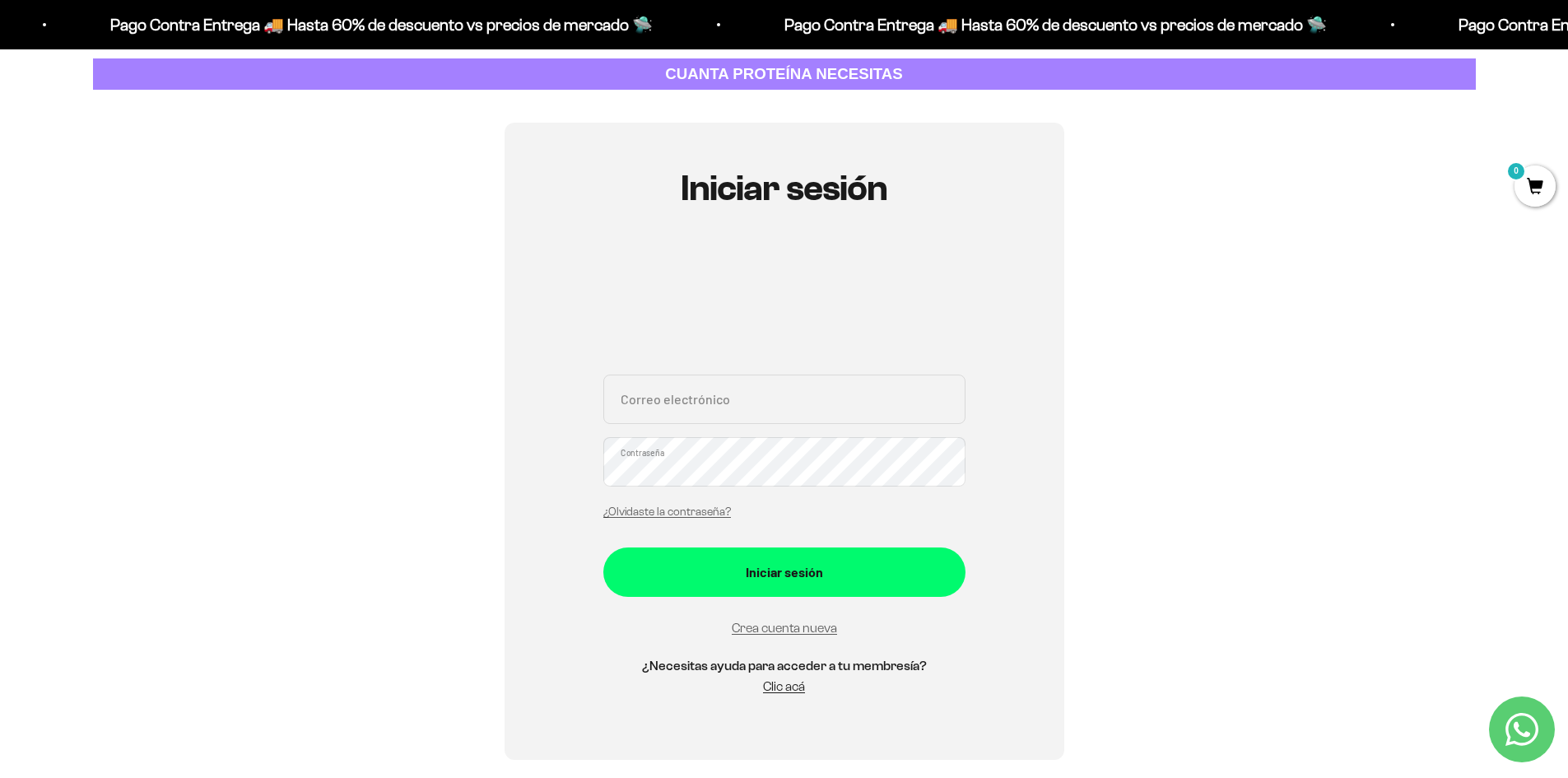
click at [761, 620] on div "Crea cuenta nueva" at bounding box center [784, 628] width 362 height 22
click at [759, 632] on link "Crea cuenta nueva" at bounding box center [784, 627] width 105 height 14
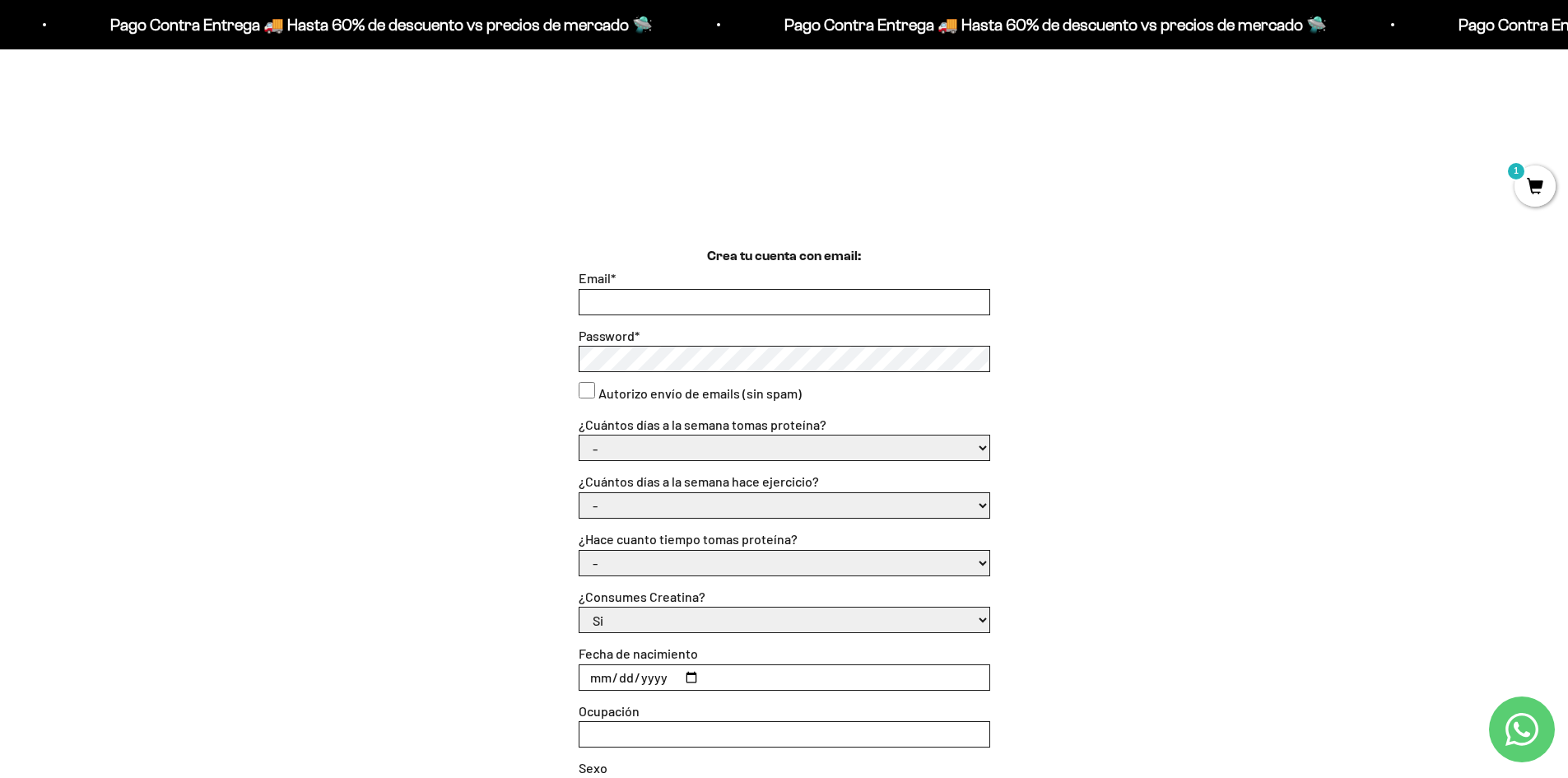
scroll to position [247, 0]
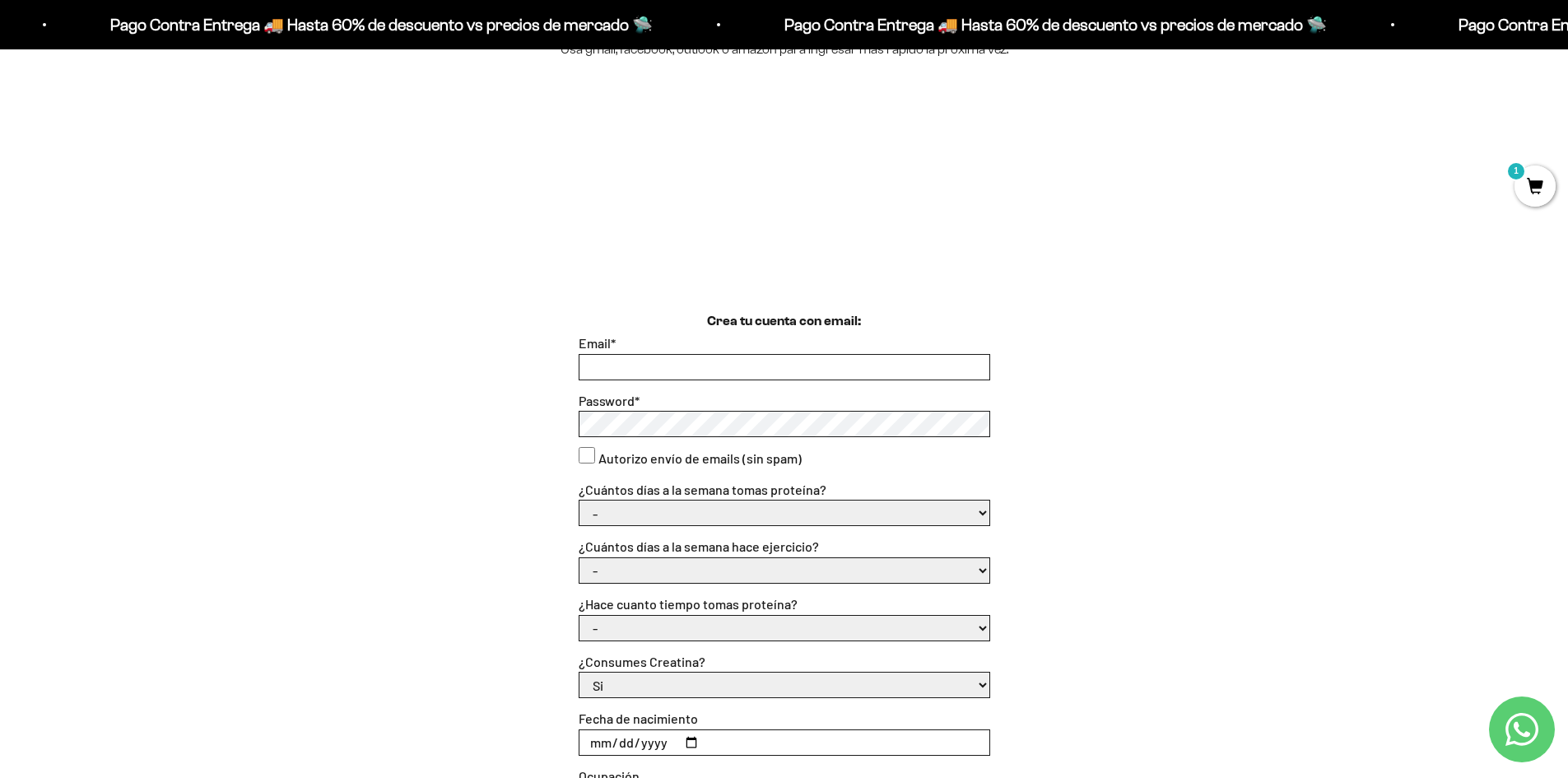
click at [634, 367] on input "Email *" at bounding box center [784, 367] width 410 height 25
type input "[EMAIL_ADDRESS][DOMAIN_NAME]"
click at [711, 503] on select "- 1 o 2 3 a 5 6 o 7" at bounding box center [784, 513] width 410 height 25
select select "3 a 5"
click at [580, 501] on select "- 1 o 2 3 a 5 6 o 7" at bounding box center [784, 513] width 410 height 25
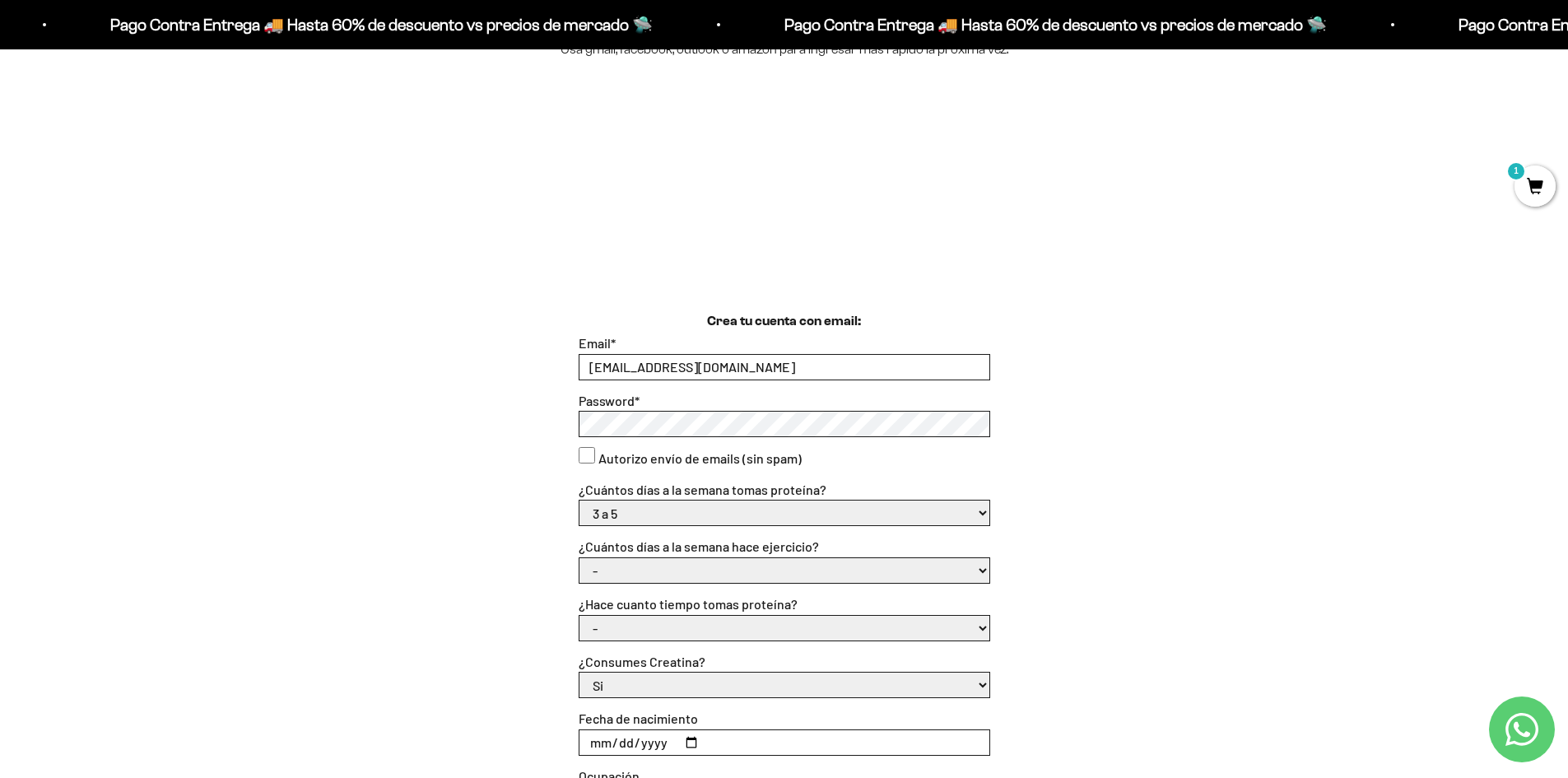
click at [743, 564] on select "- No hago 1 a 2 días 3 a 5 días 6 o 7 días" at bounding box center [784, 571] width 410 height 25
select select "3 a 5 días"
click at [580, 558] on select "- No hago 1 a 2 días 3 a 5 días 6 o 7 días" at bounding box center [784, 571] width 410 height 25
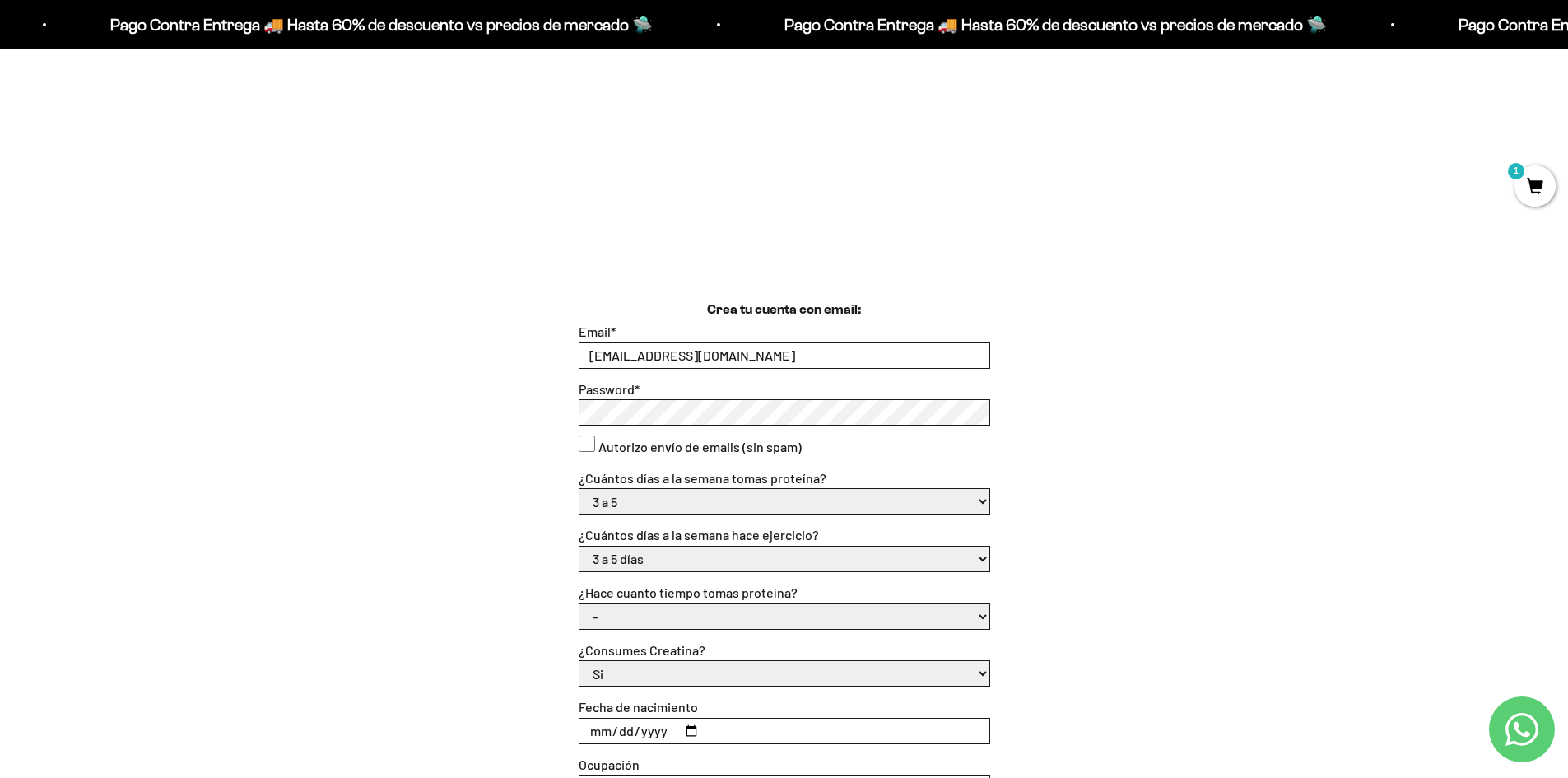
scroll to position [411, 0]
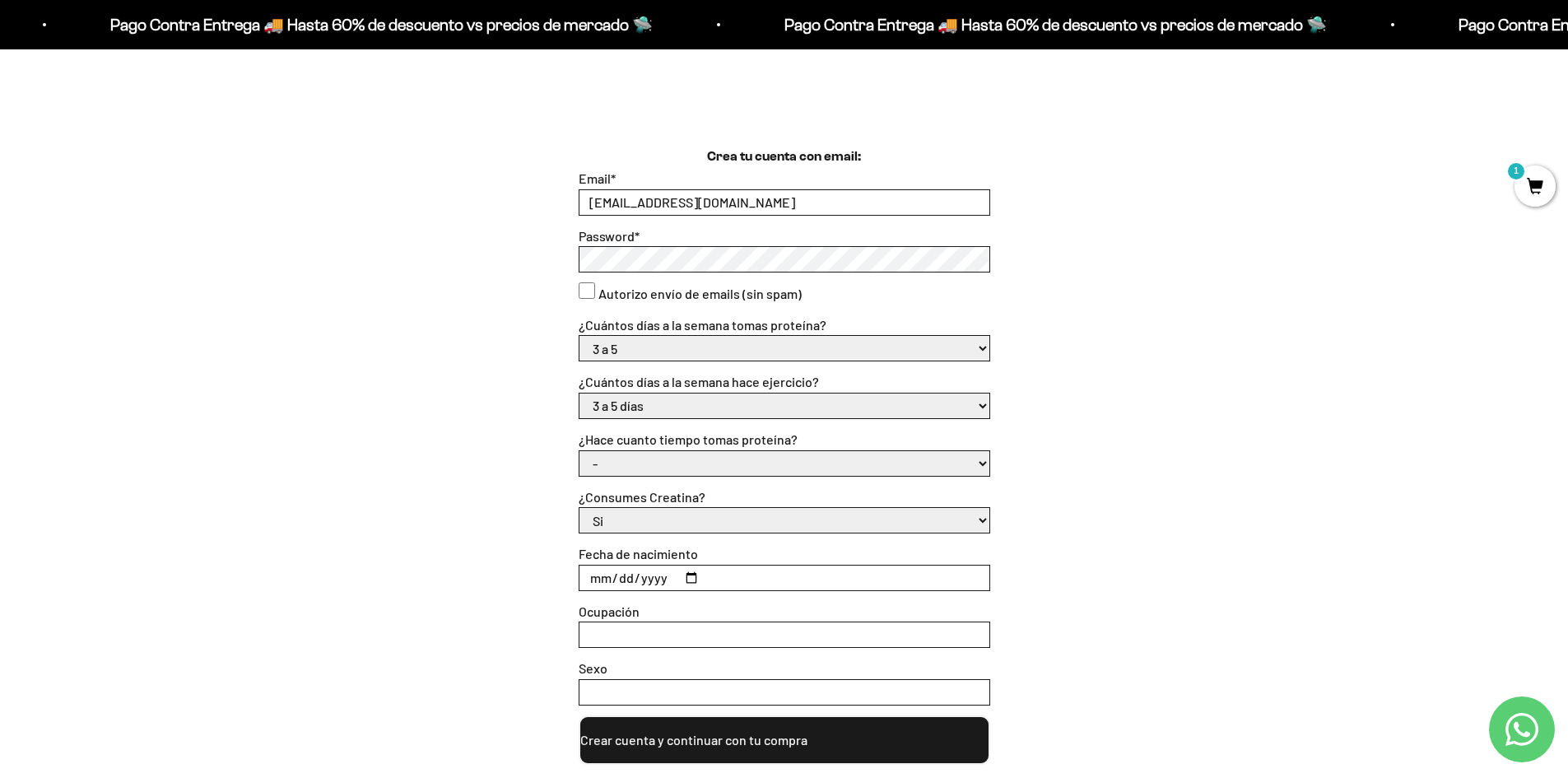
click at [768, 456] on select "- Apenas estoy empezando Menos de 6 meses Más de 6 meses Hace más de un año" at bounding box center [784, 464] width 410 height 25
select select "Más de 6 meses"
click at [580, 451] on select "- Apenas estoy empezando Menos de 6 meses Más de 6 meses Hace más de un año" at bounding box center [784, 464] width 410 height 25
click at [654, 525] on select "Si No" at bounding box center [784, 520] width 410 height 25
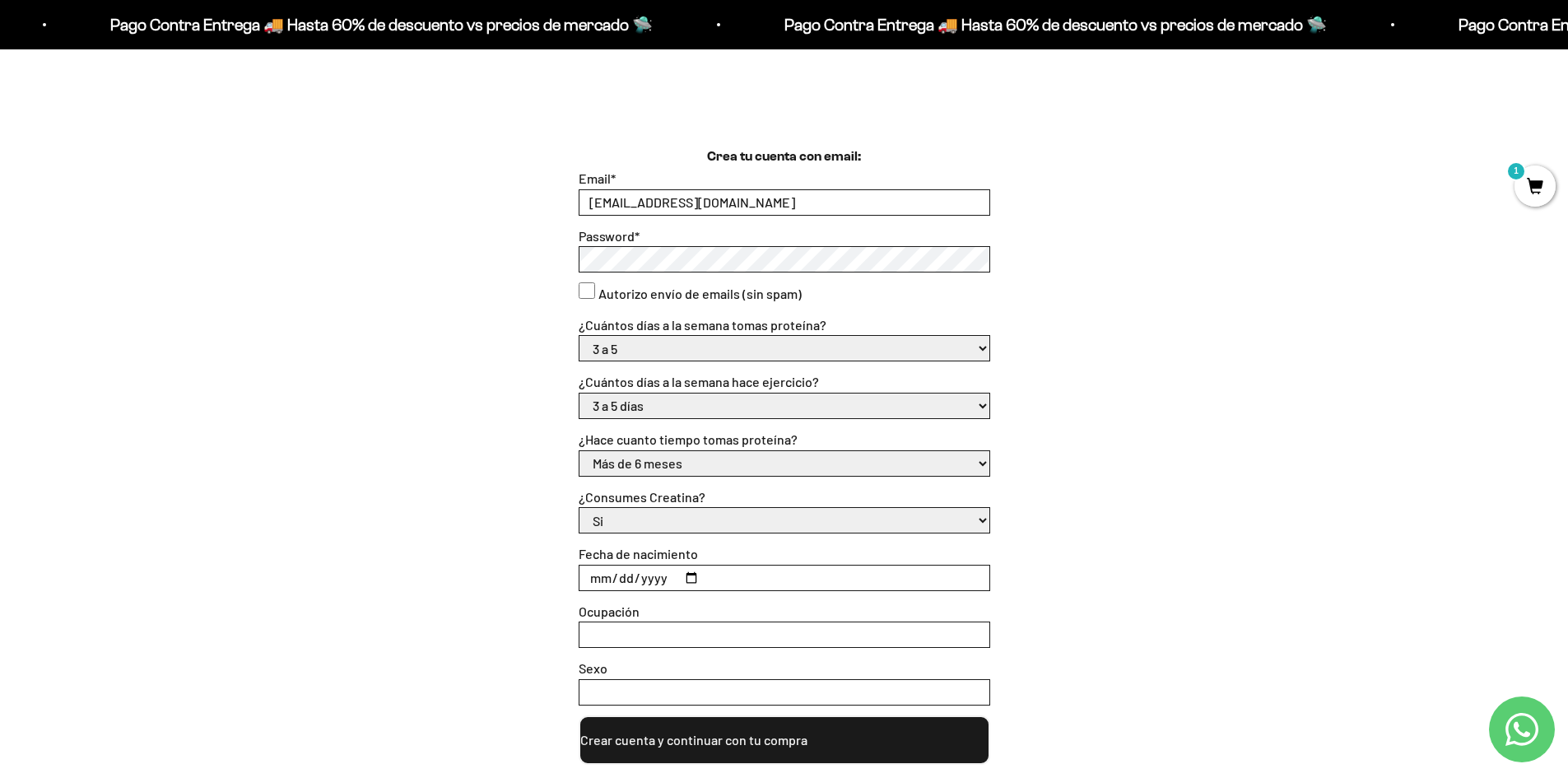
click at [654, 525] on select "Si No" at bounding box center [784, 520] width 410 height 25
click at [693, 571] on input "Fecha de nacimiento" at bounding box center [784, 578] width 410 height 25
type input "[DATE]"
click at [619, 643] on input "Ocupación" at bounding box center [784, 635] width 410 height 25
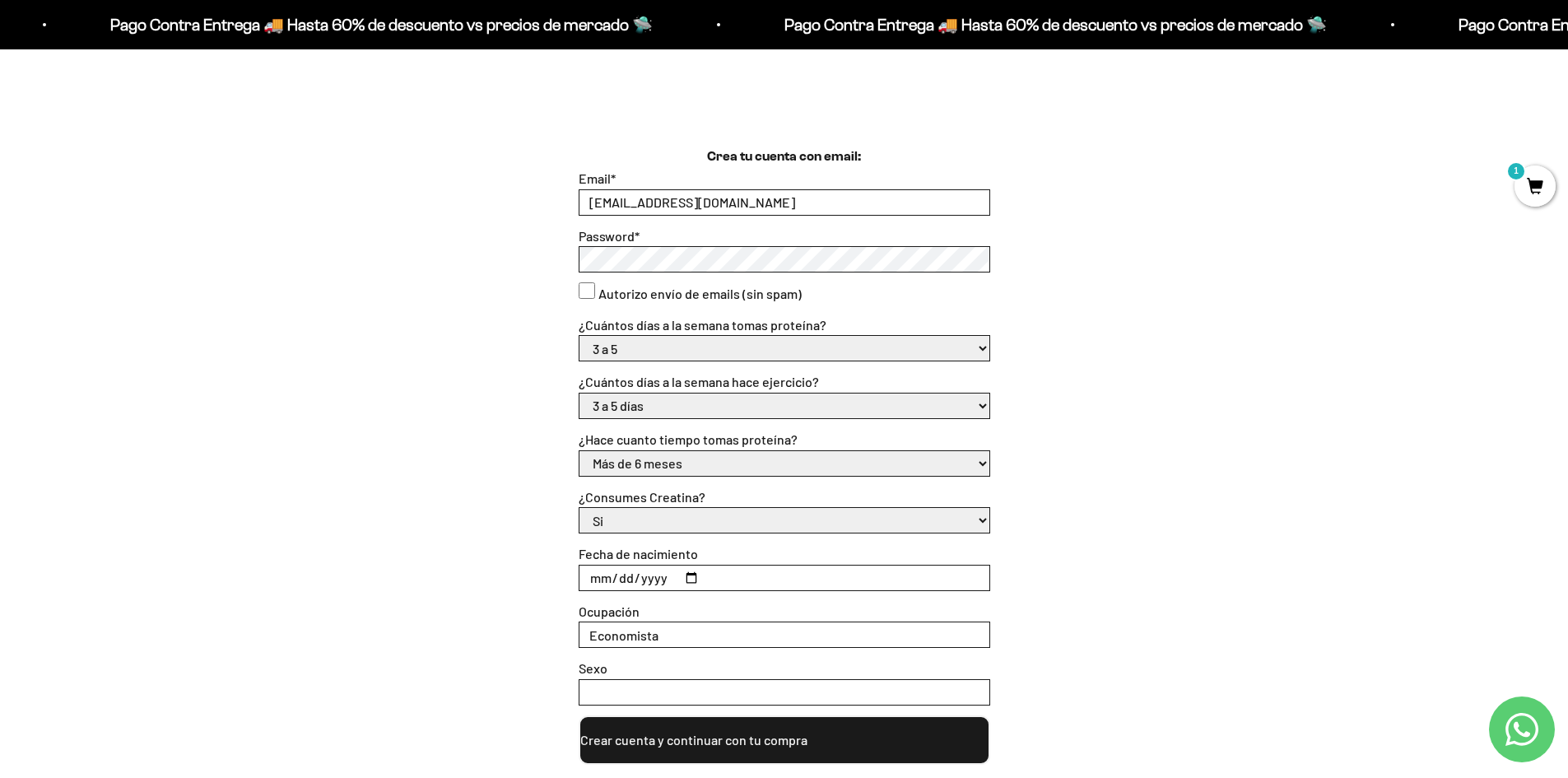
type input "Economista"
click at [634, 688] on input "Sexo" at bounding box center [784, 693] width 410 height 25
type input "D"
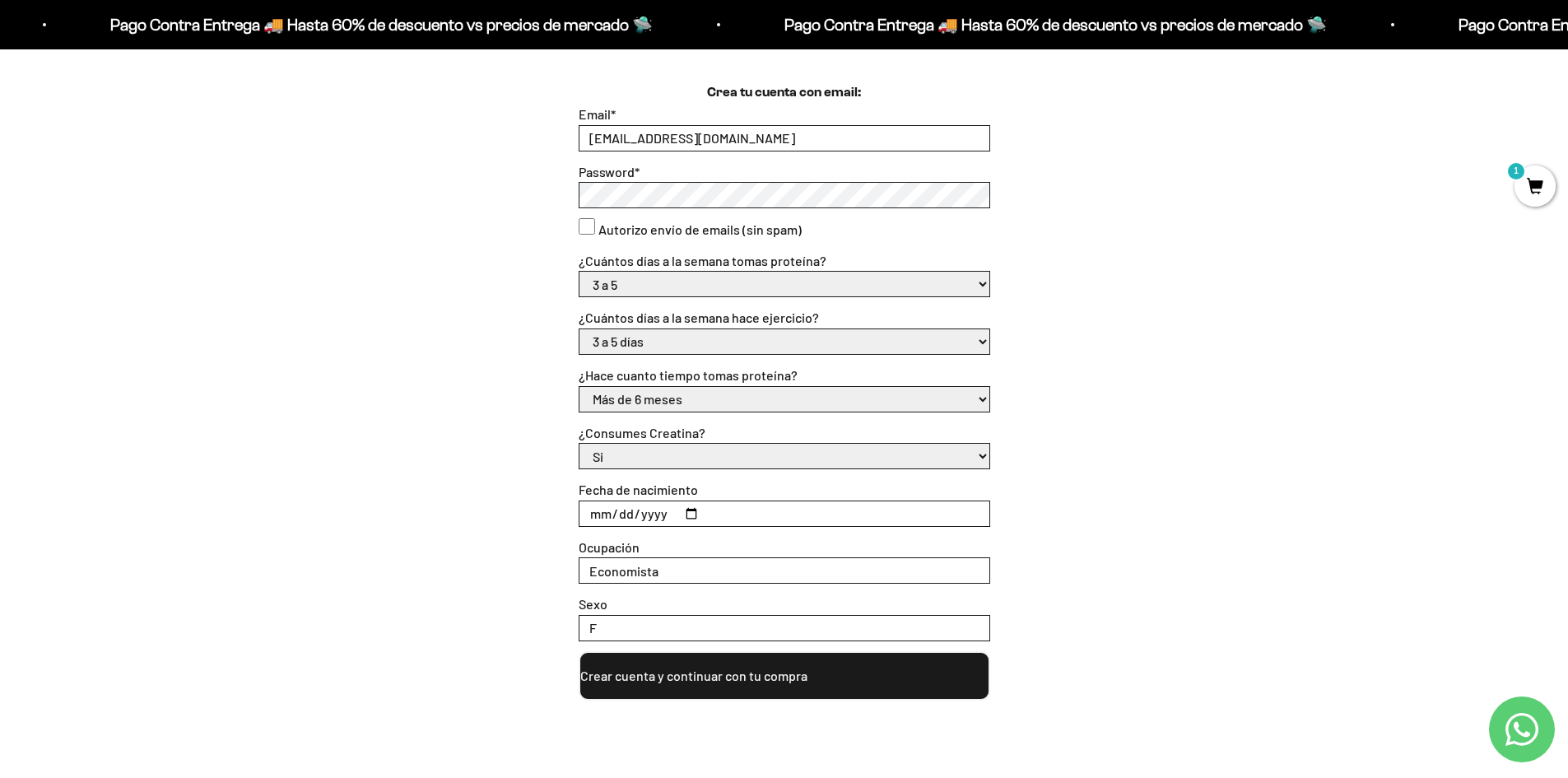
scroll to position [576, 0]
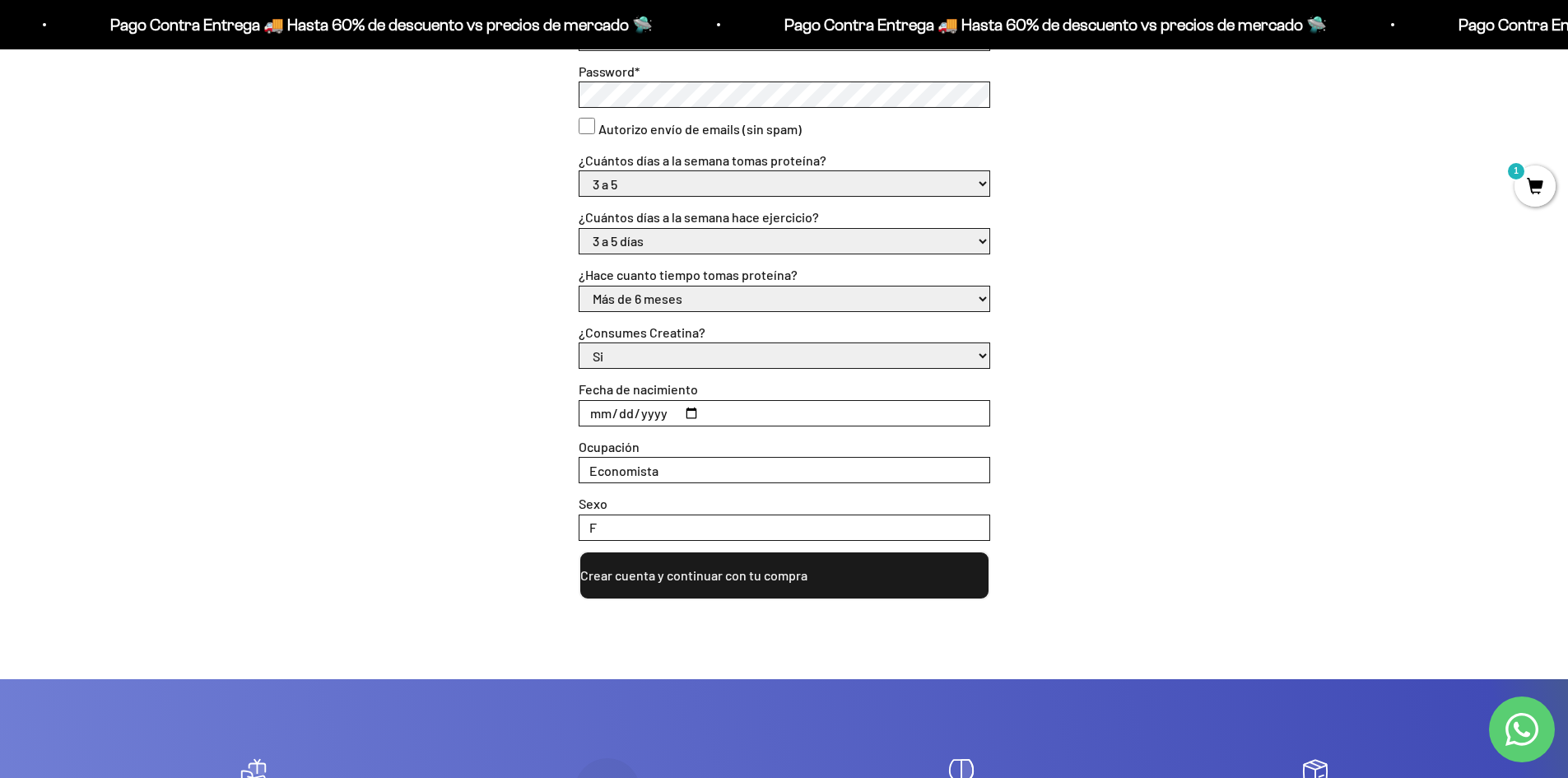
type input "F"
click at [767, 562] on button "Crear cuenta y continuar con tu compra" at bounding box center [784, 576] width 411 height 50
